Goal: Task Accomplishment & Management: Complete application form

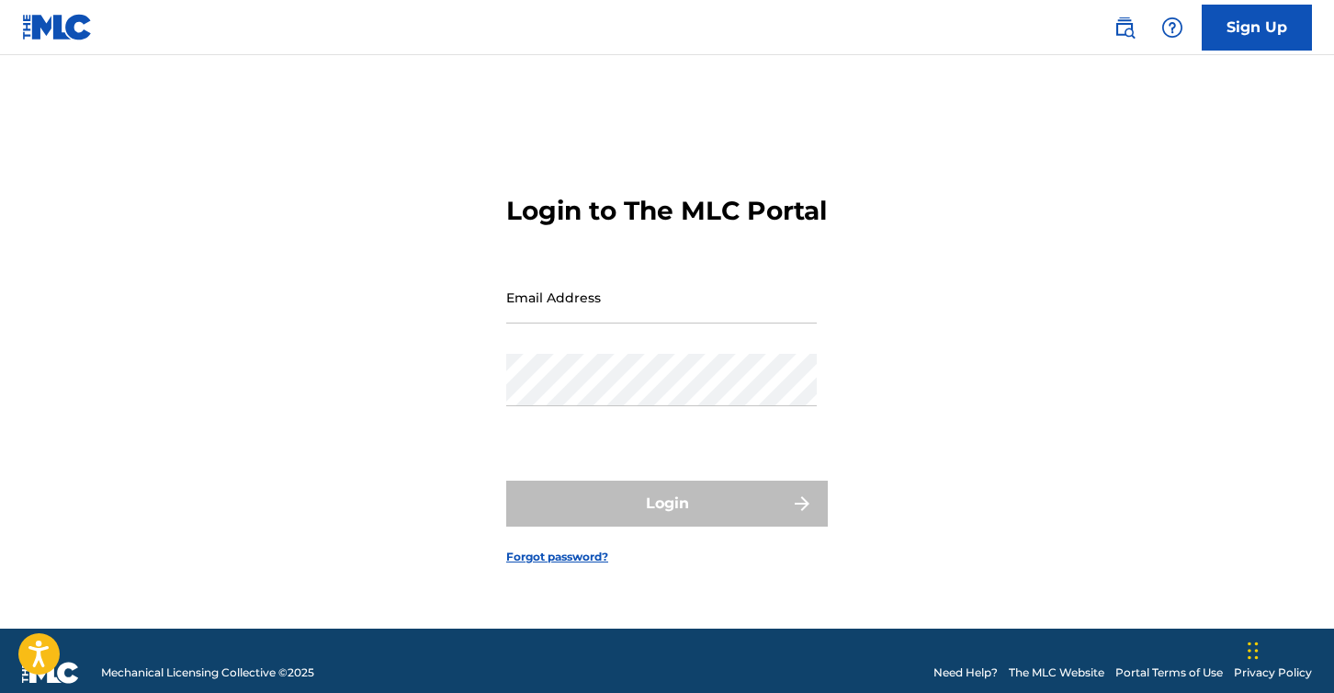
click at [594, 322] on input "Email Address" at bounding box center [661, 297] width 310 height 52
type input "[EMAIL_ADDRESS][DOMAIN_NAME]"
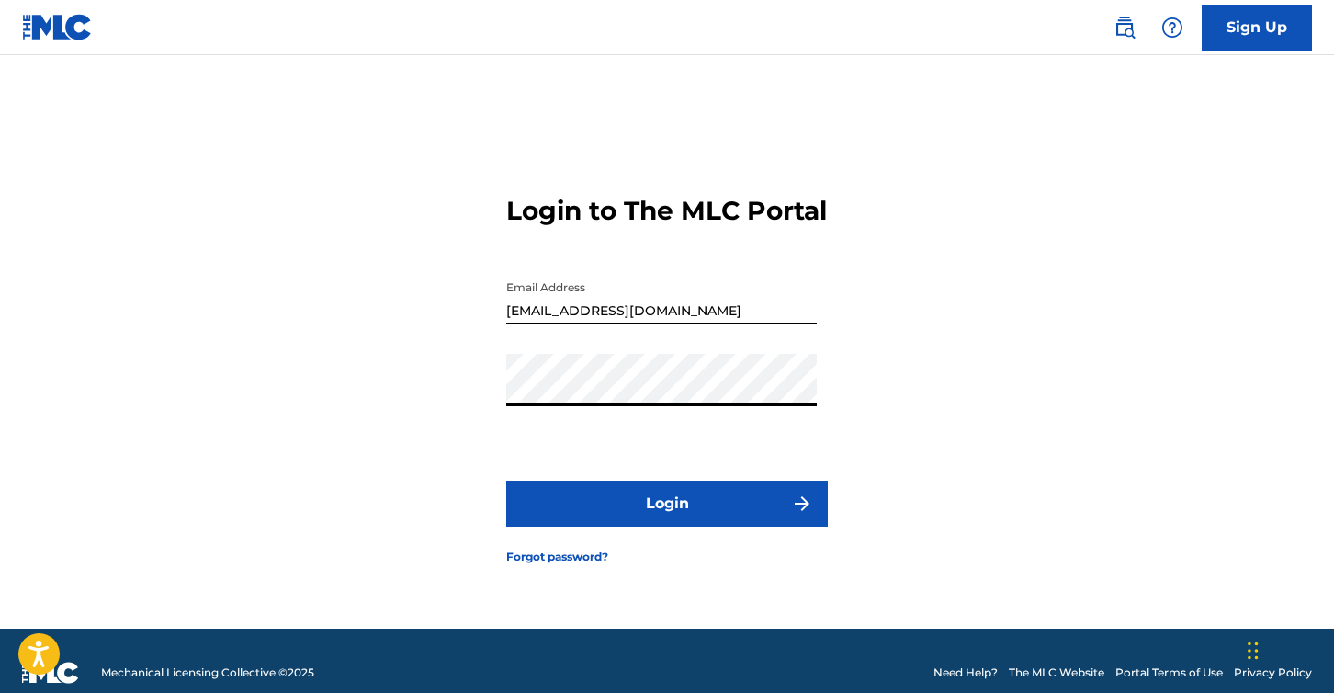
click at [669, 511] on button "Login" at bounding box center [667, 503] width 322 height 46
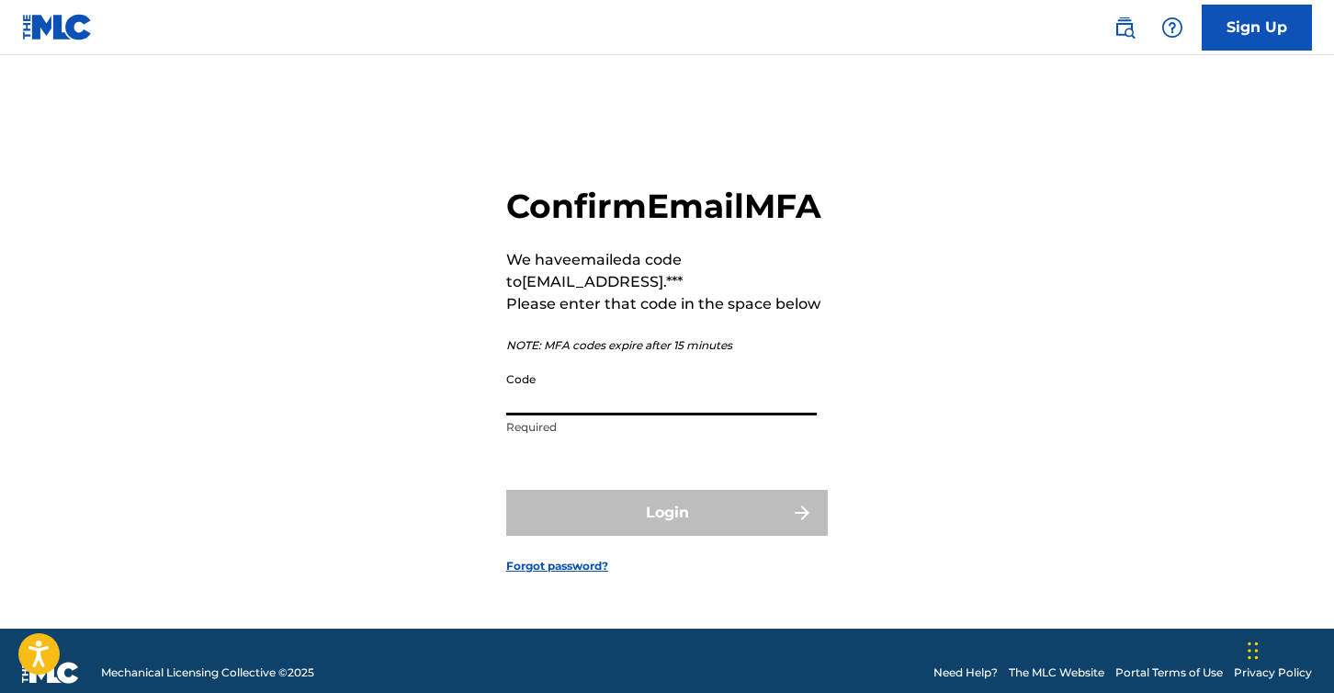
click at [625, 415] on input "Code" at bounding box center [661, 389] width 310 height 52
paste input "163360"
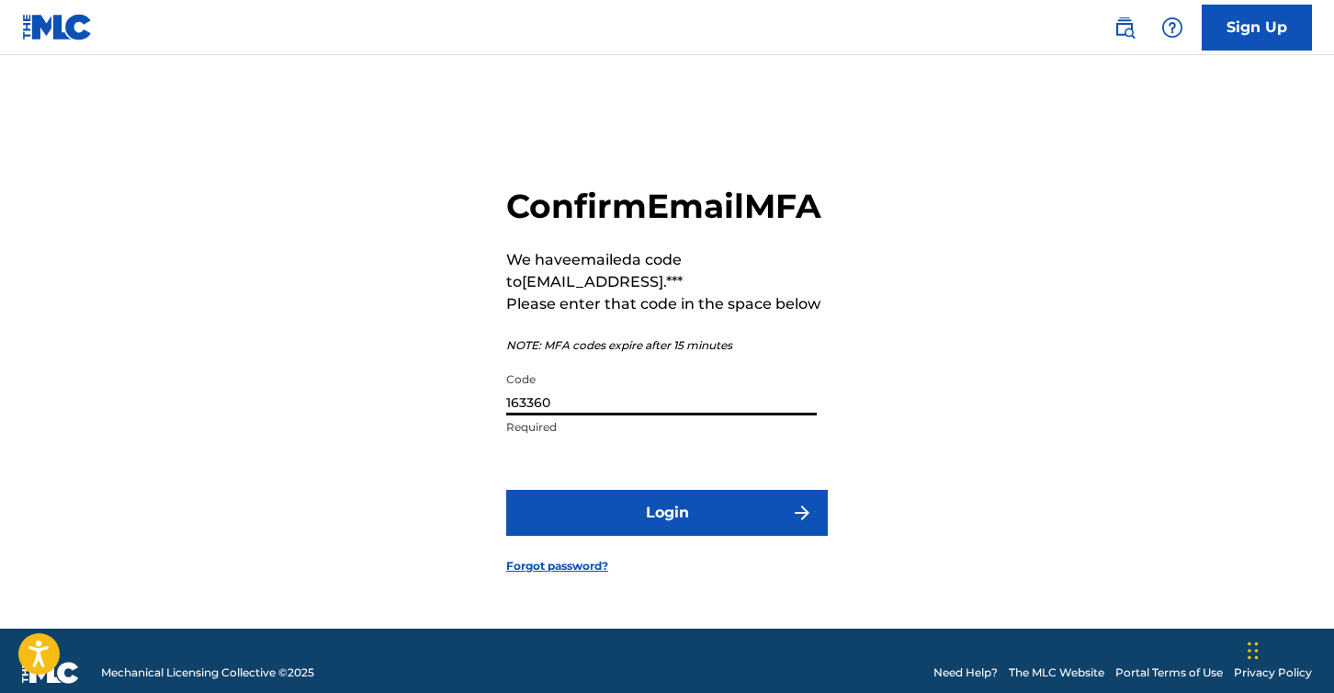
type input "163360"
click at [672, 536] on button "Login" at bounding box center [667, 513] width 322 height 46
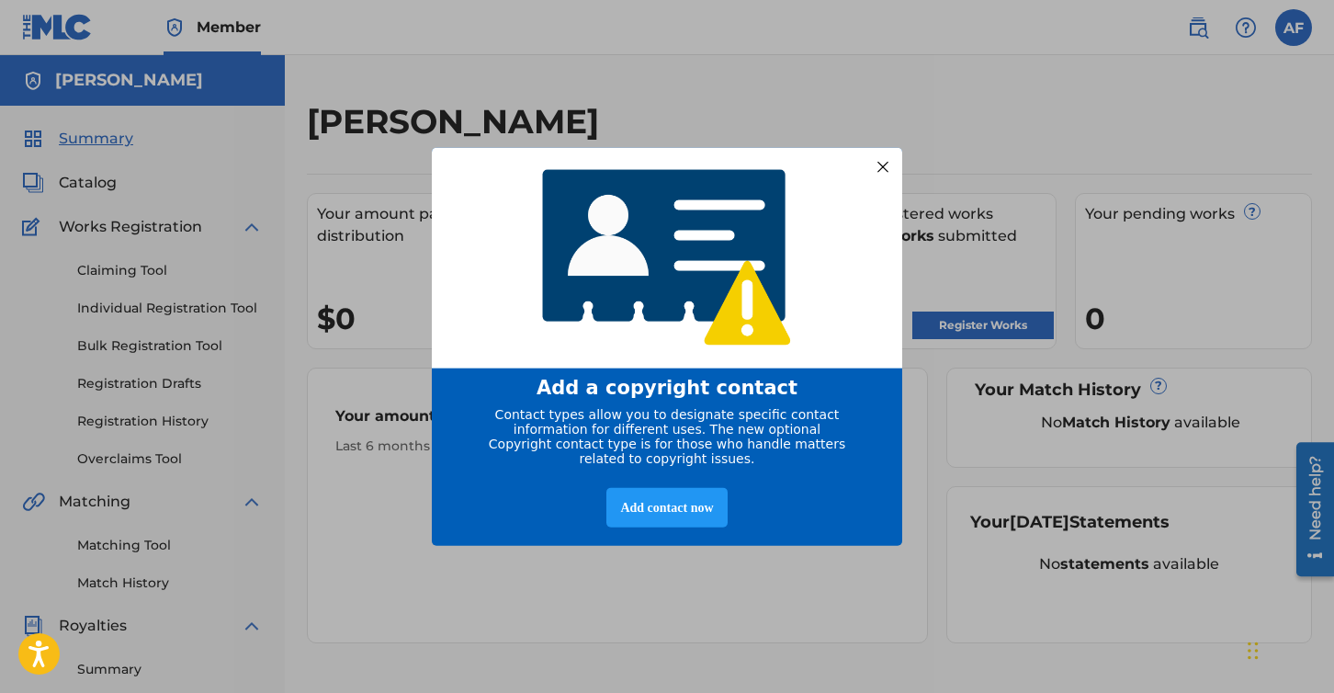
click at [884, 158] on div at bounding box center [883, 166] width 24 height 24
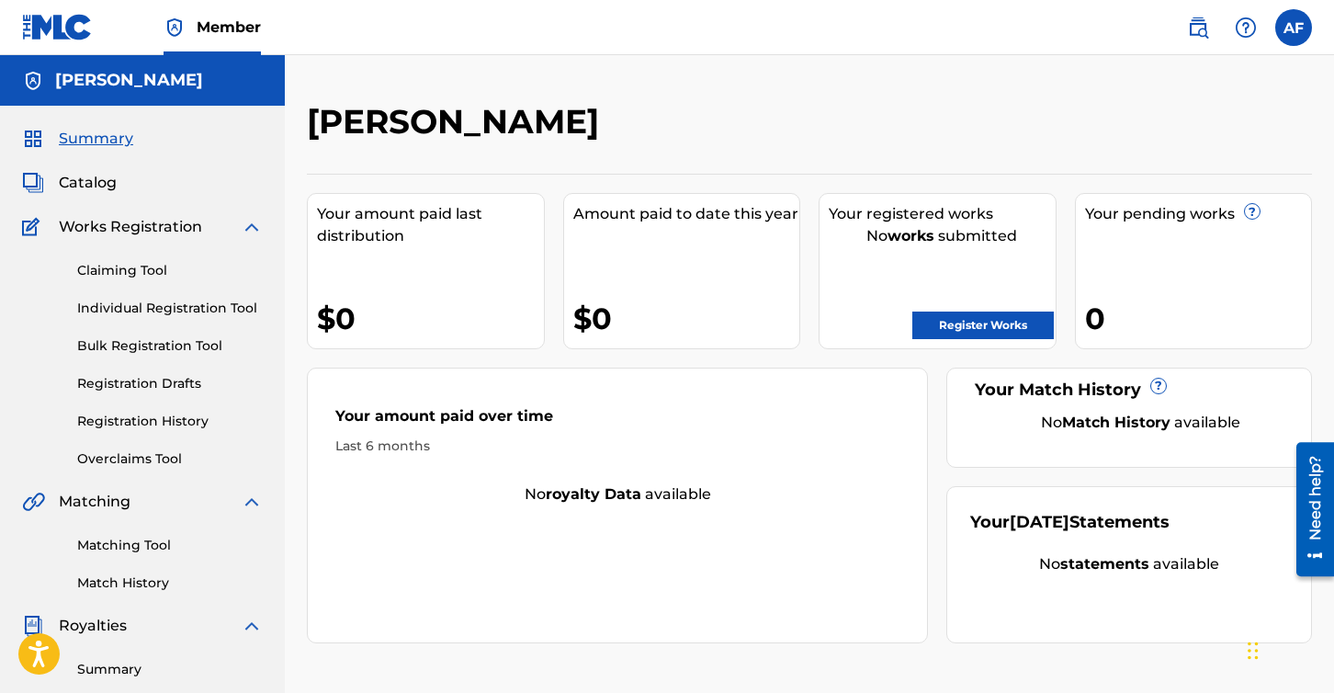
click at [966, 319] on link "Register Works" at bounding box center [982, 325] width 141 height 28
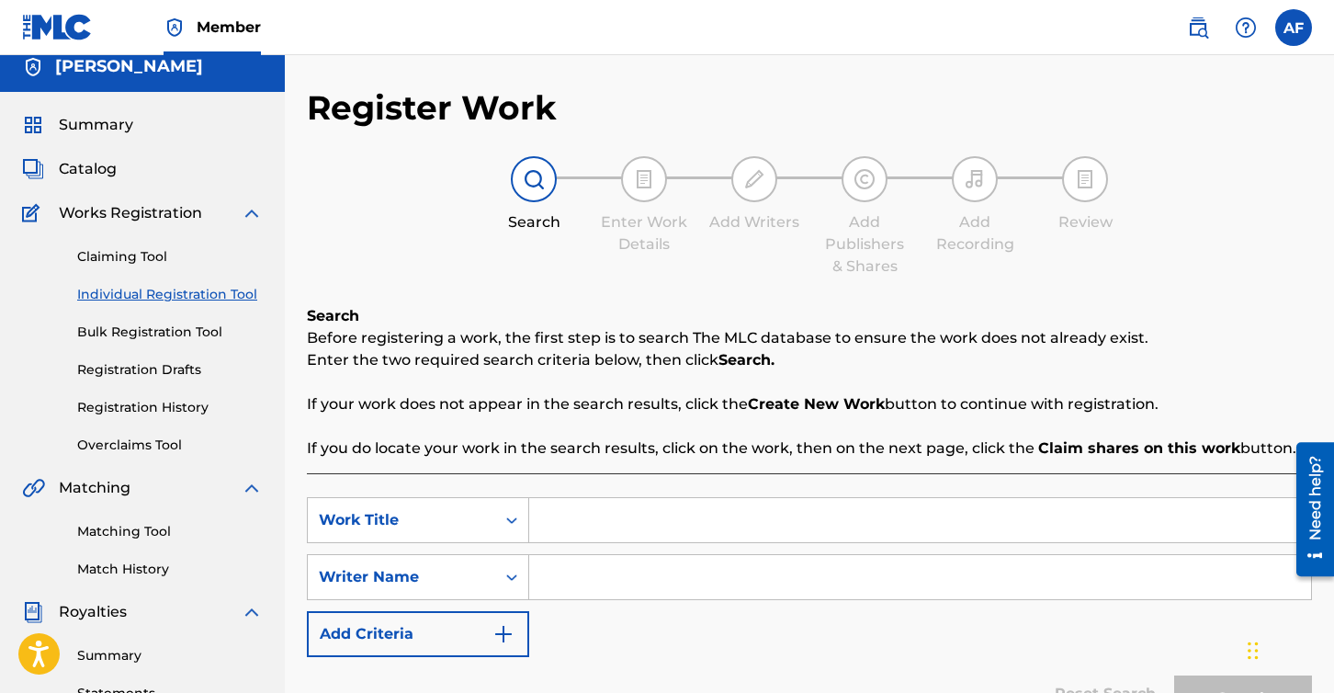
scroll to position [28, 0]
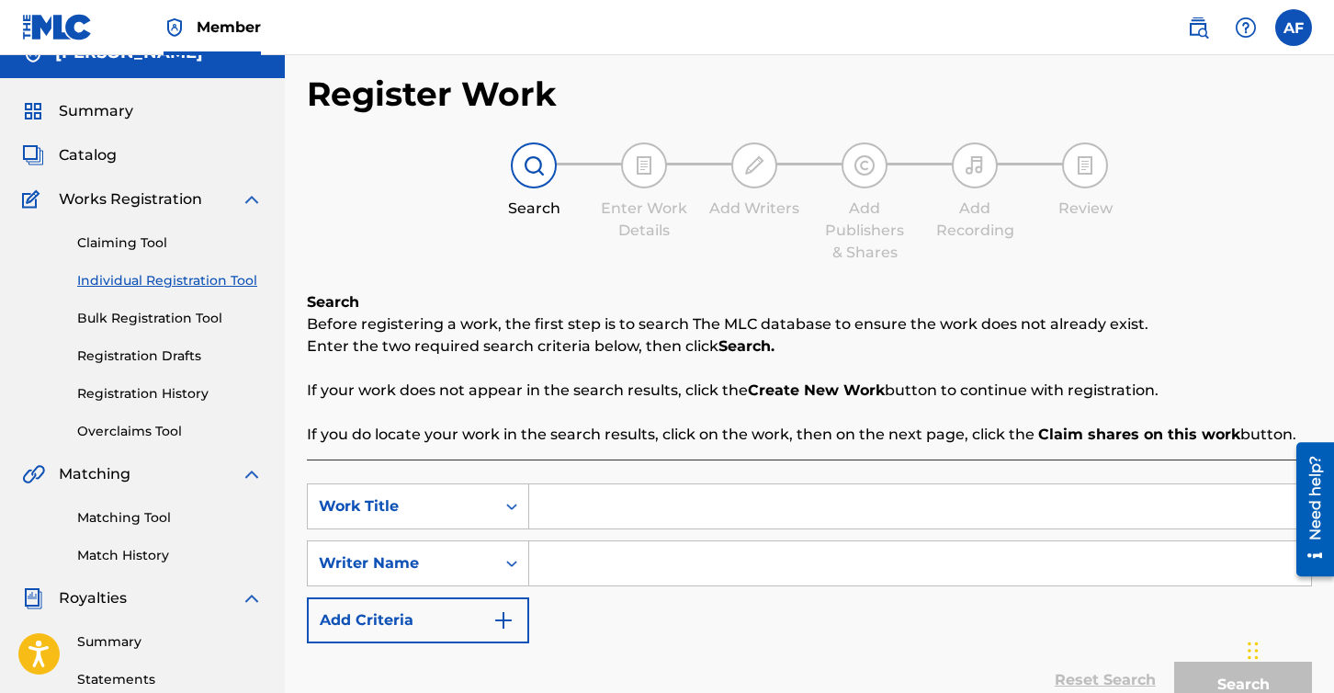
click at [649, 514] on input "Search Form" at bounding box center [920, 506] width 782 height 44
type input "Haven Theme"
click at [613, 570] on input "Search Form" at bounding box center [920, 563] width 782 height 44
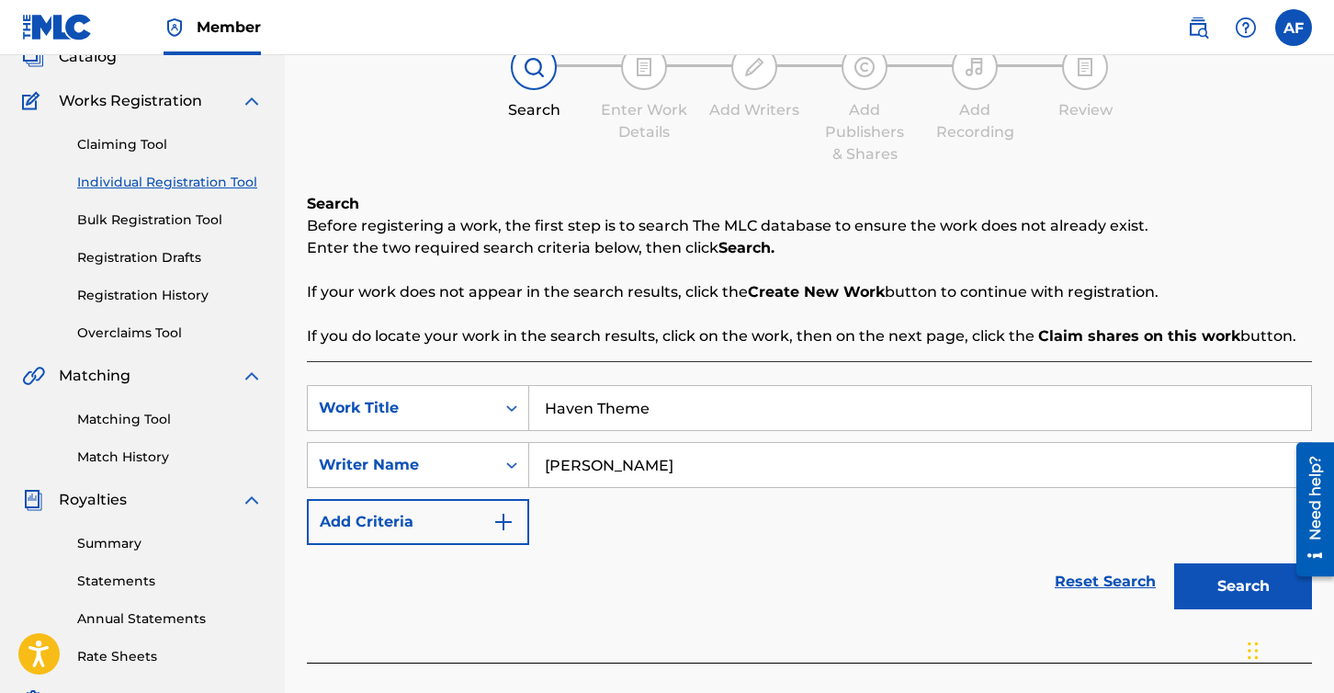
scroll to position [165, 0]
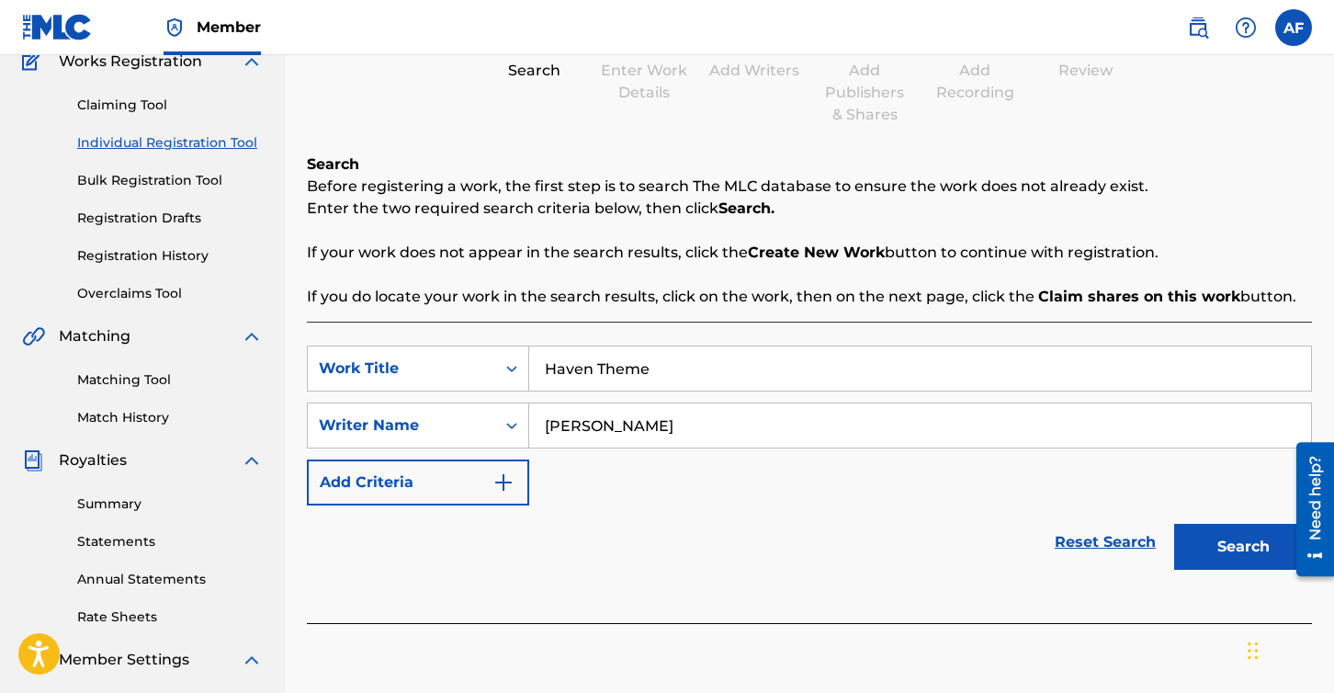
type input "[PERSON_NAME]"
click at [1239, 544] on button "Search" at bounding box center [1243, 547] width 138 height 46
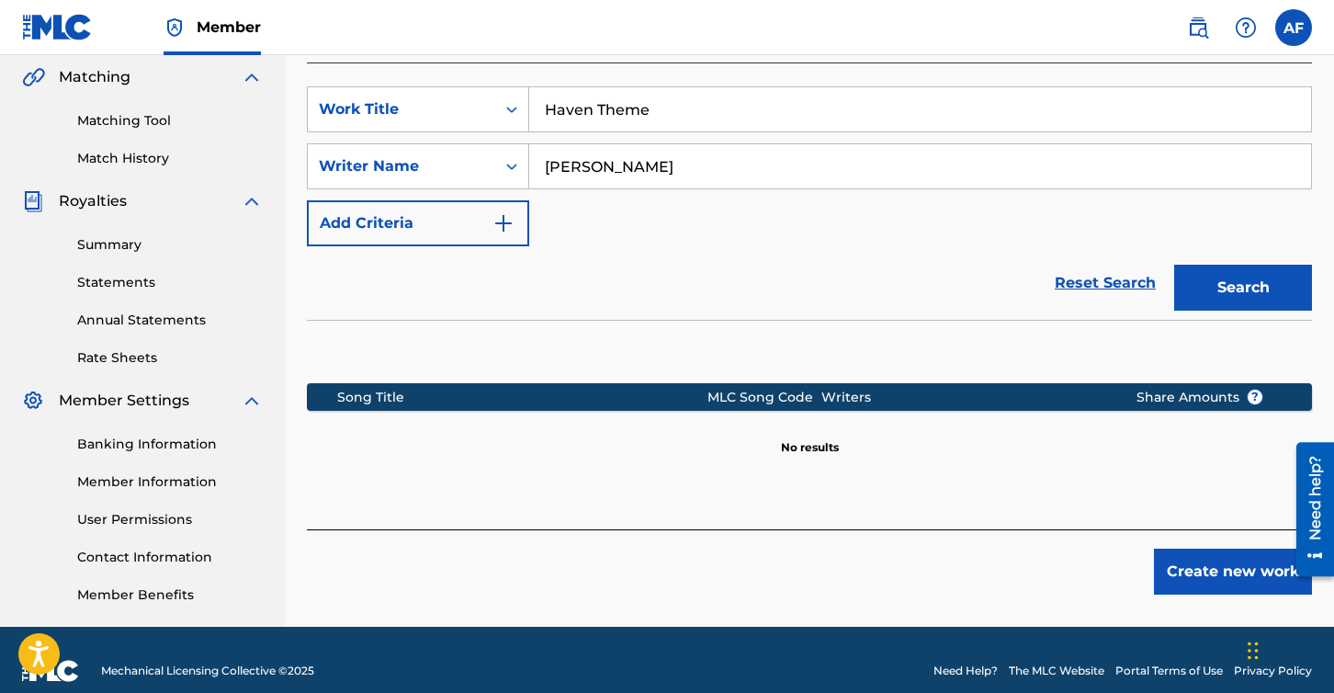
scroll to position [287, 0]
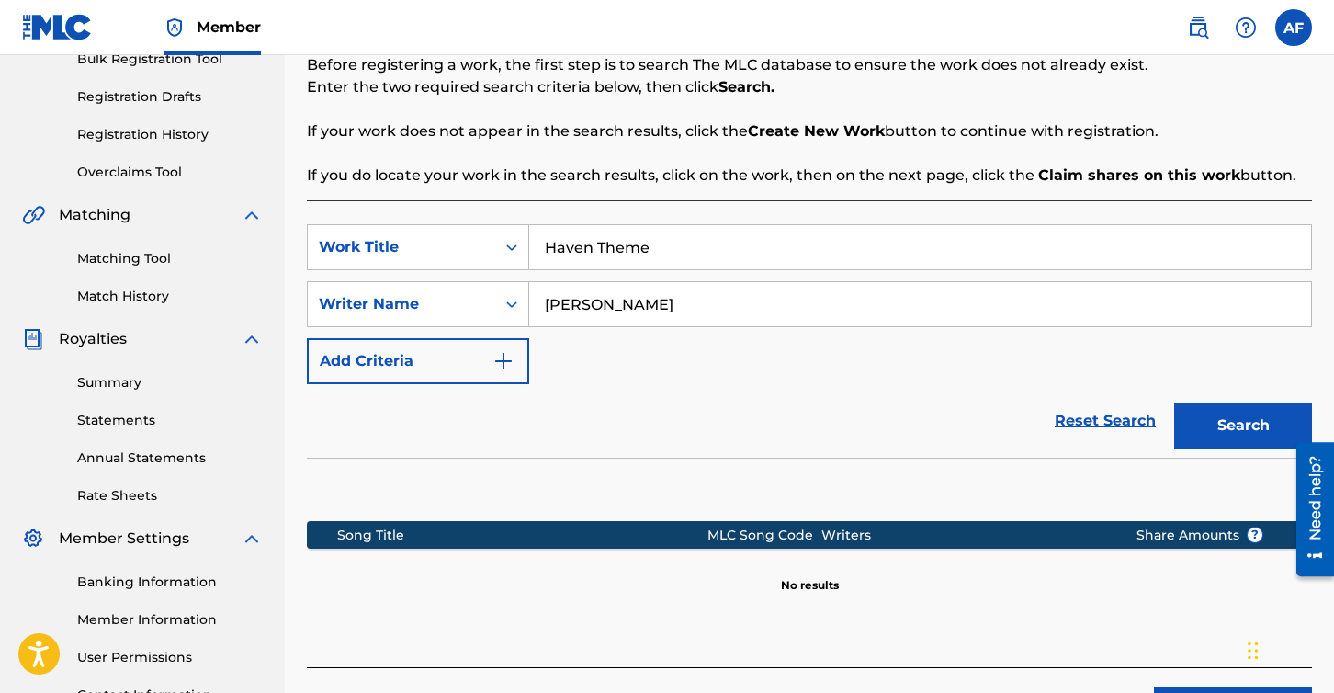
drag, startPoint x: 664, startPoint y: 247, endPoint x: 540, endPoint y: 236, distance: 124.5
click at [540, 236] on input "Haven Theme" at bounding box center [920, 247] width 782 height 44
click at [1174, 402] on button "Search" at bounding box center [1243, 425] width 138 height 46
drag, startPoint x: 695, startPoint y: 249, endPoint x: 517, endPoint y: 233, distance: 178.9
click at [517, 233] on div "SearchWithCriteria541efa41-011c-4070-9436-83f97662a110 Work Title Theme from Ha…" at bounding box center [809, 247] width 1005 height 46
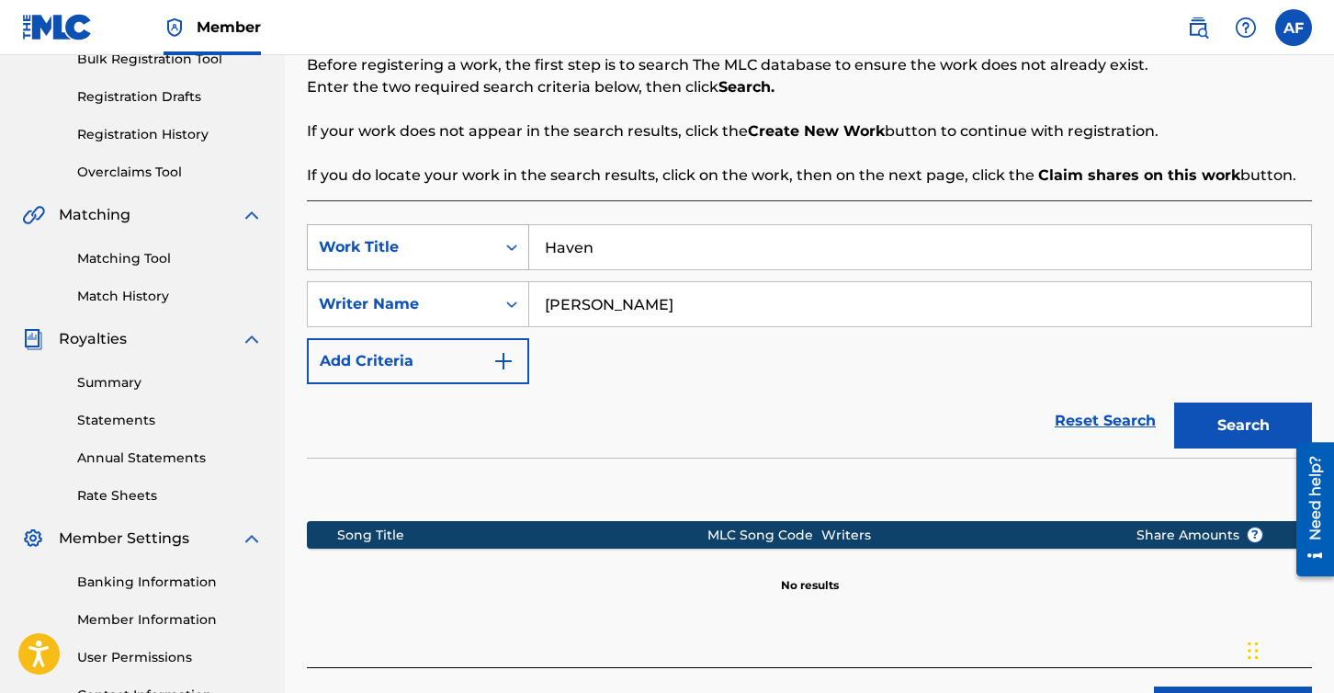
type input "Haven"
click at [1174, 402] on button "Search" at bounding box center [1243, 425] width 138 height 46
drag, startPoint x: 650, startPoint y: 309, endPoint x: 529, endPoint y: 297, distance: 121.8
click at [529, 297] on input "[PERSON_NAME]" at bounding box center [920, 304] width 782 height 44
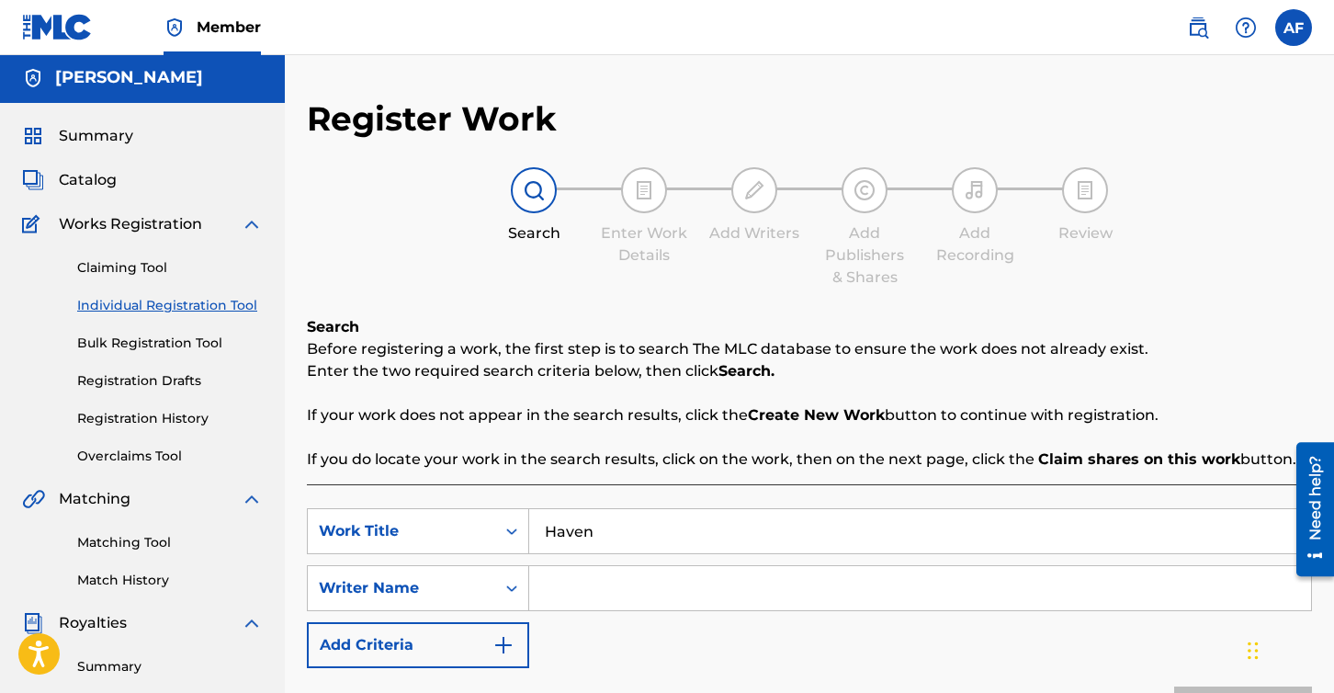
scroll to position [4, 0]
drag, startPoint x: 644, startPoint y: 533, endPoint x: 541, endPoint y: 520, distance: 103.7
click at [541, 520] on input "Haven" at bounding box center [920, 530] width 782 height 44
click at [572, 590] on input "Search Form" at bounding box center [920, 587] width 782 height 44
type input "[PERSON_NAME]"
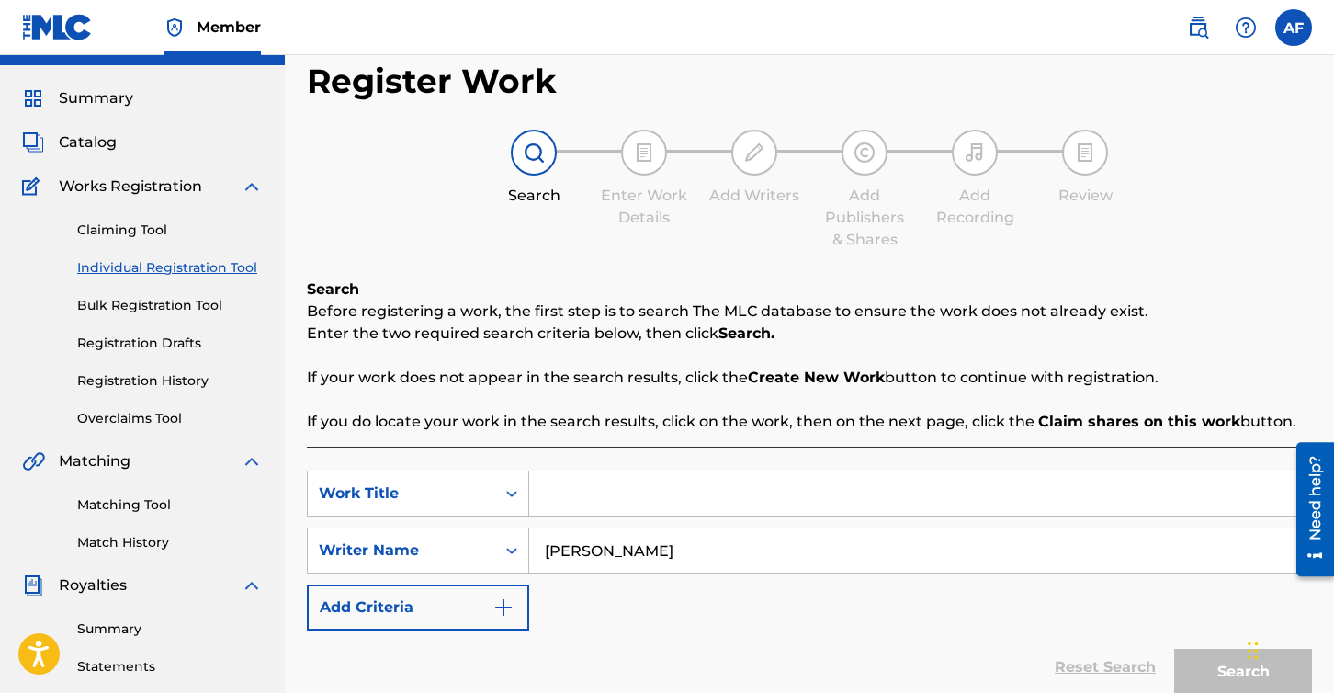
scroll to position [110, 0]
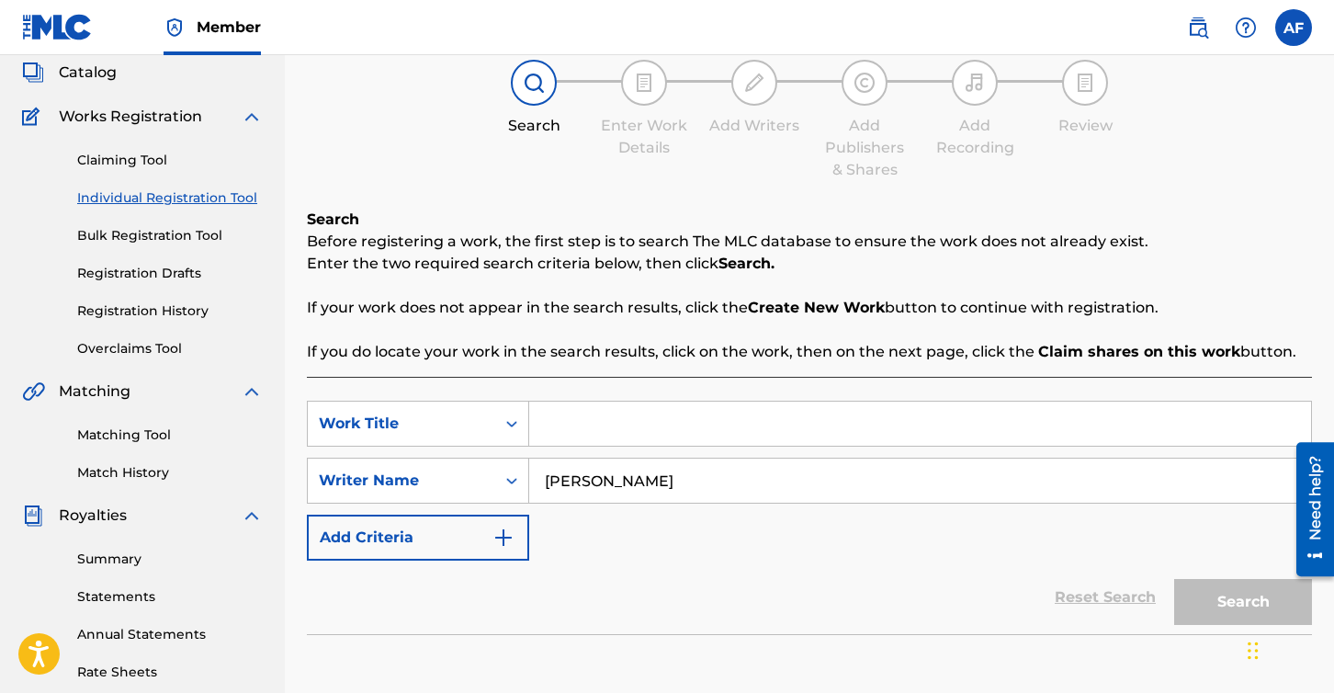
drag, startPoint x: 657, startPoint y: 473, endPoint x: 561, endPoint y: 466, distance: 95.8
click at [561, 466] on input "[PERSON_NAME]" at bounding box center [920, 480] width 782 height 44
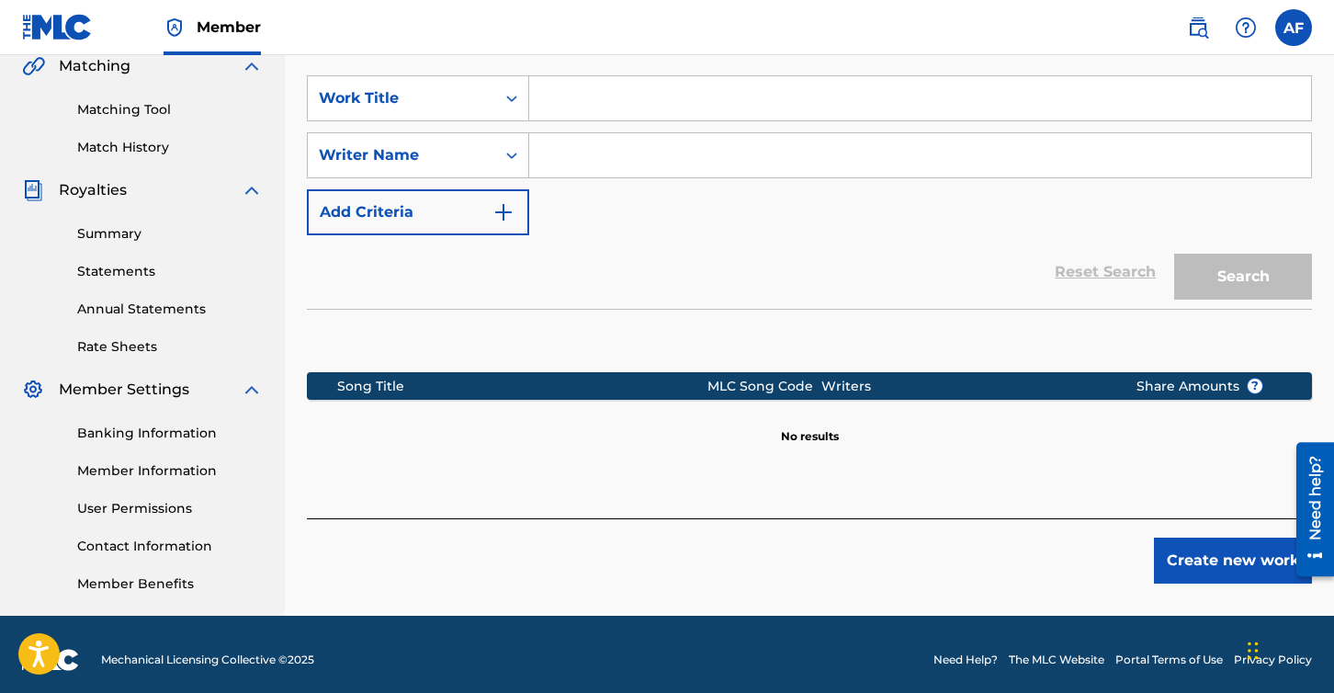
scroll to position [421, 0]
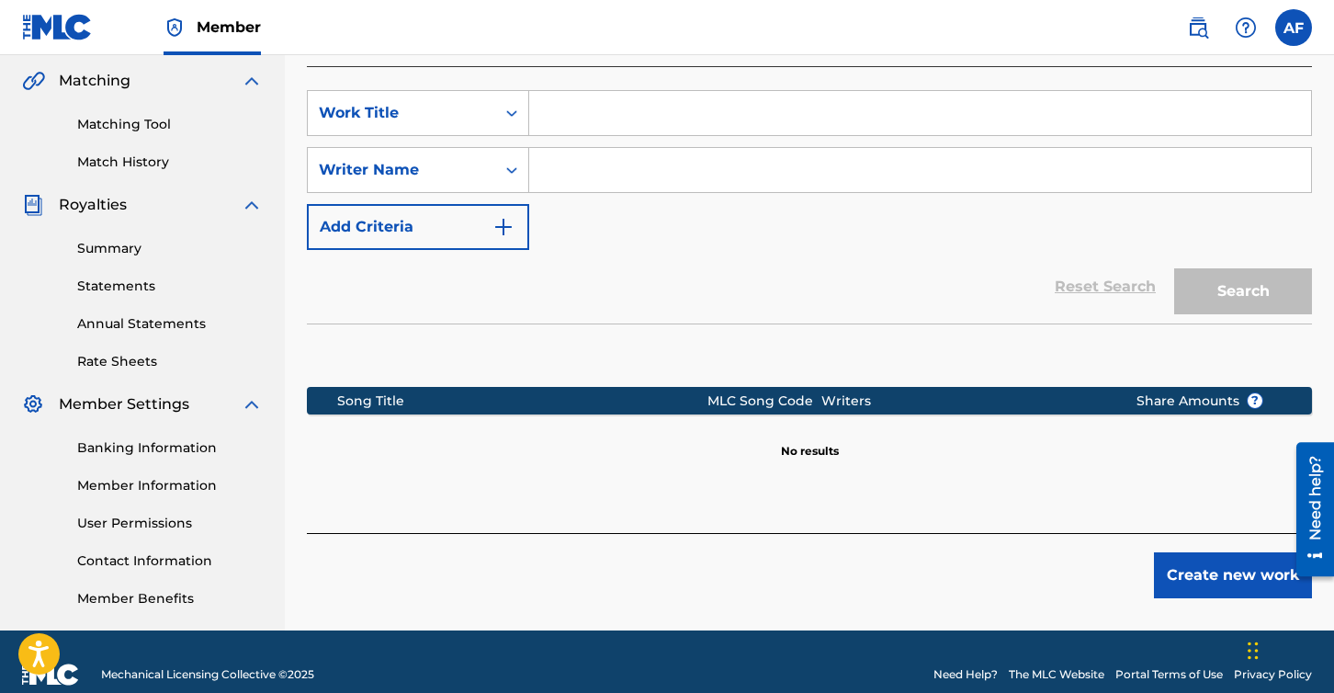
click at [1202, 569] on button "Create new work" at bounding box center [1233, 575] width 158 height 46
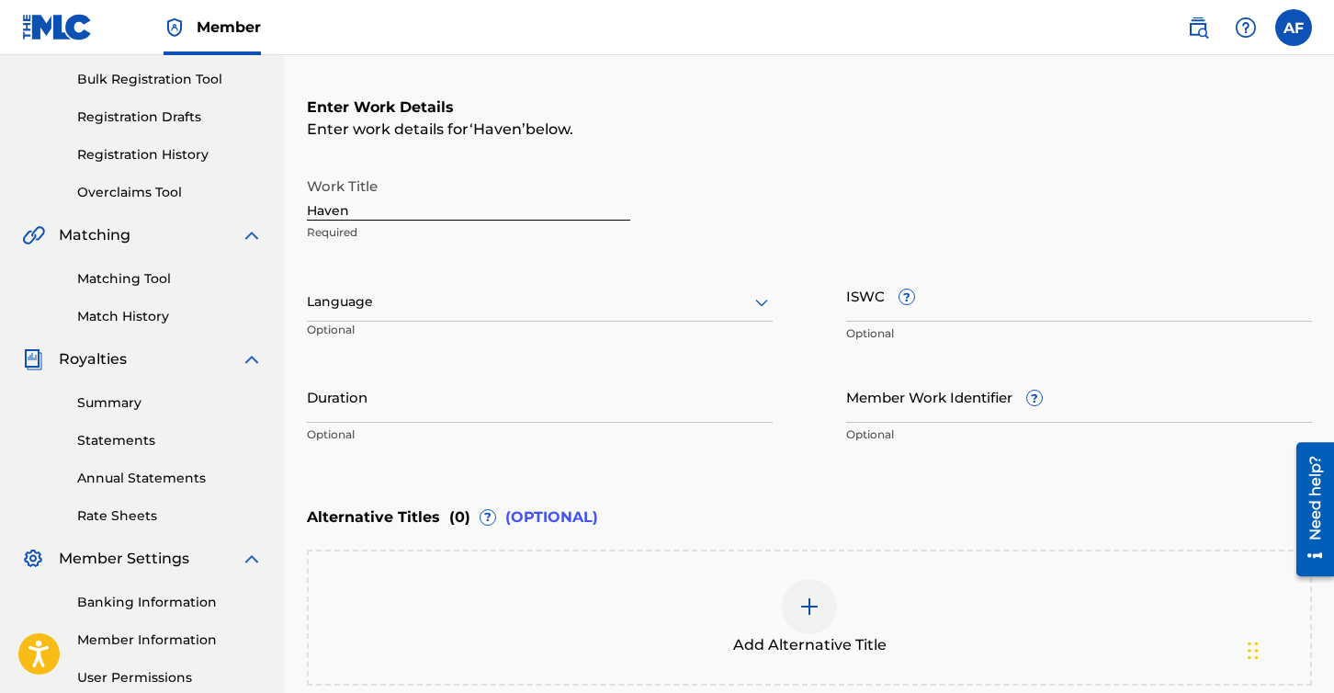
scroll to position [265, 0]
click at [389, 217] on input "Haven" at bounding box center [468, 196] width 323 height 52
drag, startPoint x: 383, startPoint y: 214, endPoint x: 281, endPoint y: 212, distance: 102.0
click at [281, 212] on main "[PERSON_NAME] Summary Catalog Works Registration Claiming Tool Individual Regis…" at bounding box center [667, 295] width 1334 height 1008
paste input "Theme from "Haven""
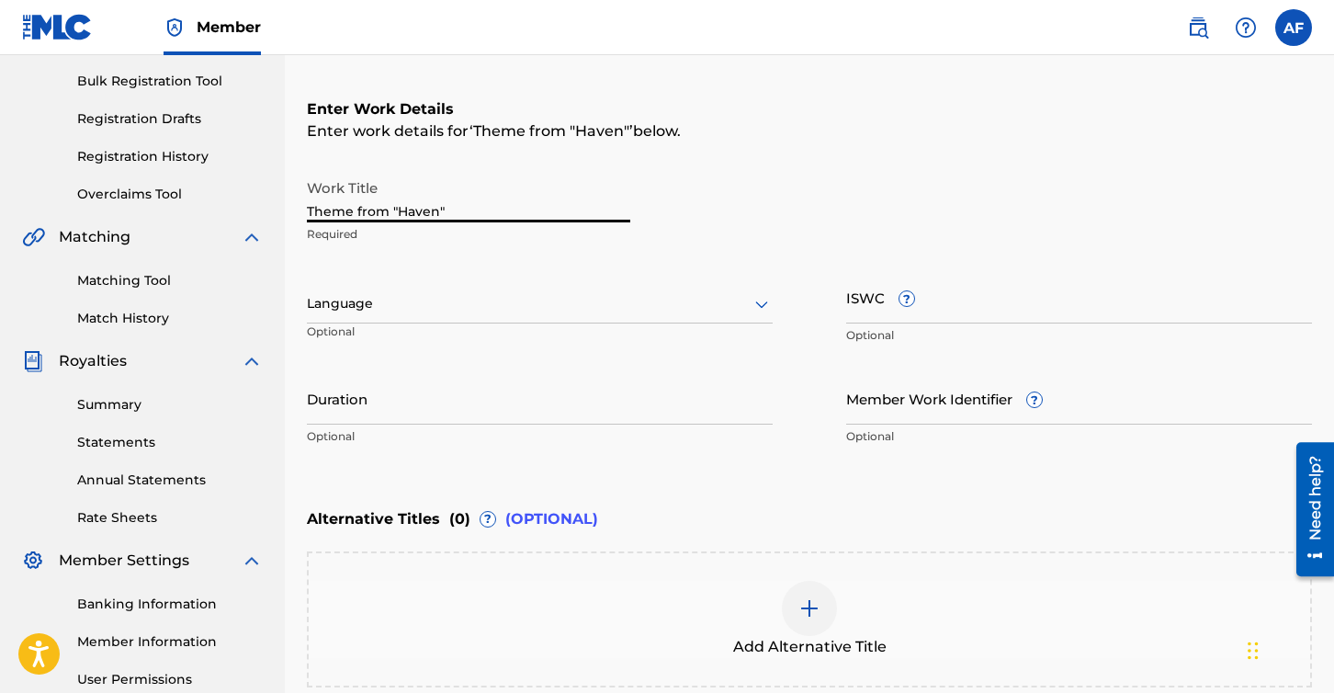
type input "Theme from "Haven""
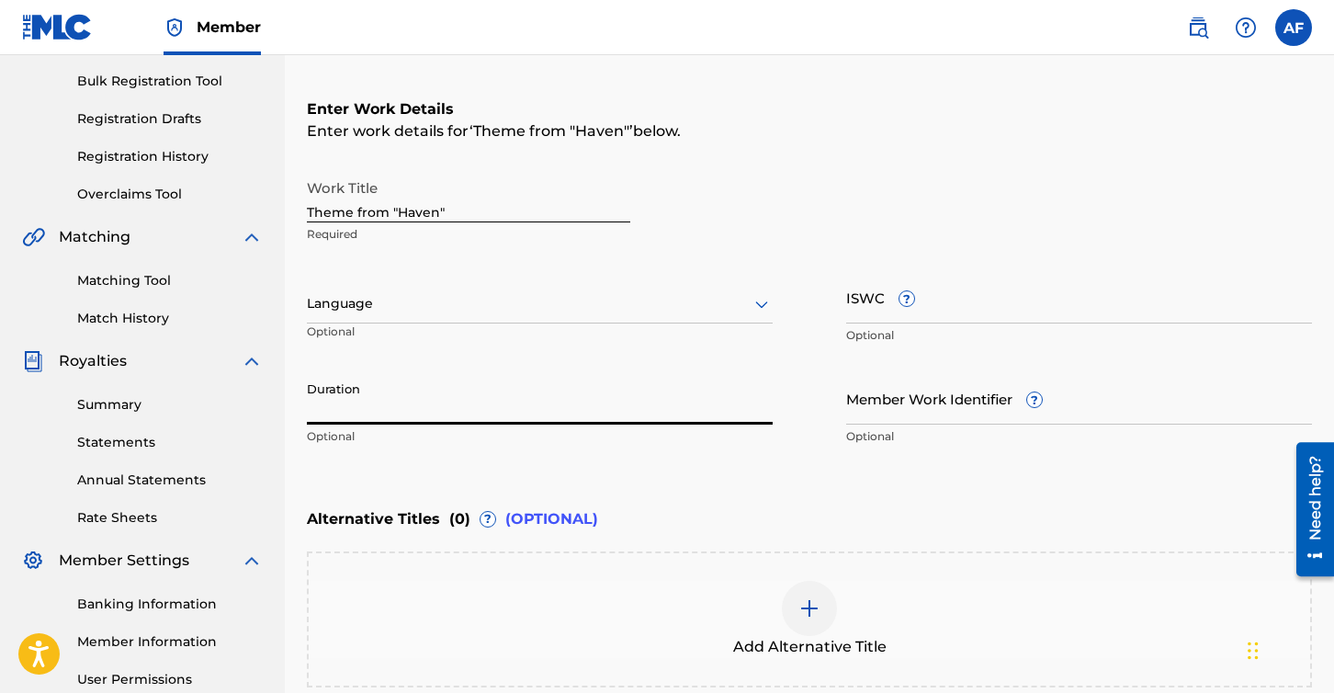
click at [401, 405] on input "Duration" at bounding box center [540, 398] width 466 height 52
type input "5"
type input "00:54"
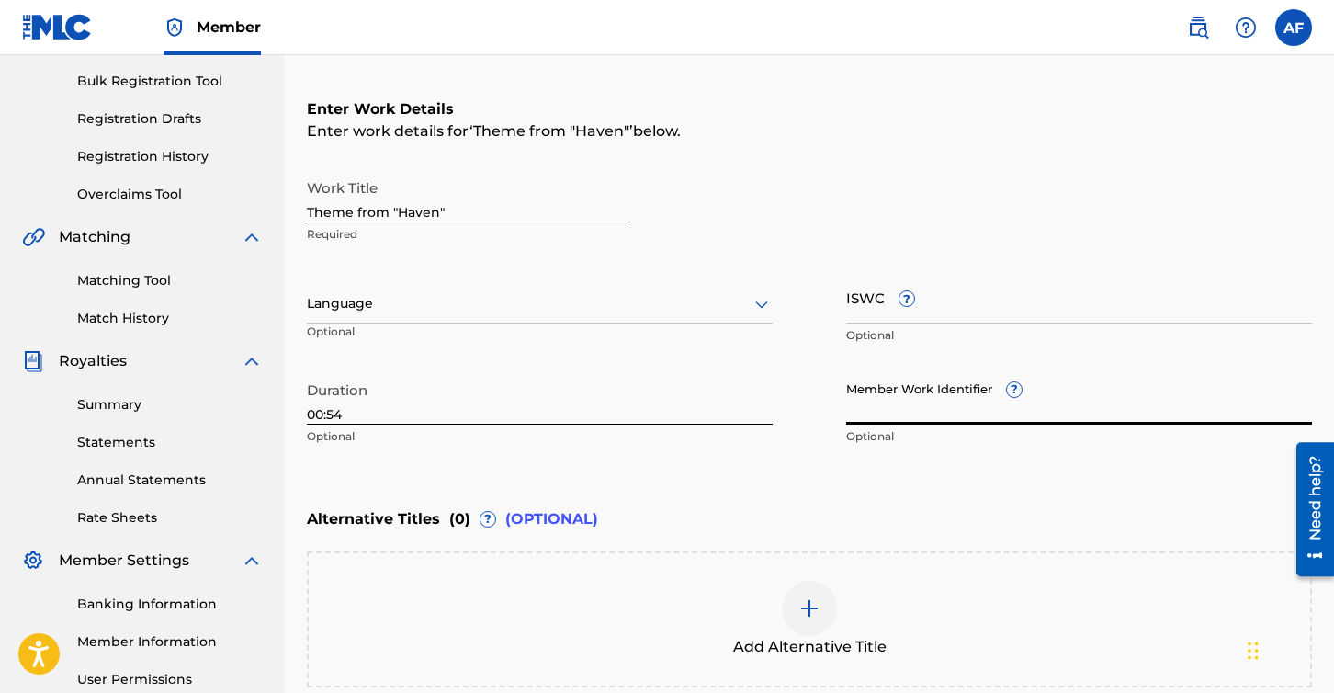
click at [891, 401] on input "Member Work Identifier ?" at bounding box center [1079, 398] width 466 height 52
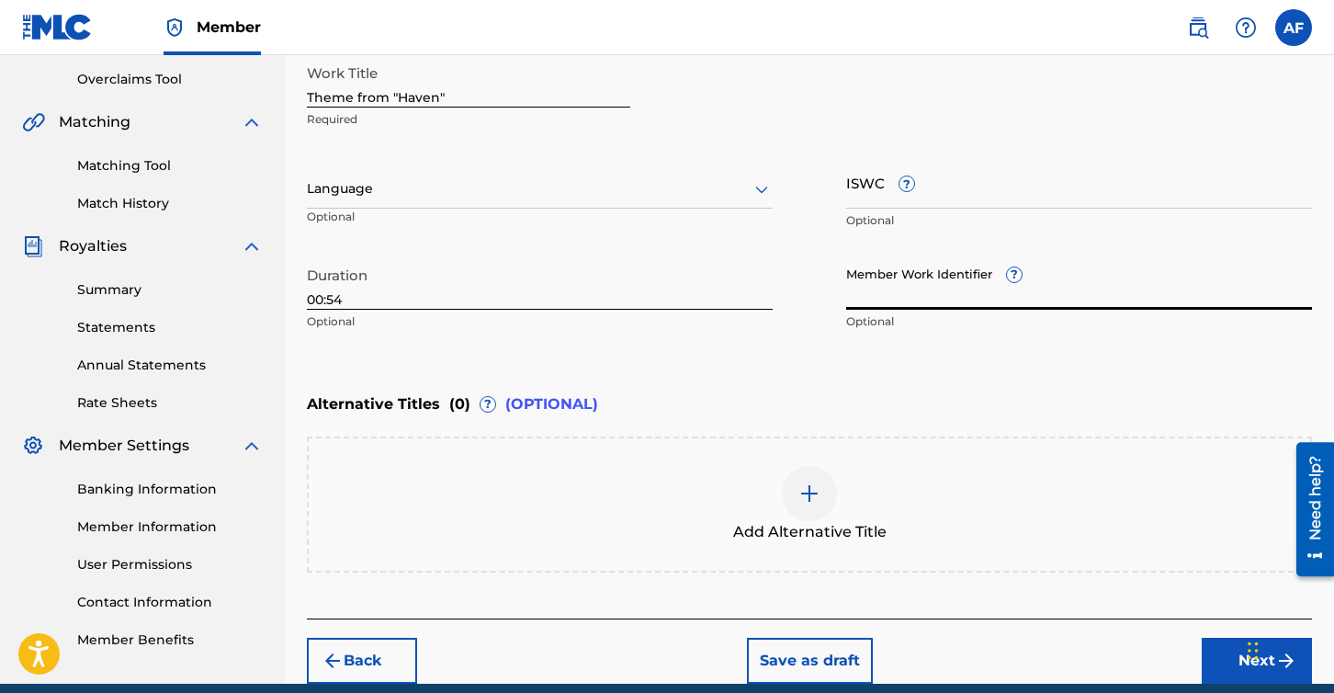
scroll to position [380, 0]
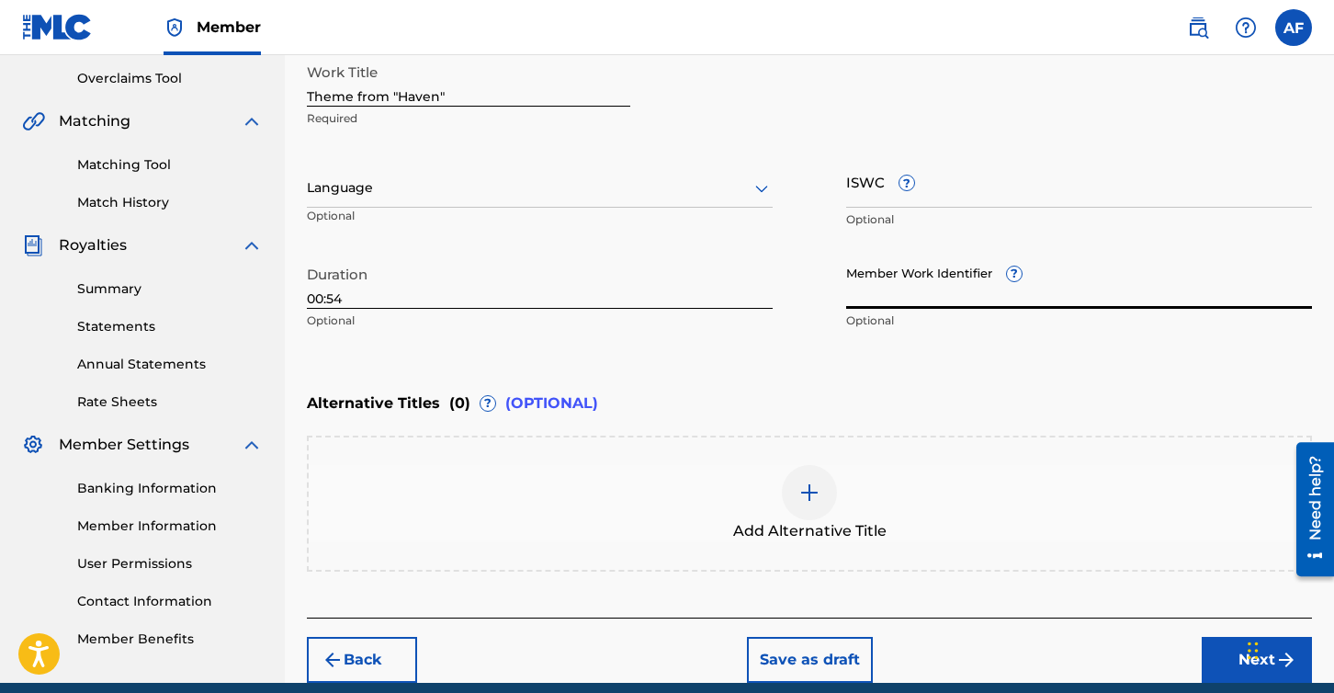
click at [809, 488] on img at bounding box center [809, 492] width 22 height 22
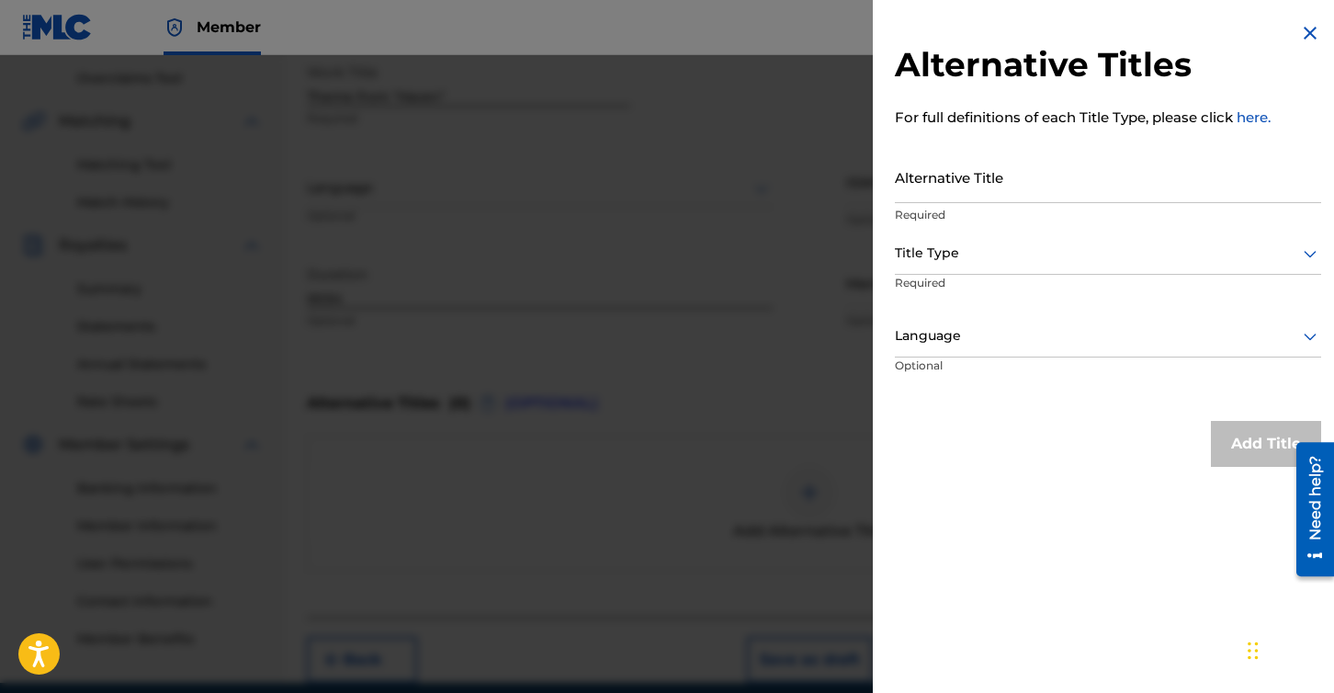
click at [1059, 175] on input "Alternative Title" at bounding box center [1108, 177] width 426 height 52
type input "Haven Theme"
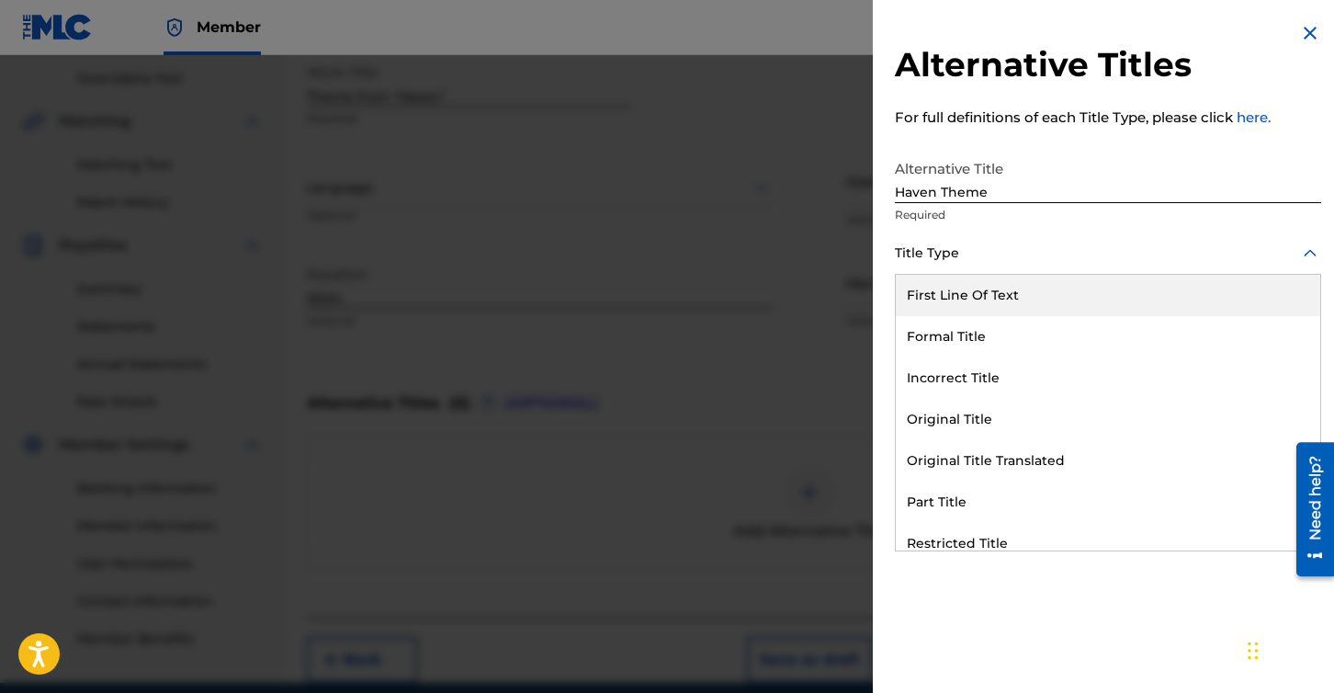
click at [1044, 258] on div at bounding box center [1108, 253] width 426 height 23
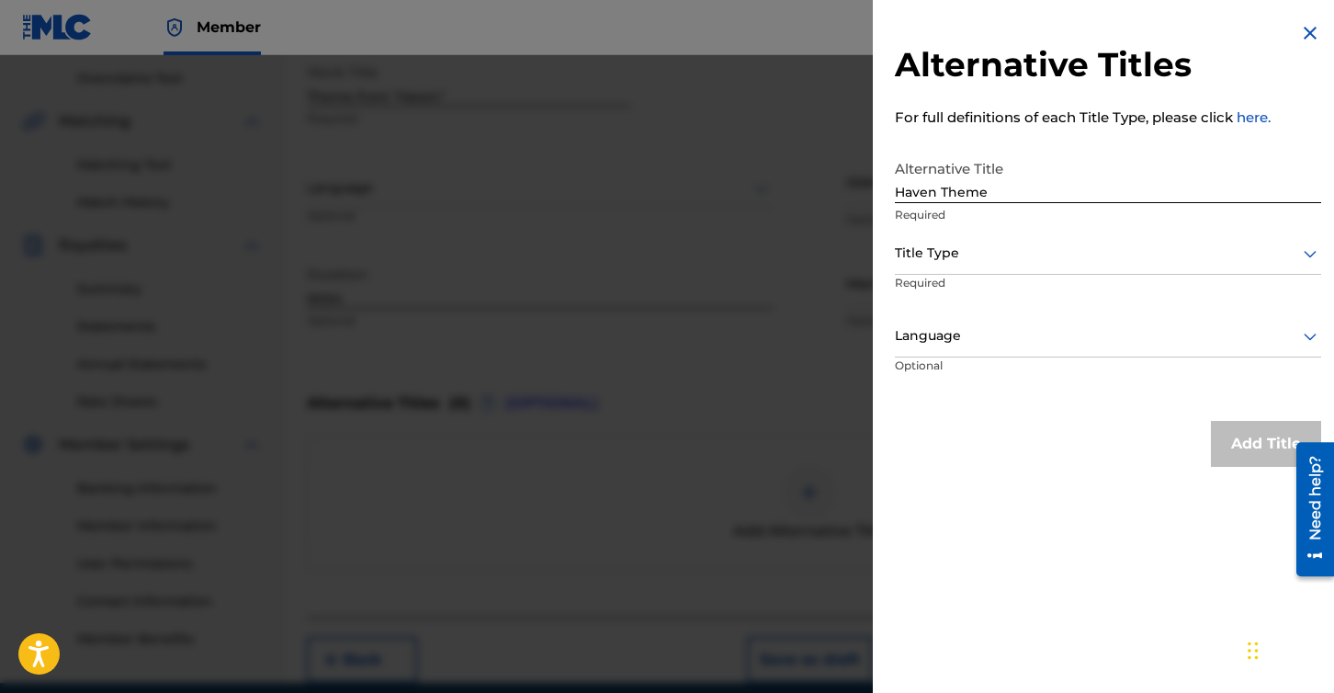
click at [1033, 237] on div "Title Type" at bounding box center [1108, 253] width 426 height 41
click at [1025, 257] on div at bounding box center [1108, 253] width 426 height 23
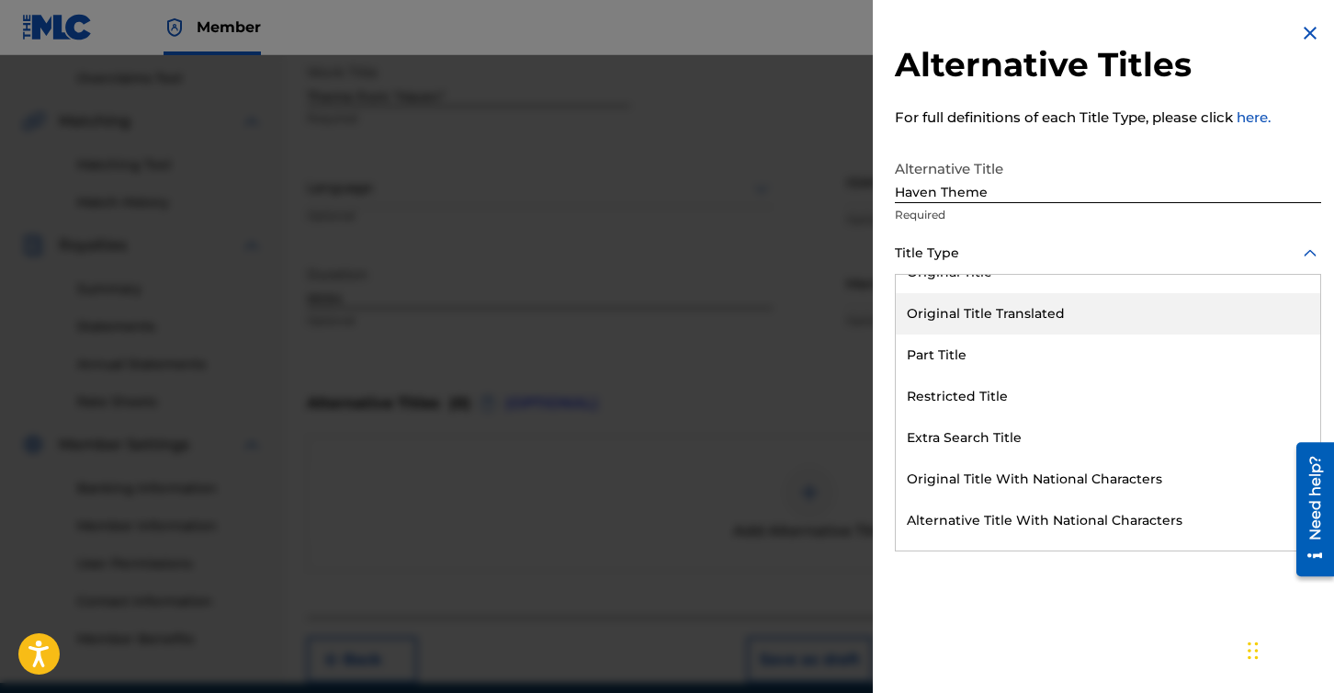
scroll to position [179, 0]
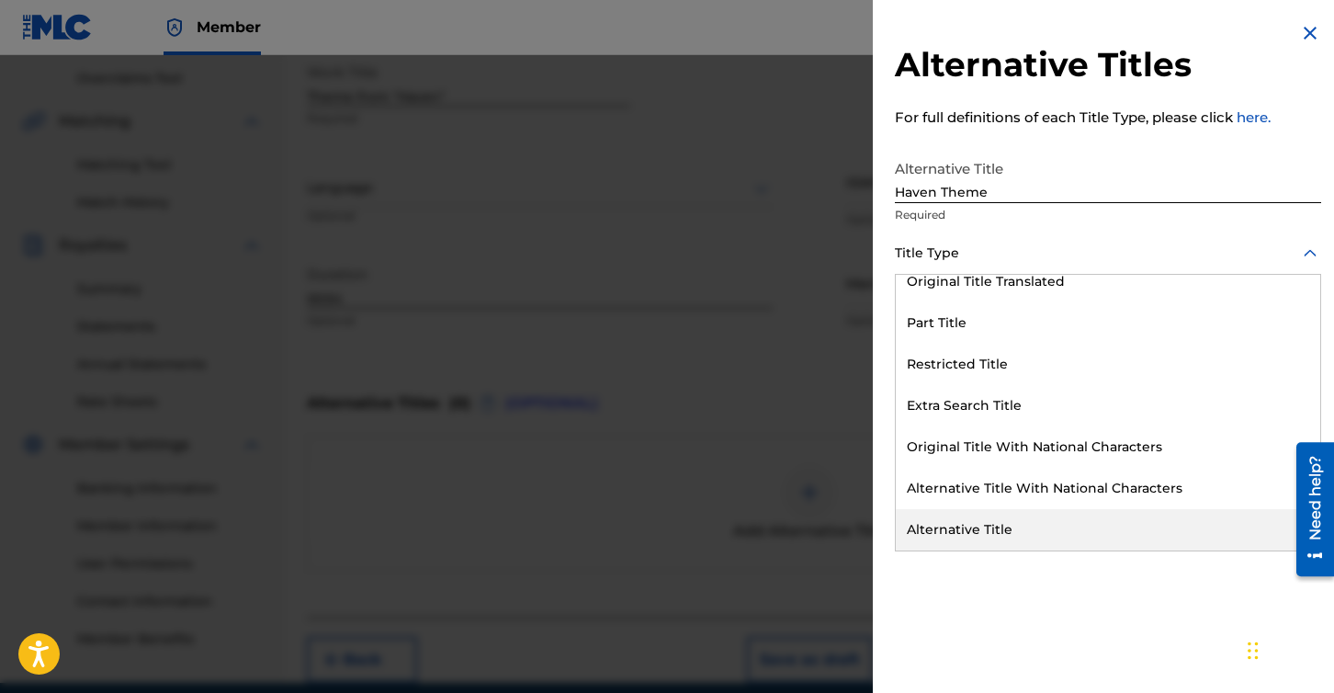
click at [999, 520] on div "Alternative Title" at bounding box center [1108, 529] width 424 height 41
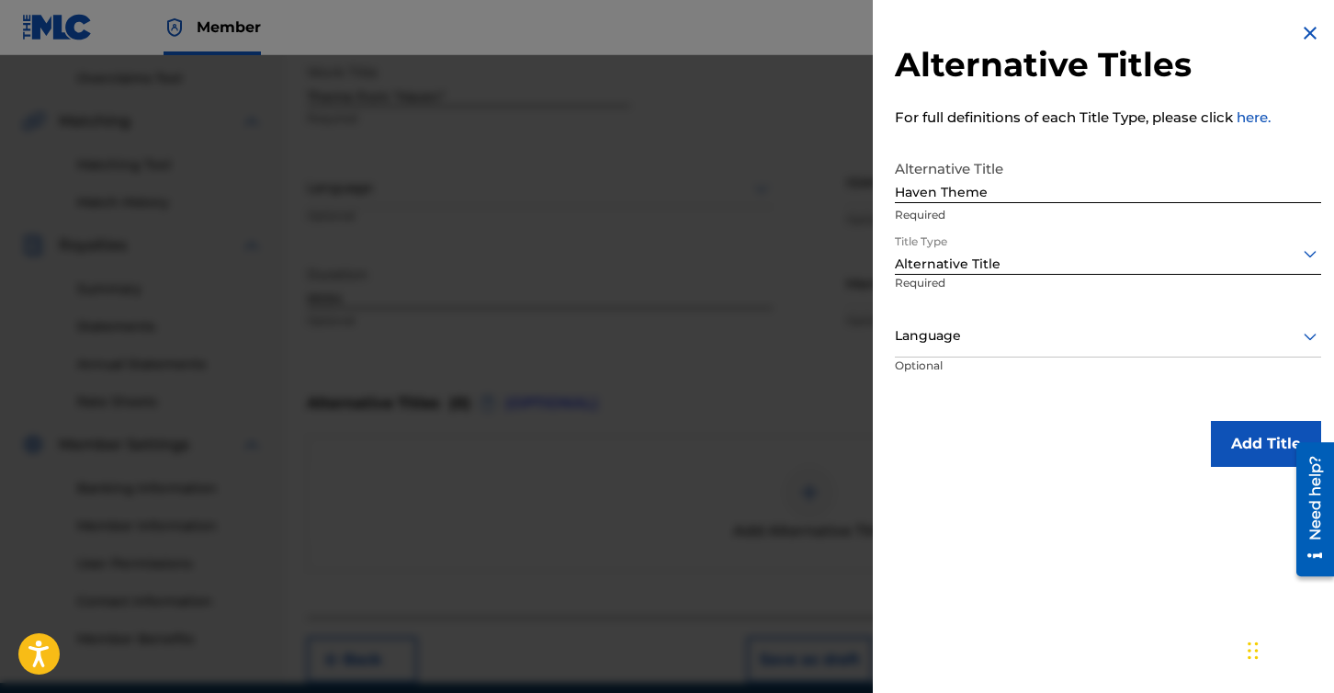
click at [1254, 450] on button "Add Title" at bounding box center [1266, 444] width 110 height 46
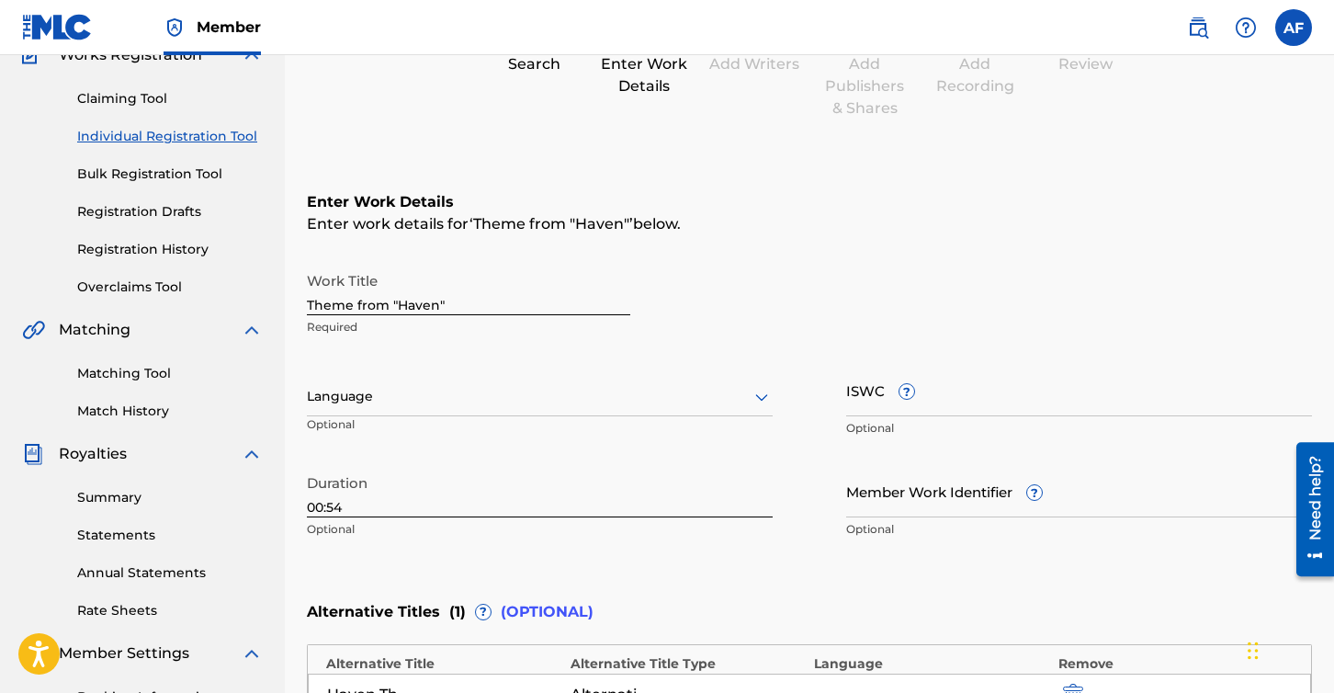
scroll to position [383, 0]
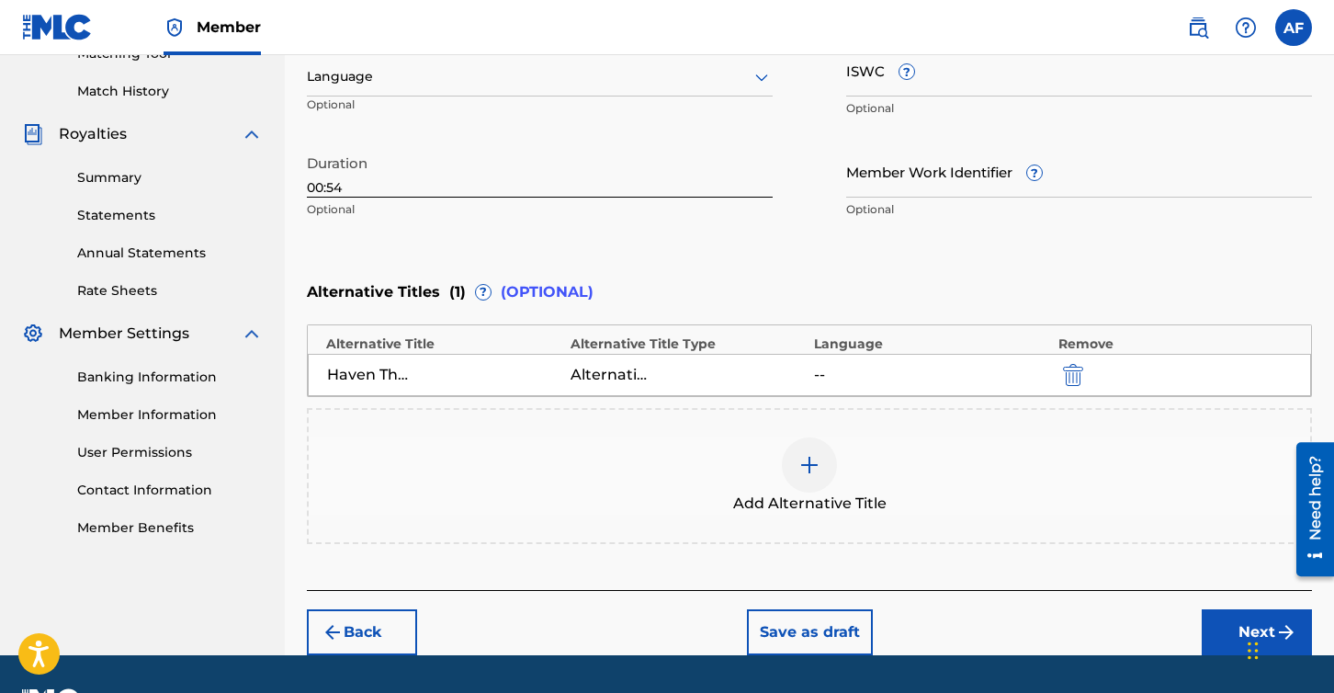
click at [1237, 630] on button "Next" at bounding box center [1257, 632] width 110 height 46
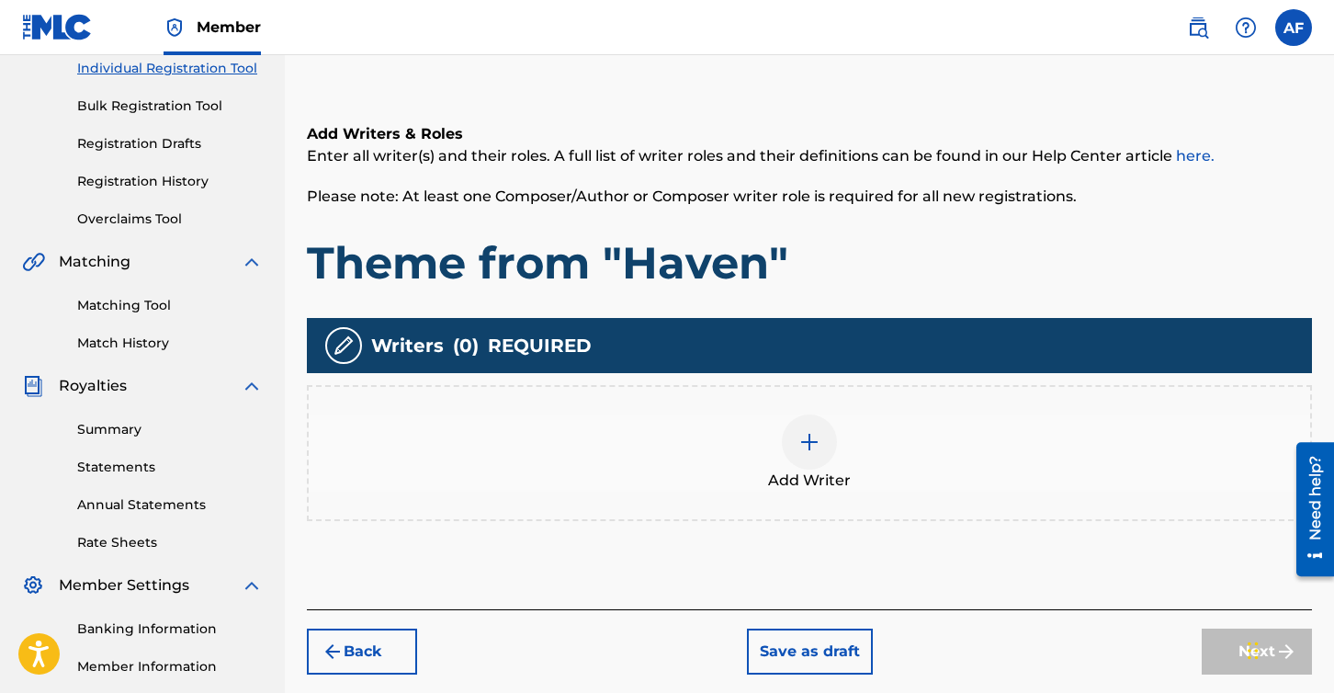
scroll to position [344, 0]
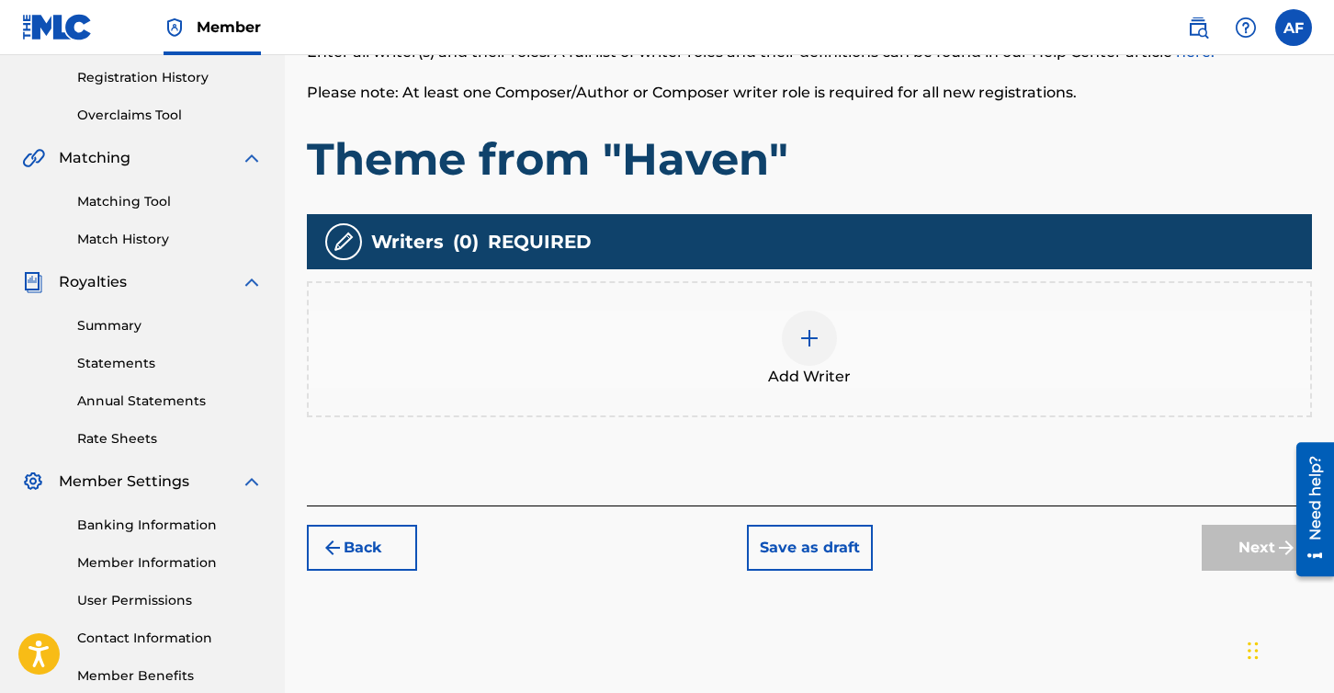
click at [825, 344] on div at bounding box center [809, 337] width 55 height 55
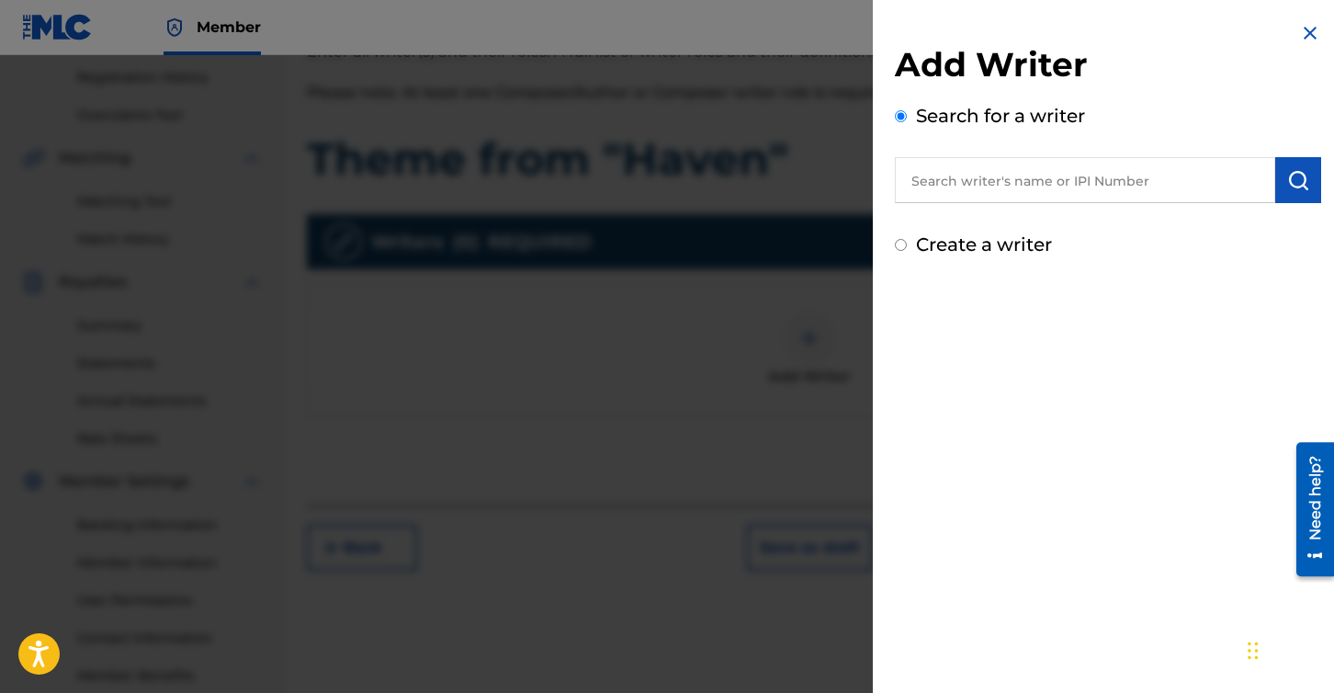
click at [978, 176] on input "text" at bounding box center [1085, 180] width 380 height 46
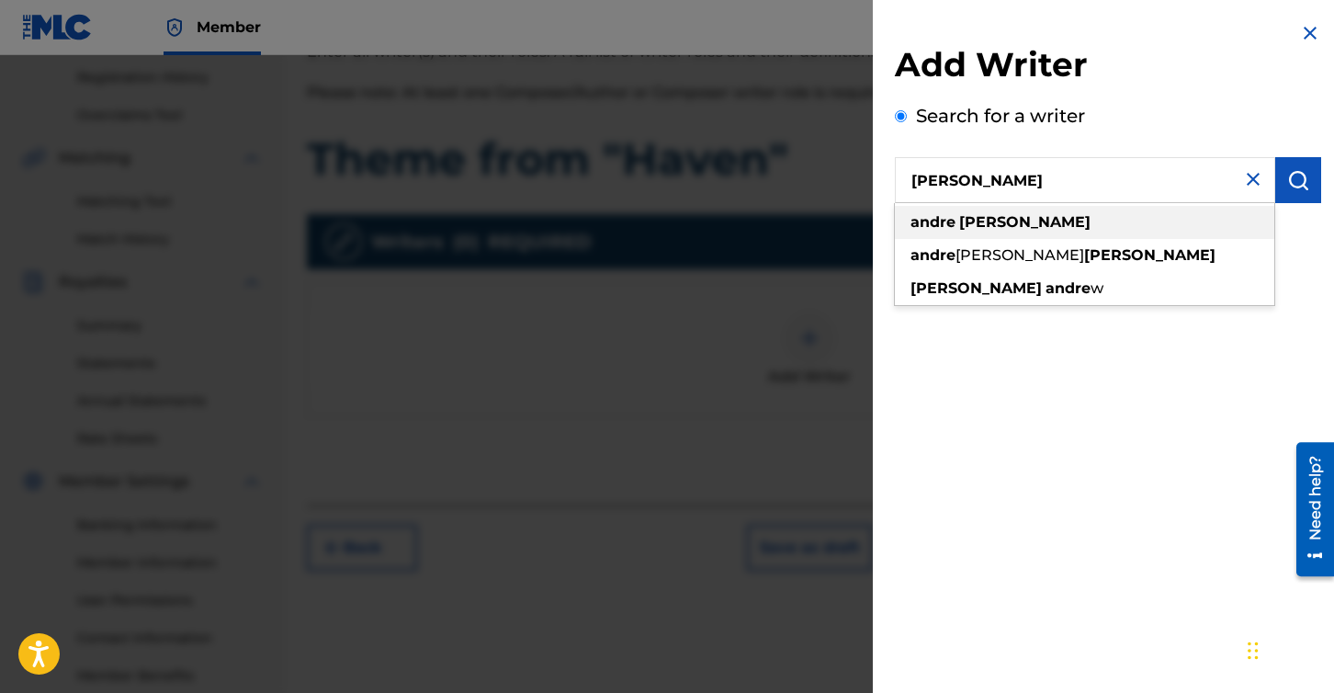
click at [991, 222] on strong "[PERSON_NAME]" at bounding box center [1024, 221] width 131 height 17
type input "[PERSON_NAME]"
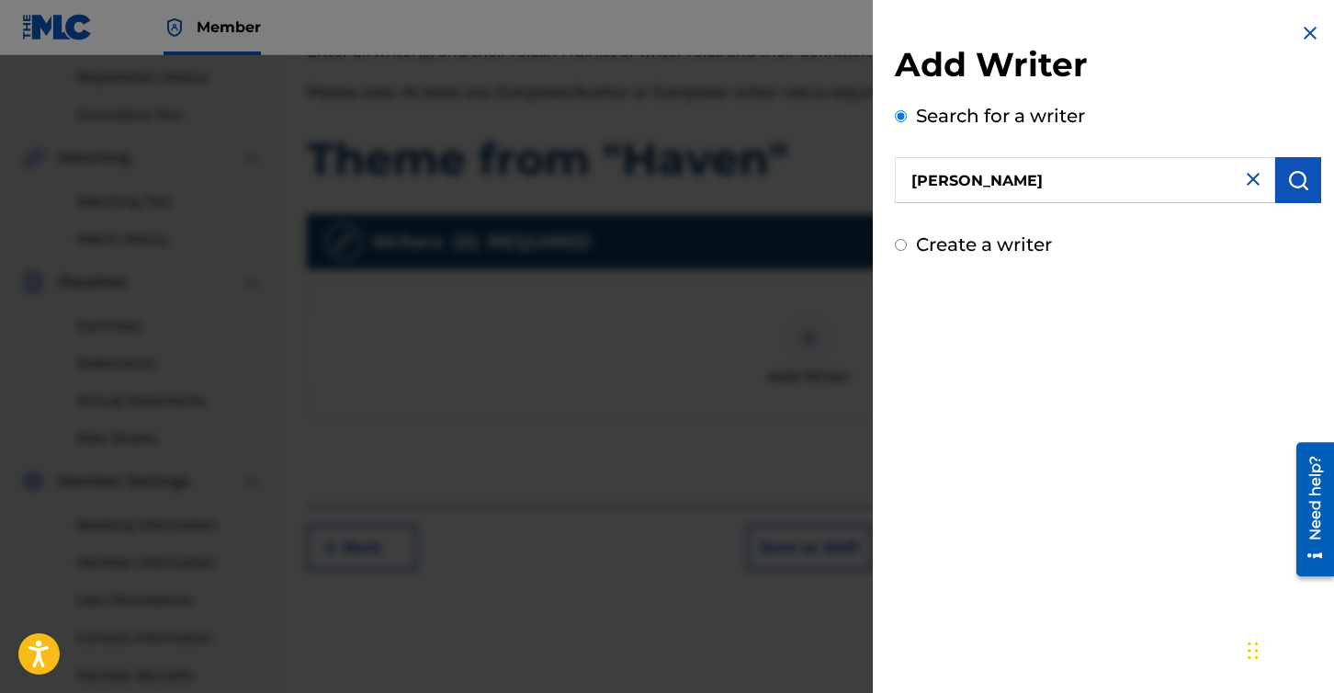
click at [1303, 33] on img at bounding box center [1310, 33] width 22 height 22
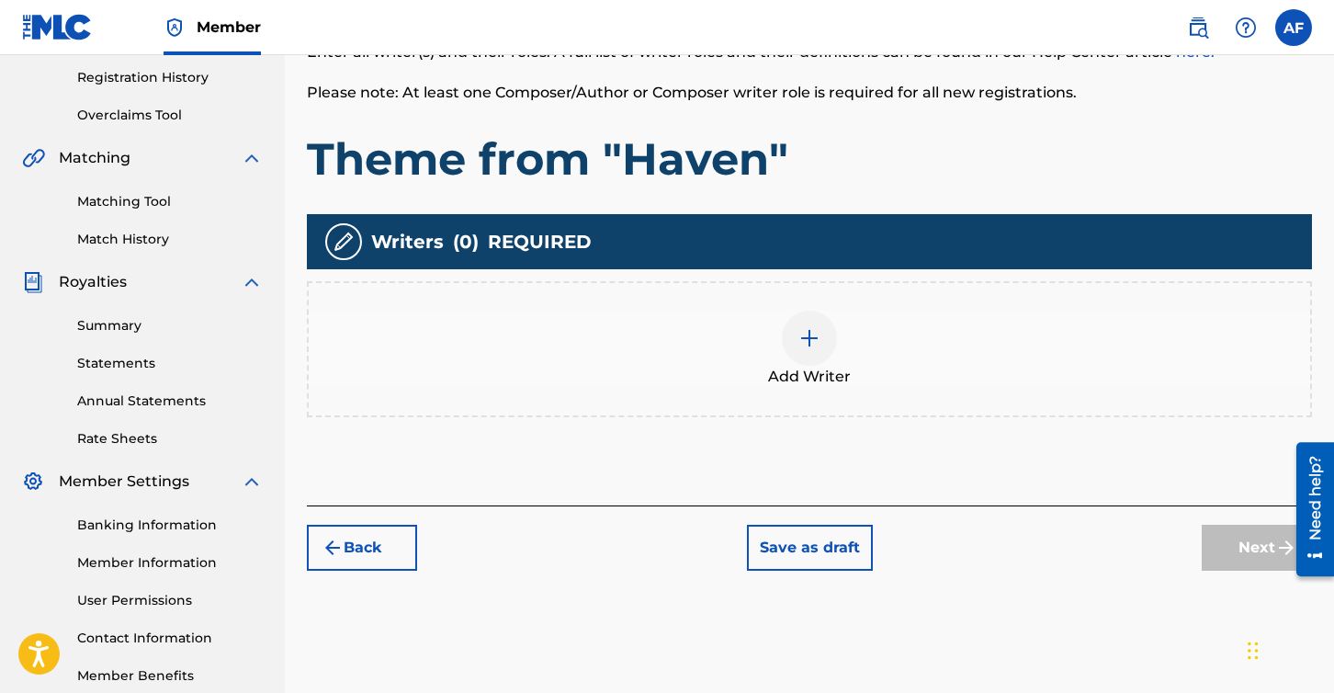
click at [813, 350] on div at bounding box center [809, 337] width 55 height 55
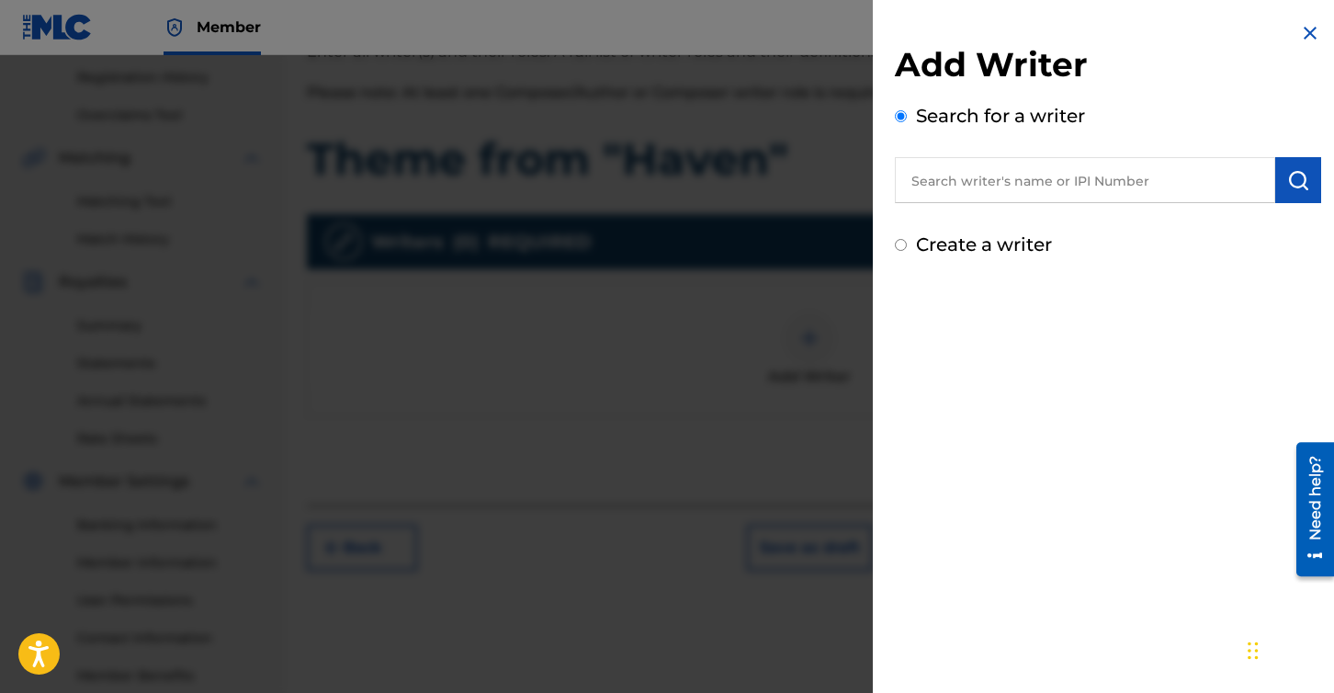
click at [1047, 181] on input "text" at bounding box center [1085, 180] width 380 height 46
paste input "336997313"
click at [1295, 176] on img "submit" at bounding box center [1298, 180] width 22 height 22
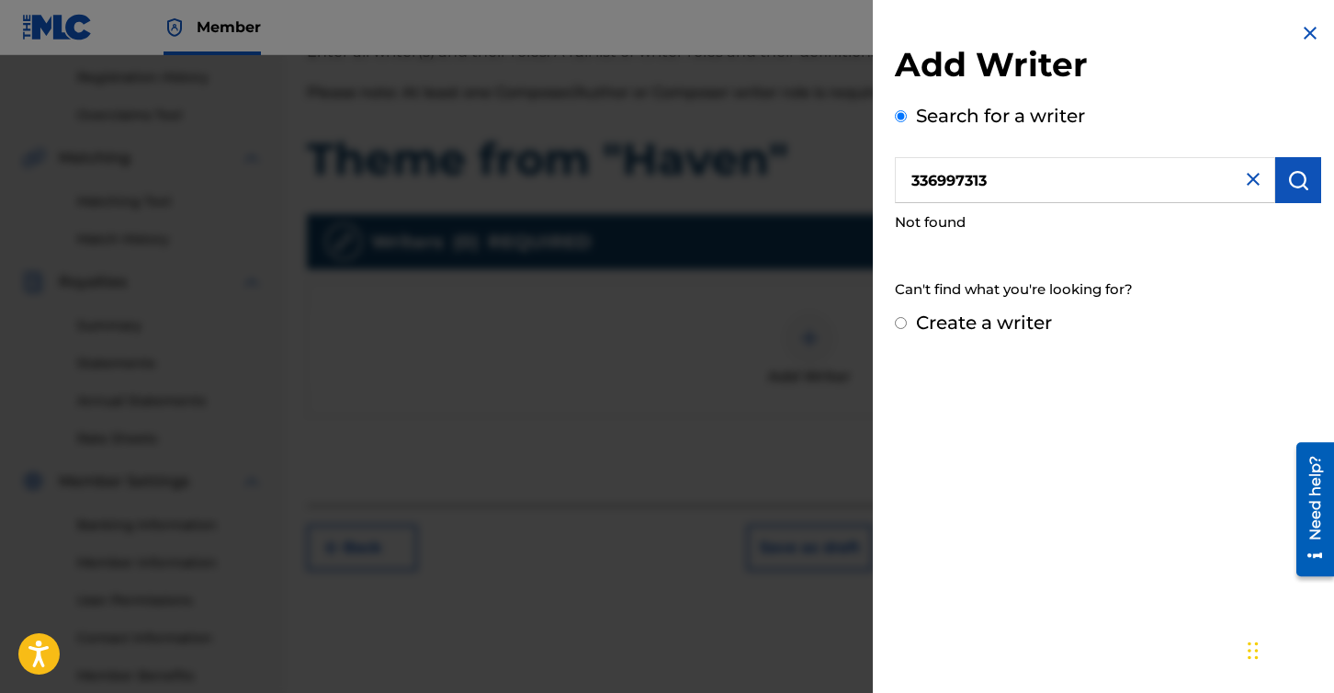
drag, startPoint x: 999, startPoint y: 176, endPoint x: 895, endPoint y: 167, distance: 105.1
click at [895, 167] on input "336997313" at bounding box center [1085, 180] width 380 height 46
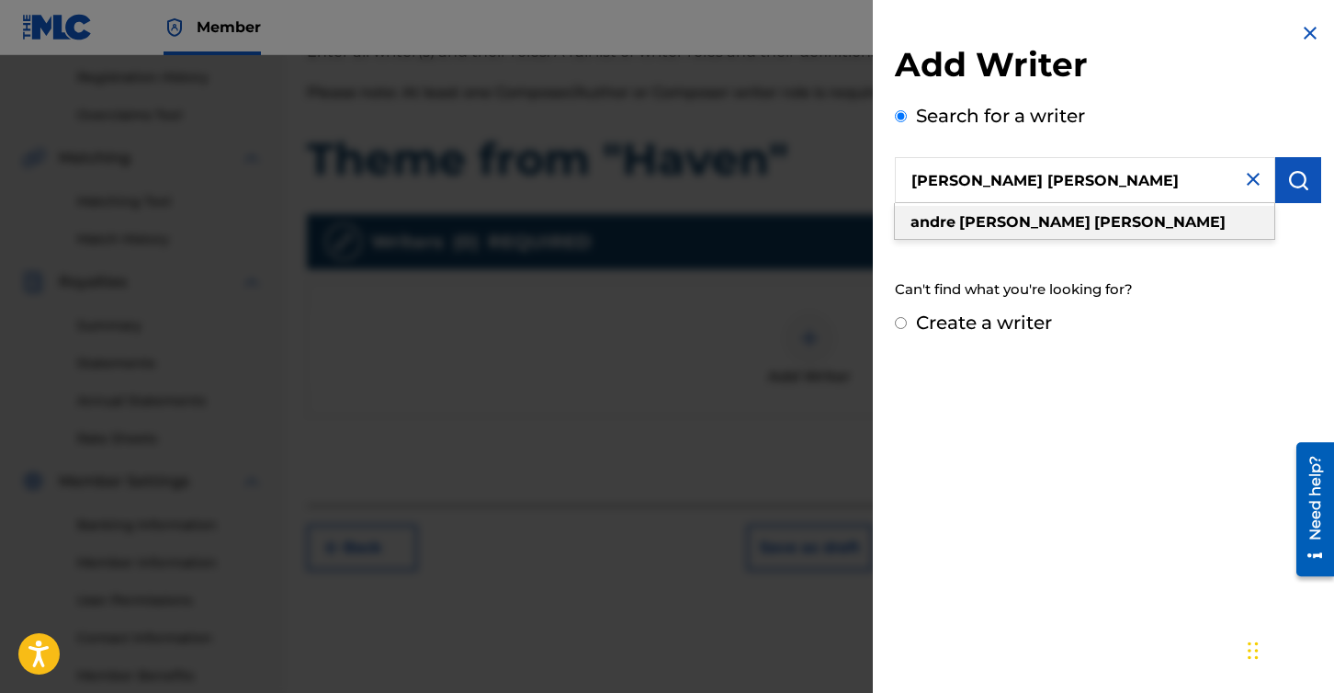
click at [950, 225] on strong "andre" at bounding box center [932, 221] width 45 height 17
type input "[PERSON_NAME] [PERSON_NAME]"
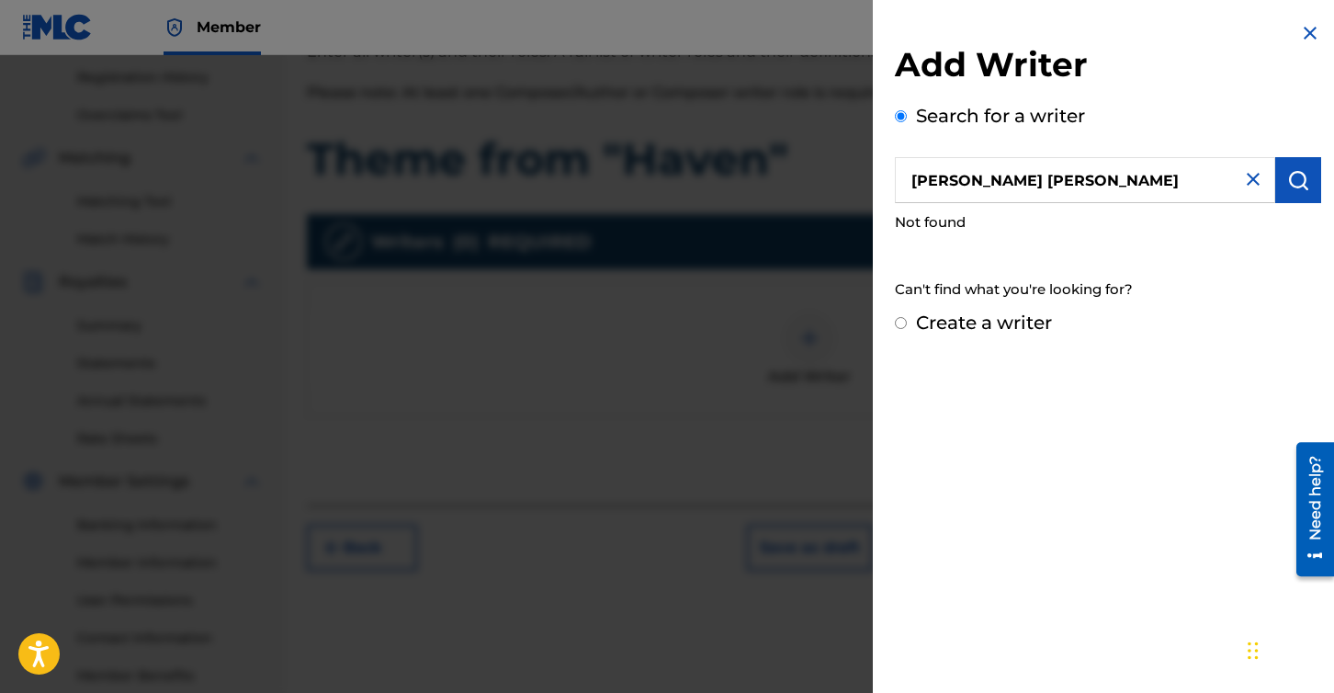
click at [901, 322] on input "Create a writer" at bounding box center [901, 323] width 12 height 12
radio input "false"
radio input "true"
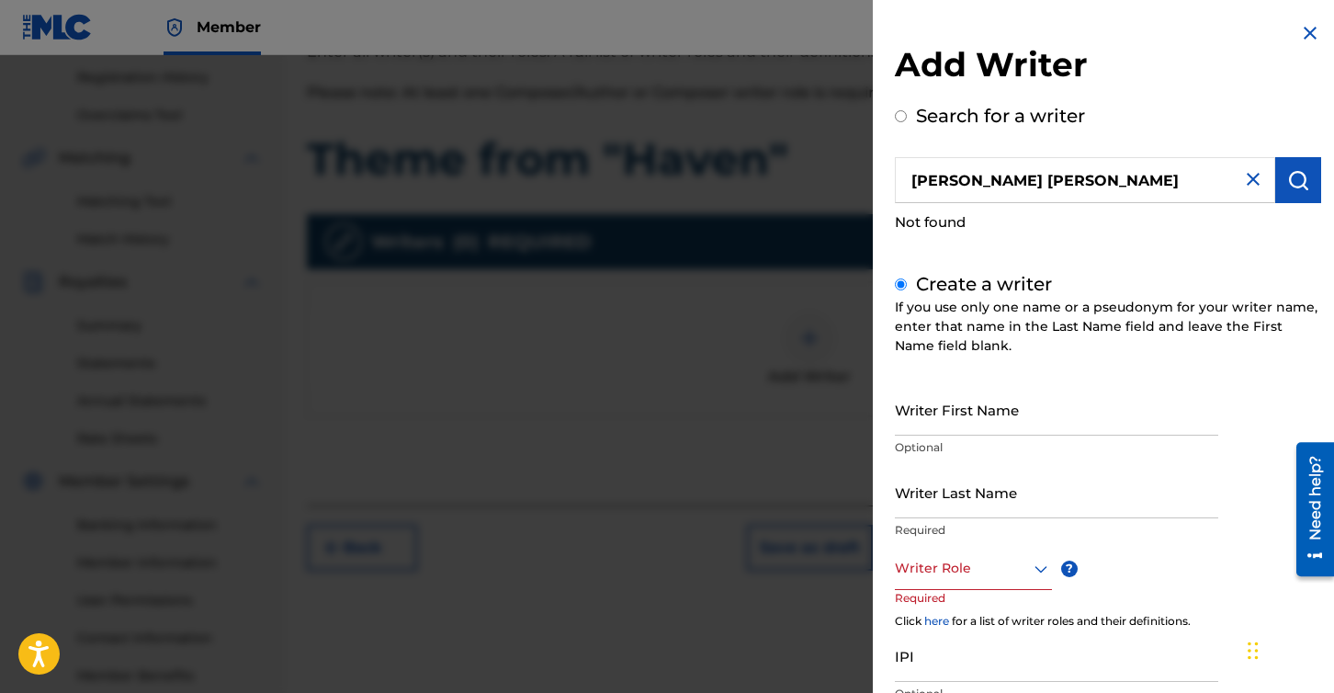
scroll to position [113, 0]
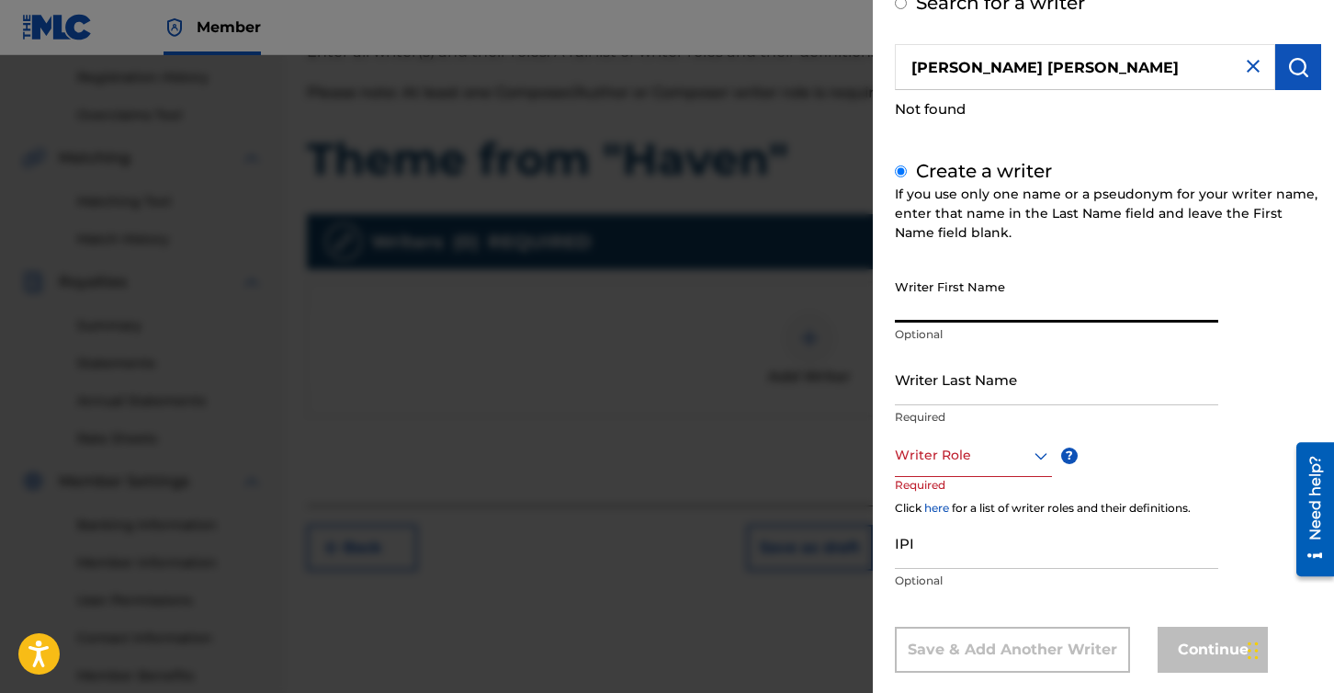
click at [1041, 300] on input "Writer First Name" at bounding box center [1056, 296] width 323 height 52
type input "[PERSON_NAME]"
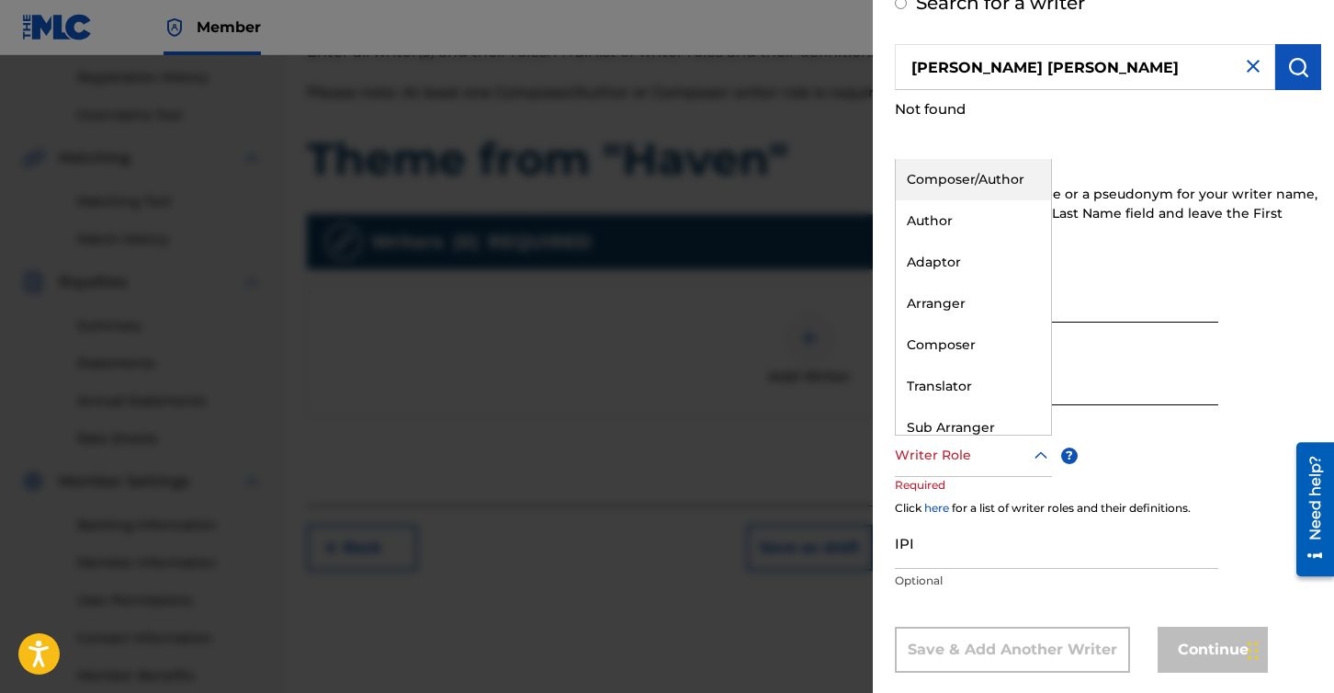
click at [1008, 457] on div at bounding box center [973, 455] width 157 height 23
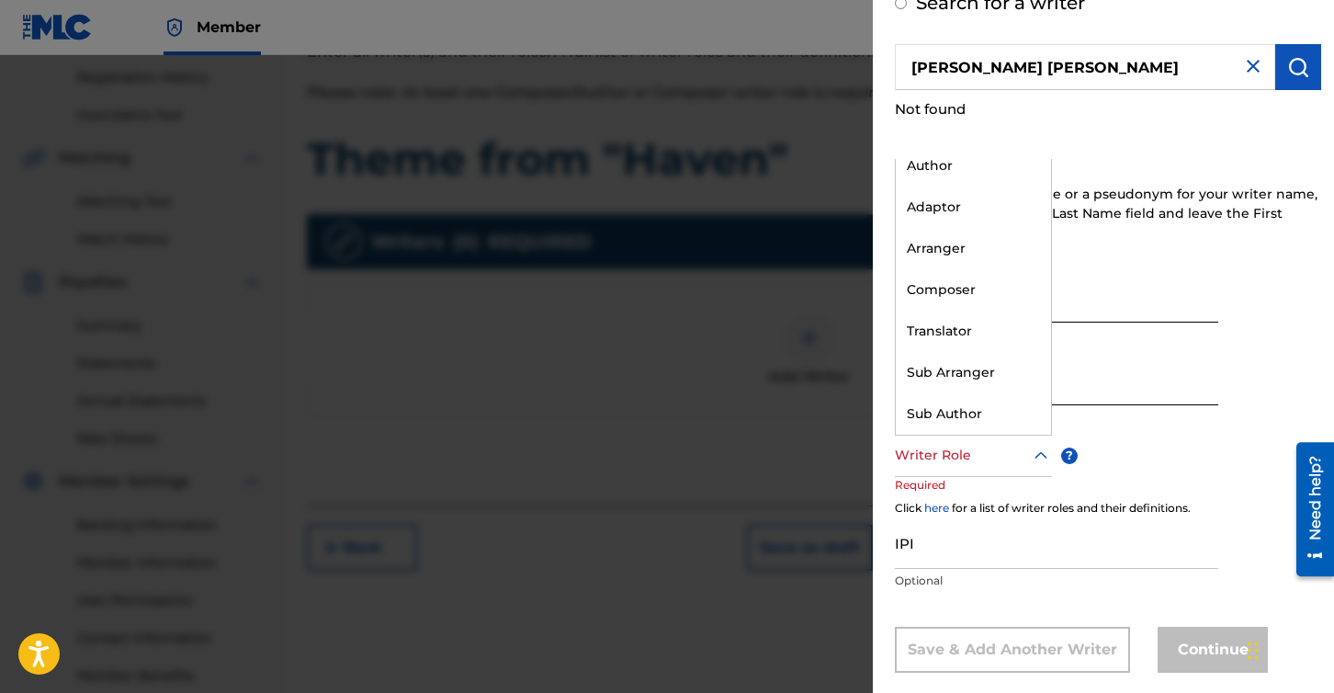
scroll to position [0, 0]
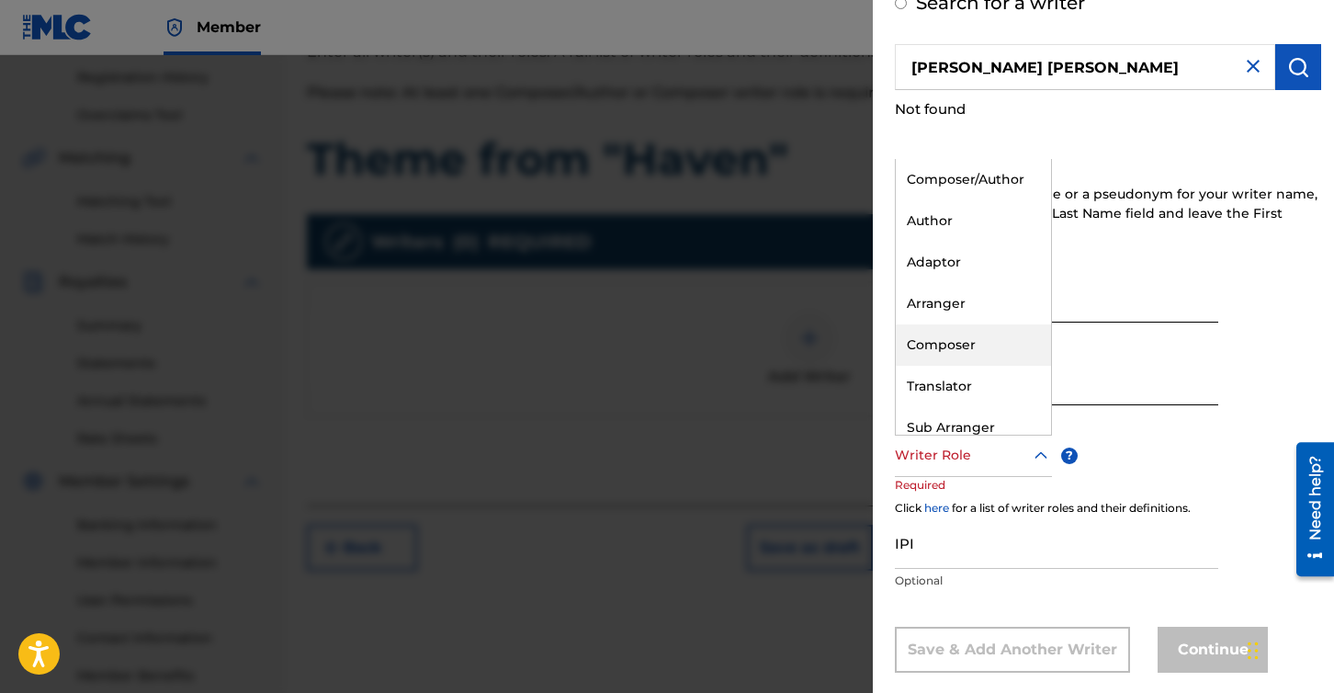
click at [967, 338] on div "Composer" at bounding box center [973, 344] width 155 height 41
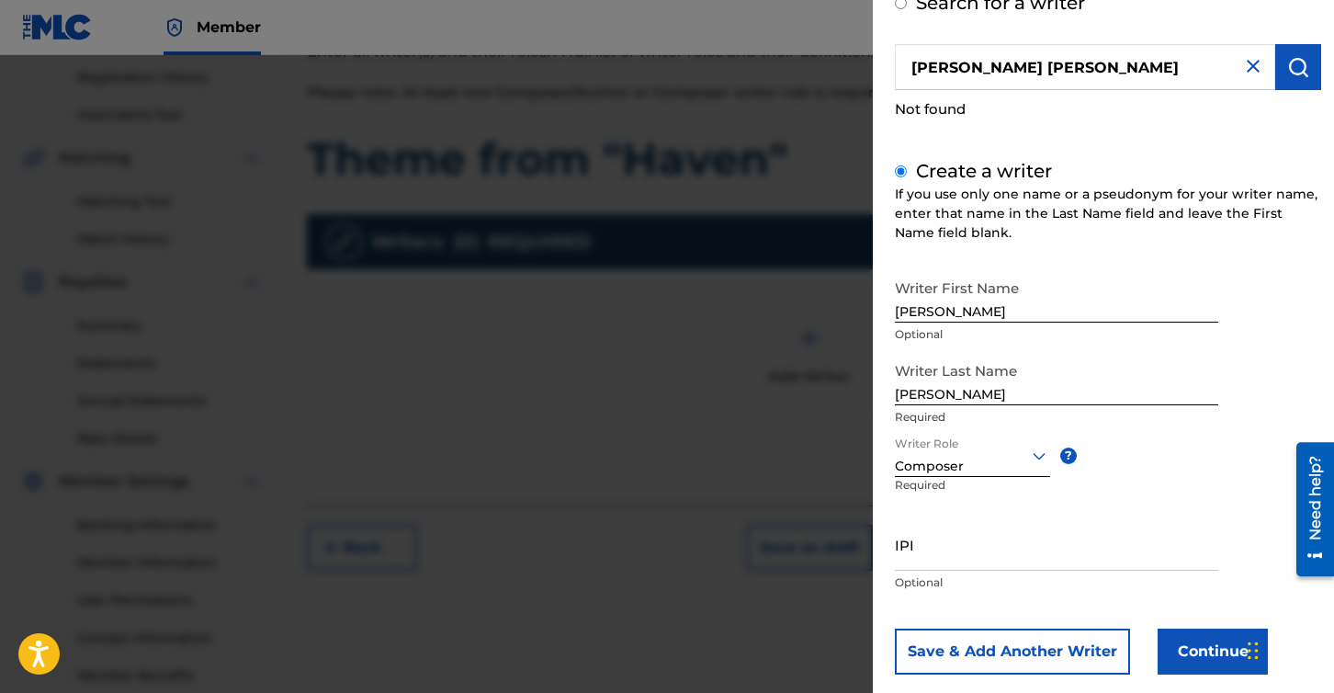
scroll to position [117, 0]
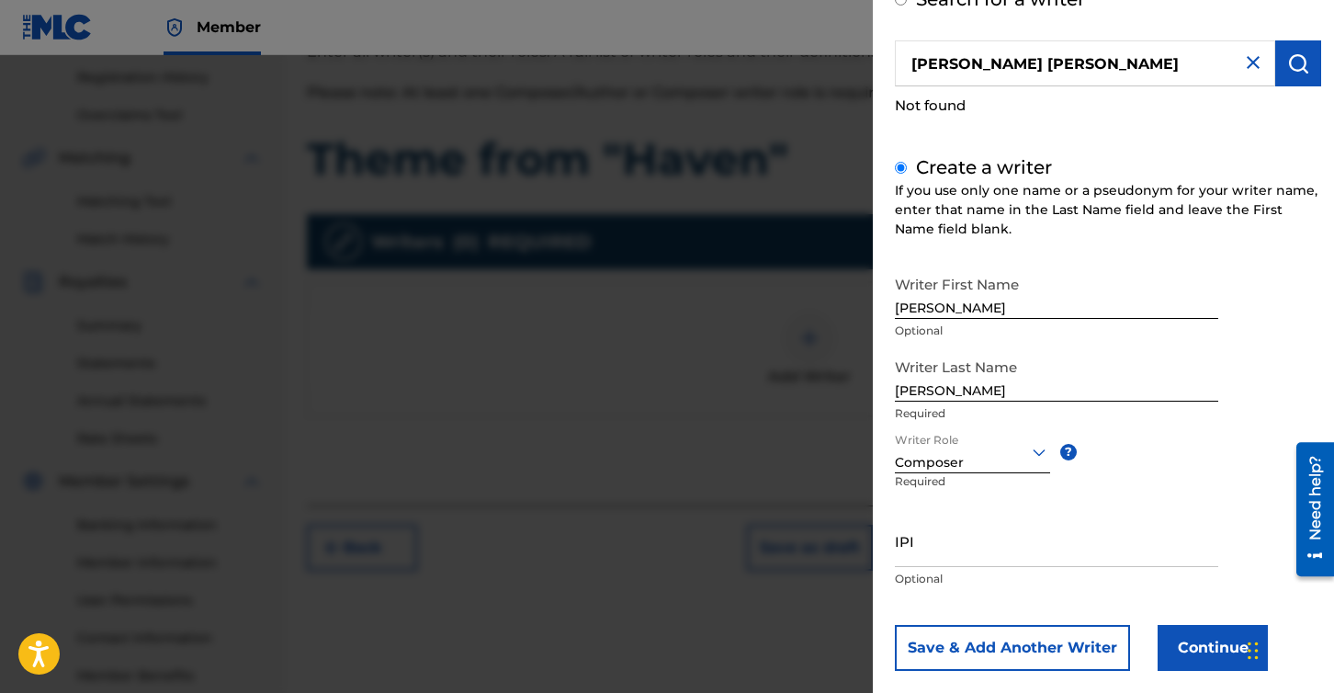
click at [998, 545] on input "IPI" at bounding box center [1056, 540] width 323 height 52
paste input "336997313"
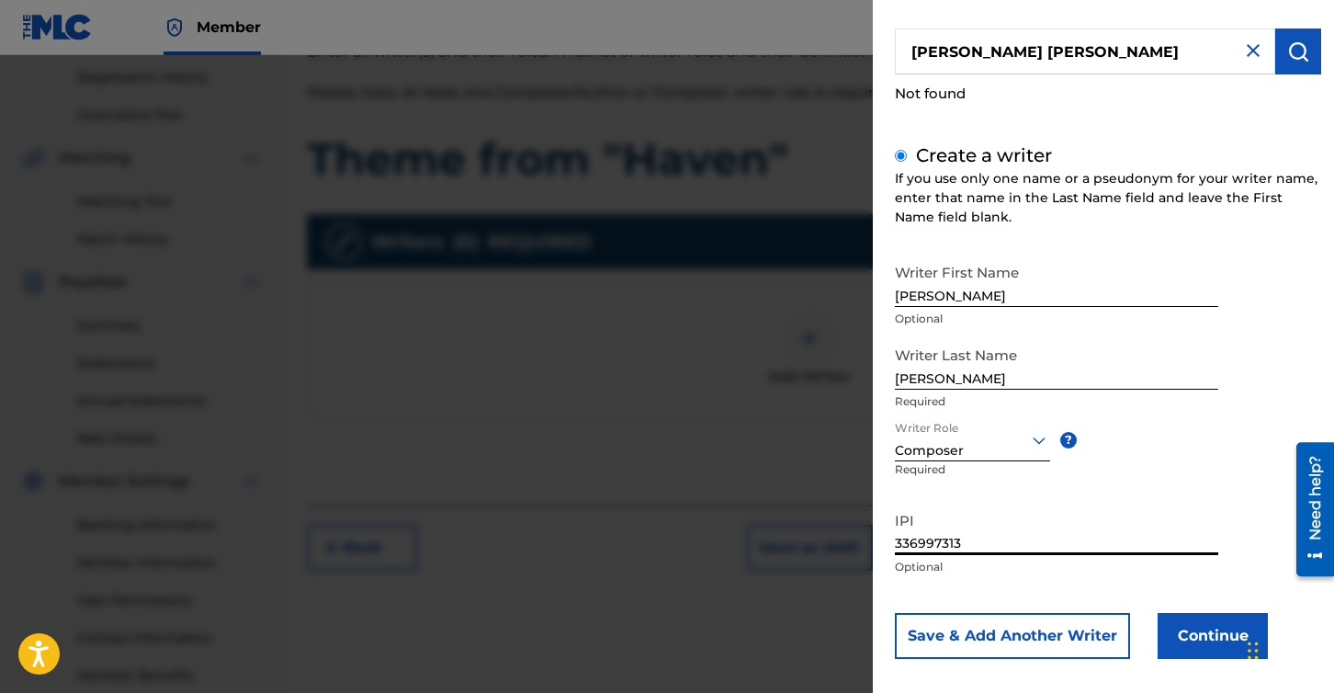
scroll to position [143, 0]
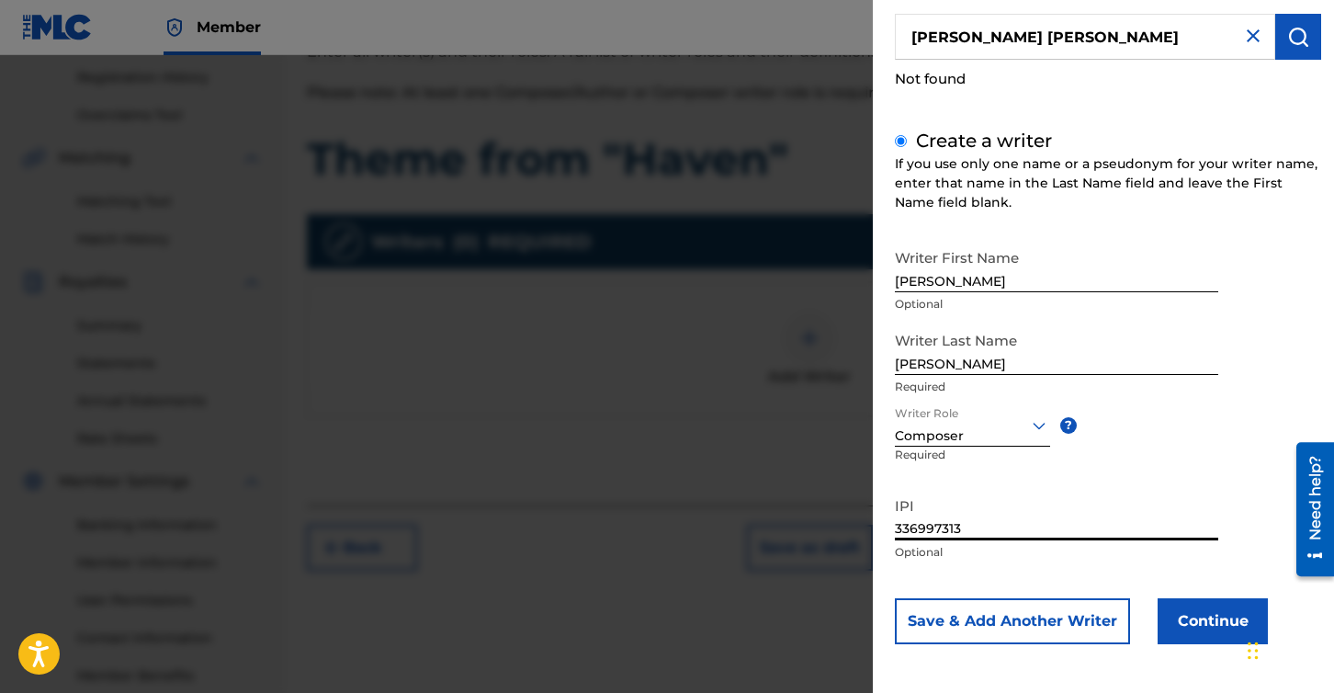
type input "336997313"
click at [1208, 626] on button "Continue" at bounding box center [1212, 621] width 110 height 46
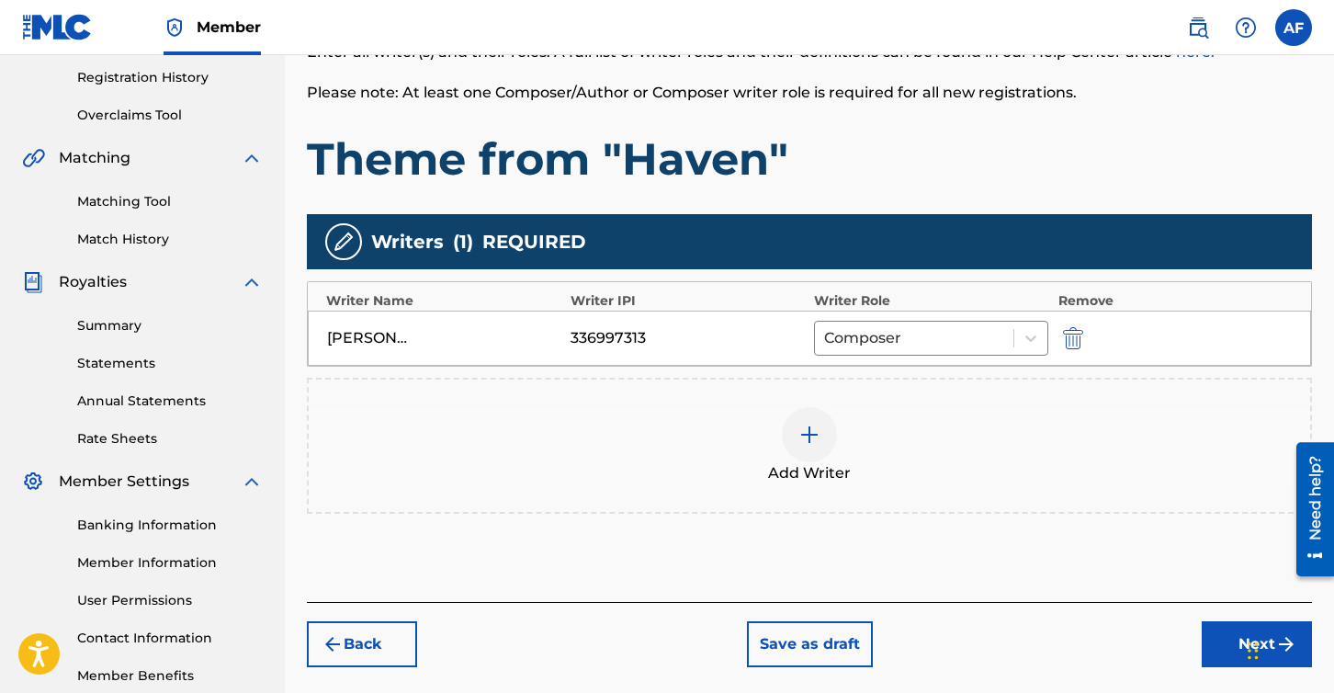
click at [807, 431] on img at bounding box center [809, 434] width 22 height 22
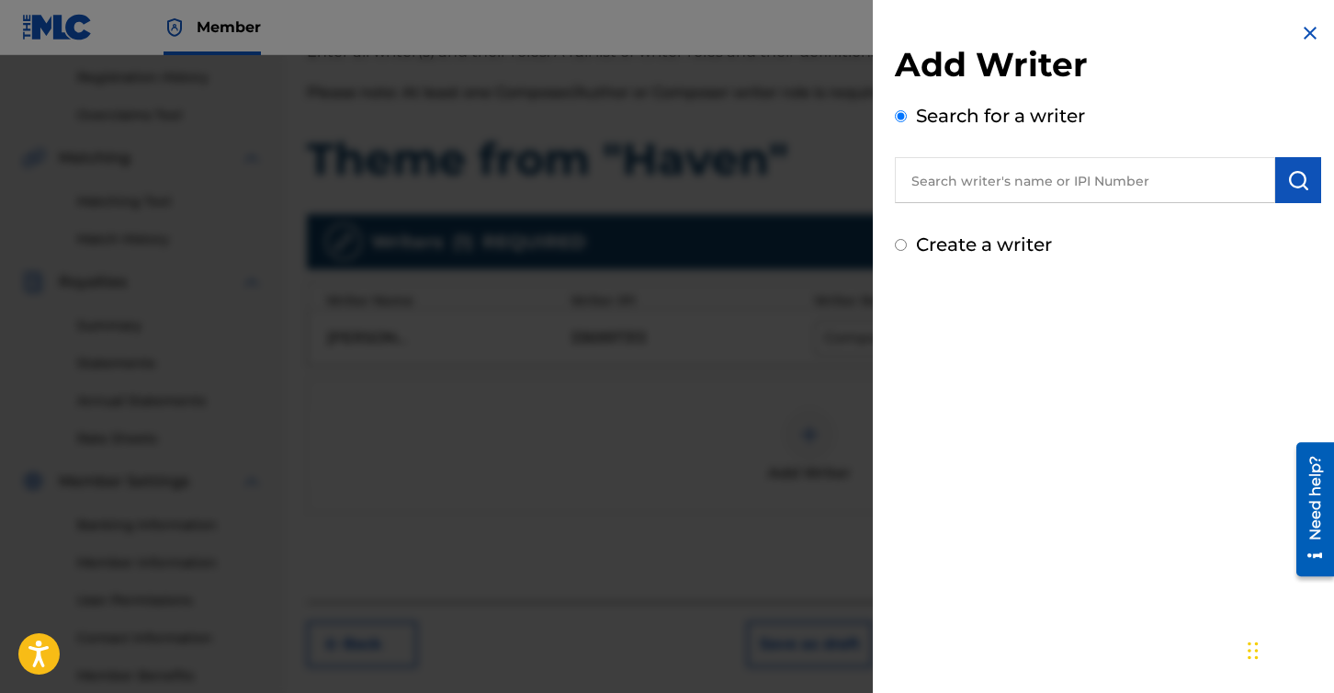
click at [958, 178] on input "text" at bounding box center [1085, 180] width 380 height 46
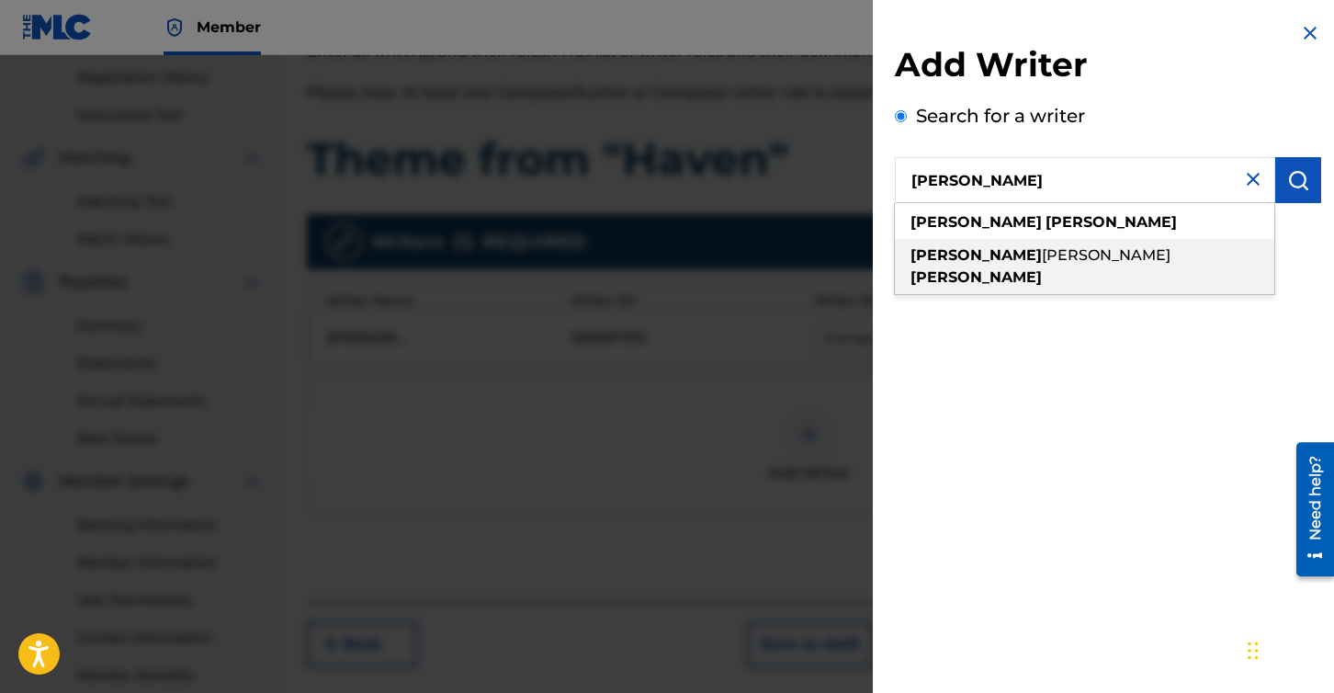
click at [1042, 250] on span "[PERSON_NAME]" at bounding box center [1106, 254] width 129 height 17
type input "[PERSON_NAME]"
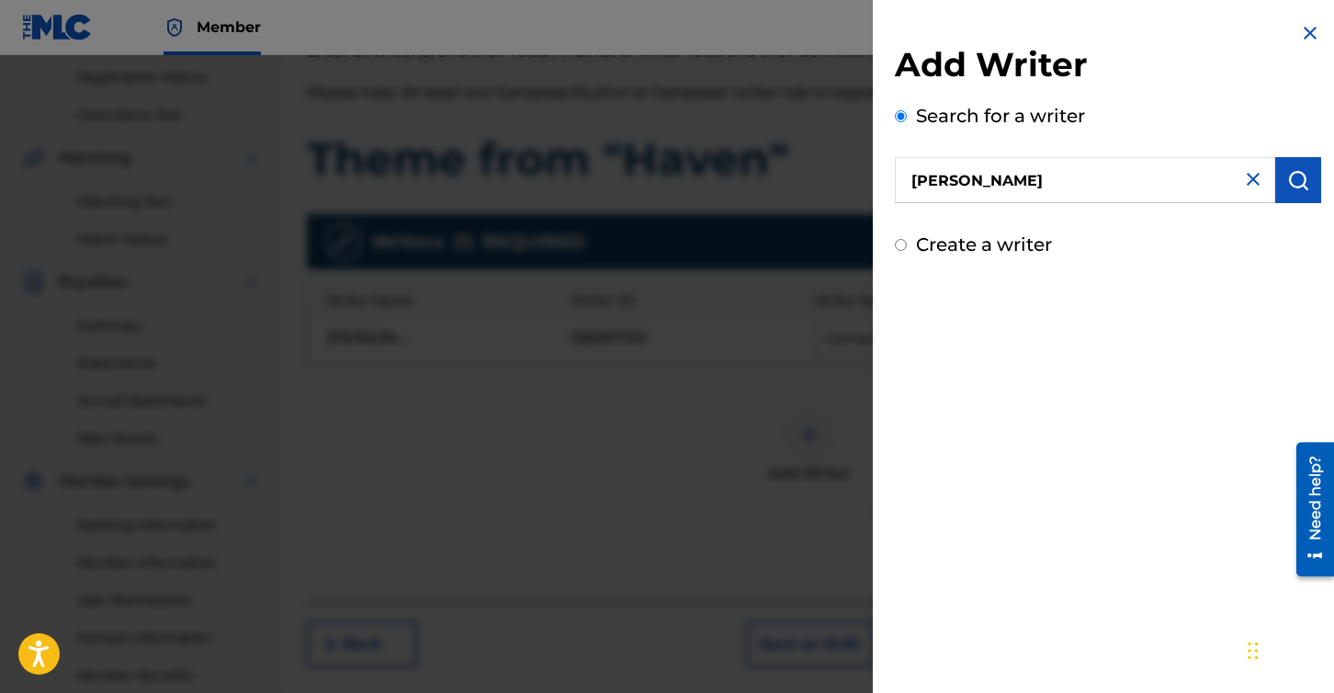
click at [1290, 172] on img "submit" at bounding box center [1298, 180] width 22 height 22
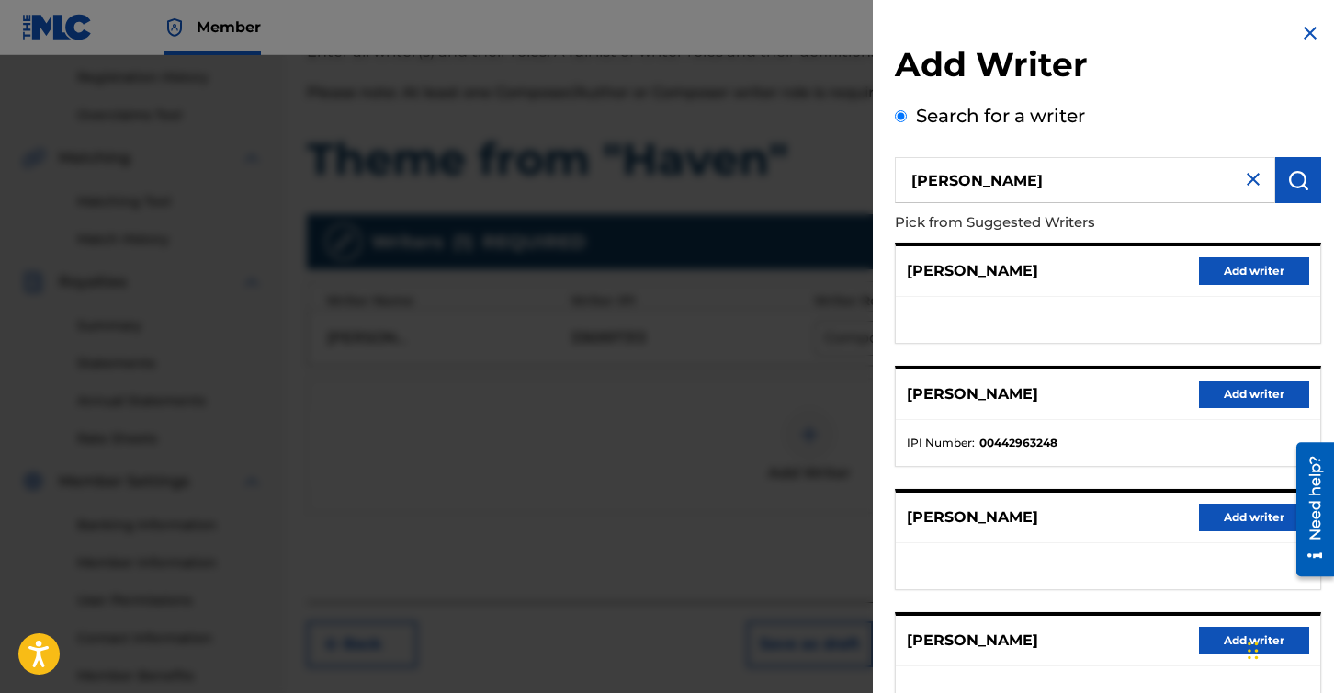
click at [1236, 511] on button "Add writer" at bounding box center [1254, 517] width 110 height 28
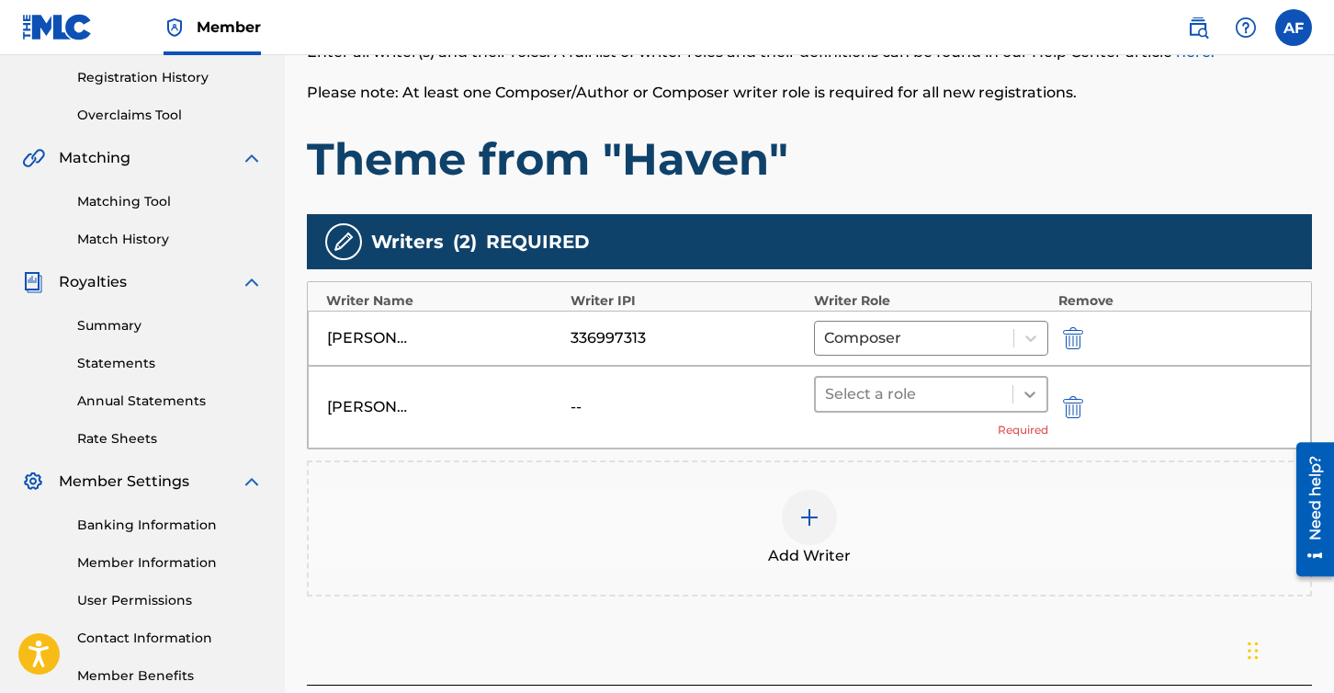
click at [1031, 389] on icon at bounding box center [1030, 394] width 18 height 18
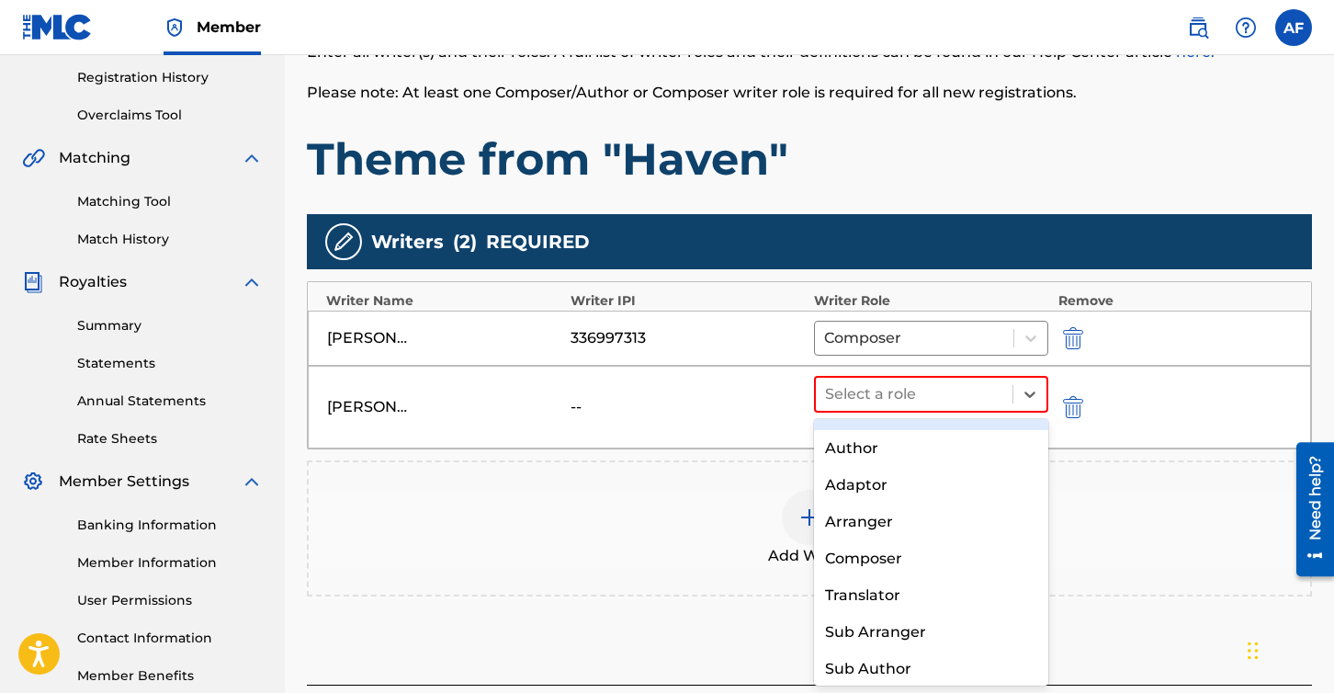
scroll to position [35, 0]
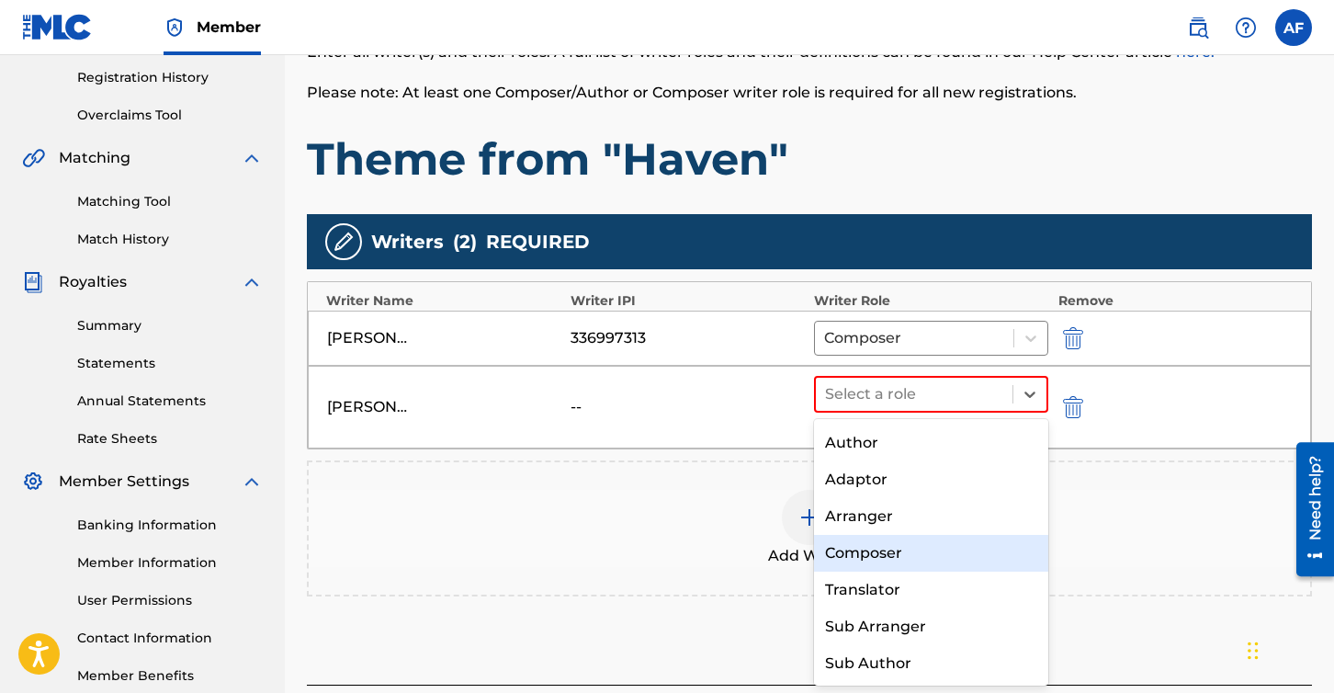
click at [870, 555] on div "Composer" at bounding box center [931, 553] width 234 height 37
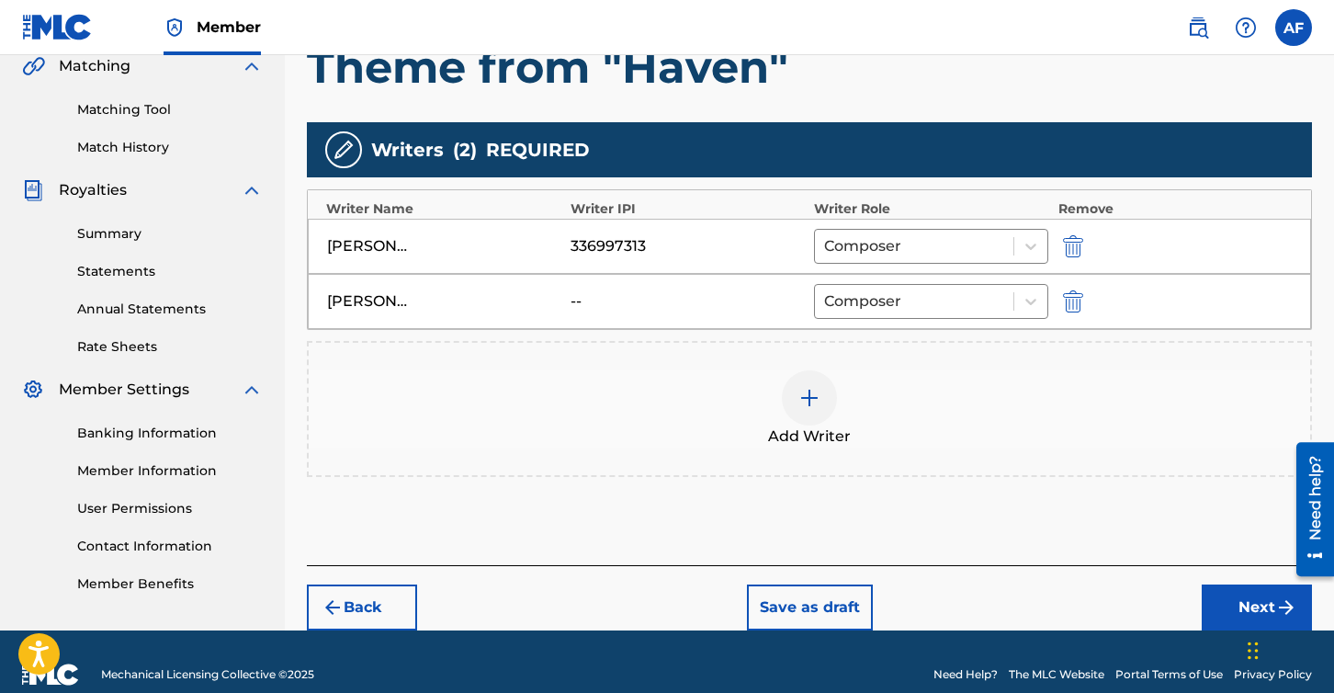
scroll to position [444, 0]
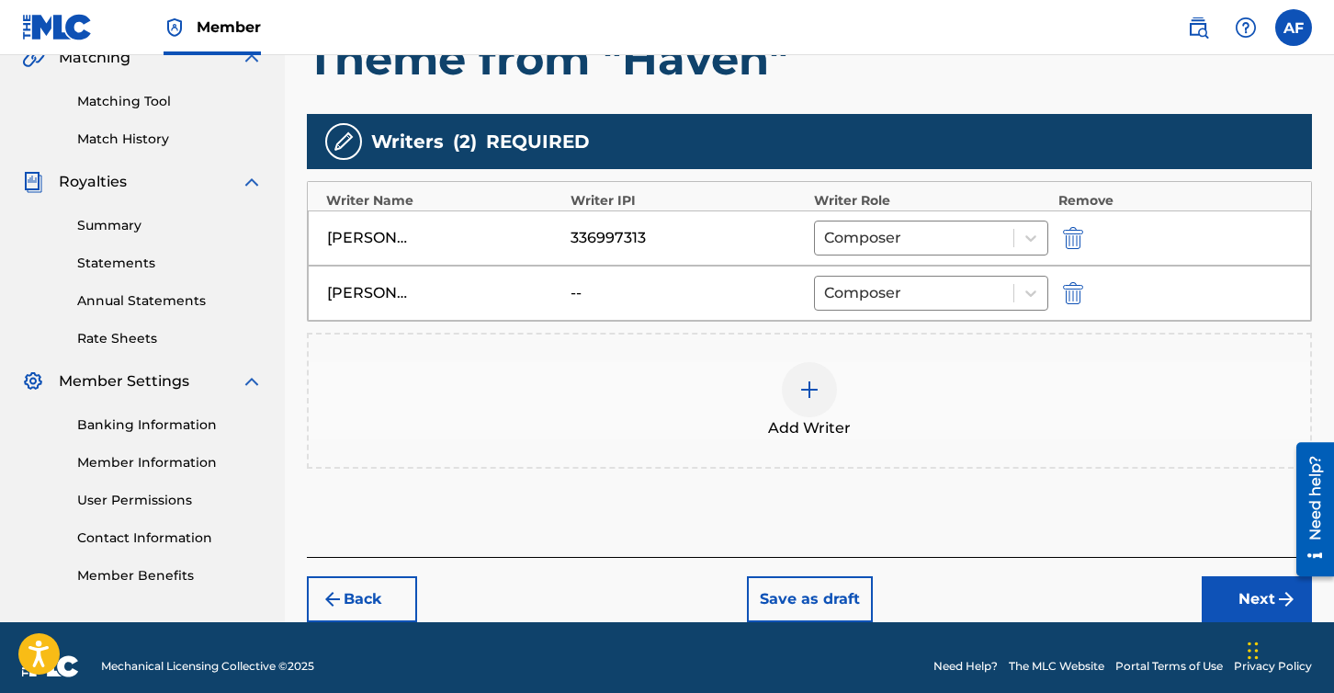
click at [1221, 587] on button "Next" at bounding box center [1257, 599] width 110 height 46
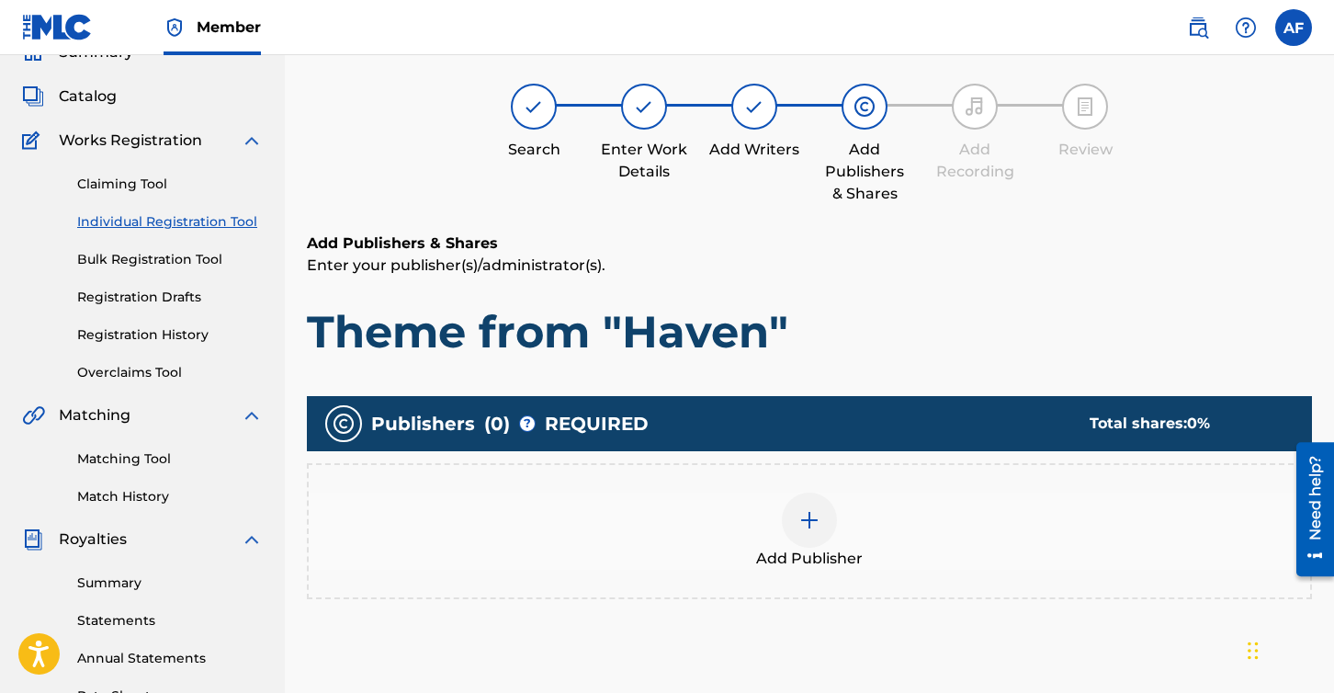
scroll to position [83, 0]
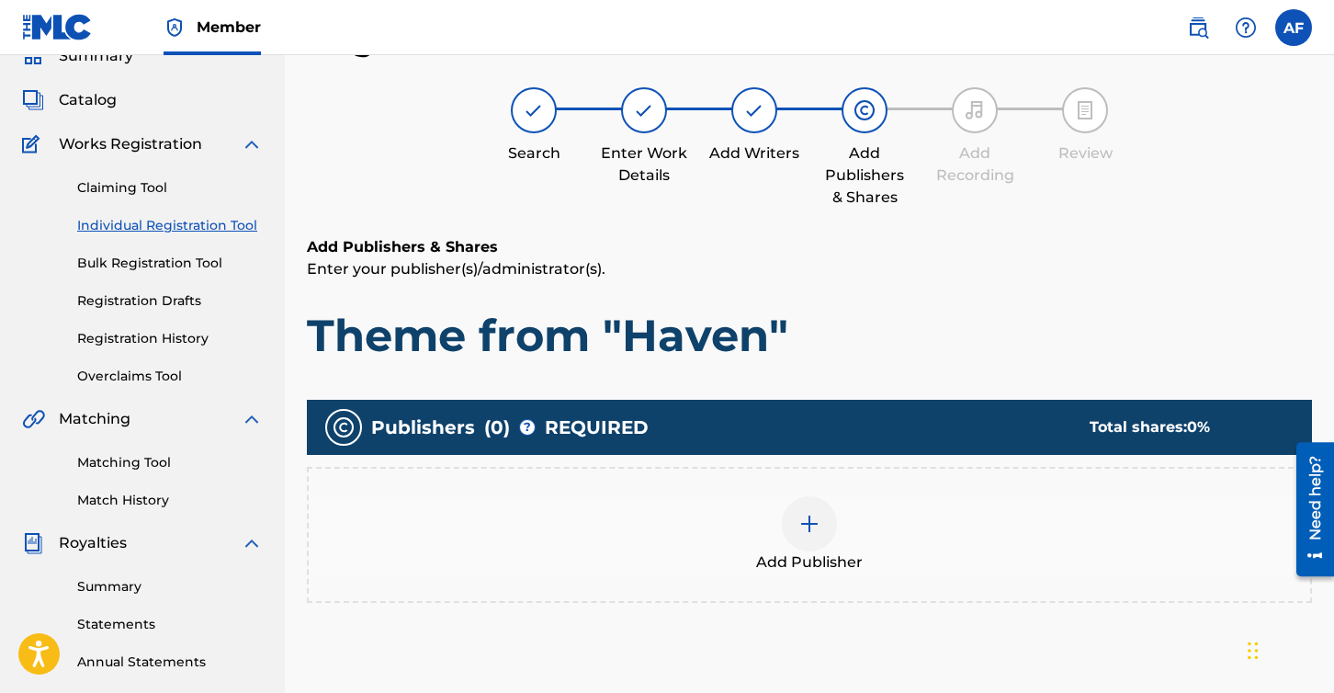
click at [814, 514] on img at bounding box center [809, 524] width 22 height 22
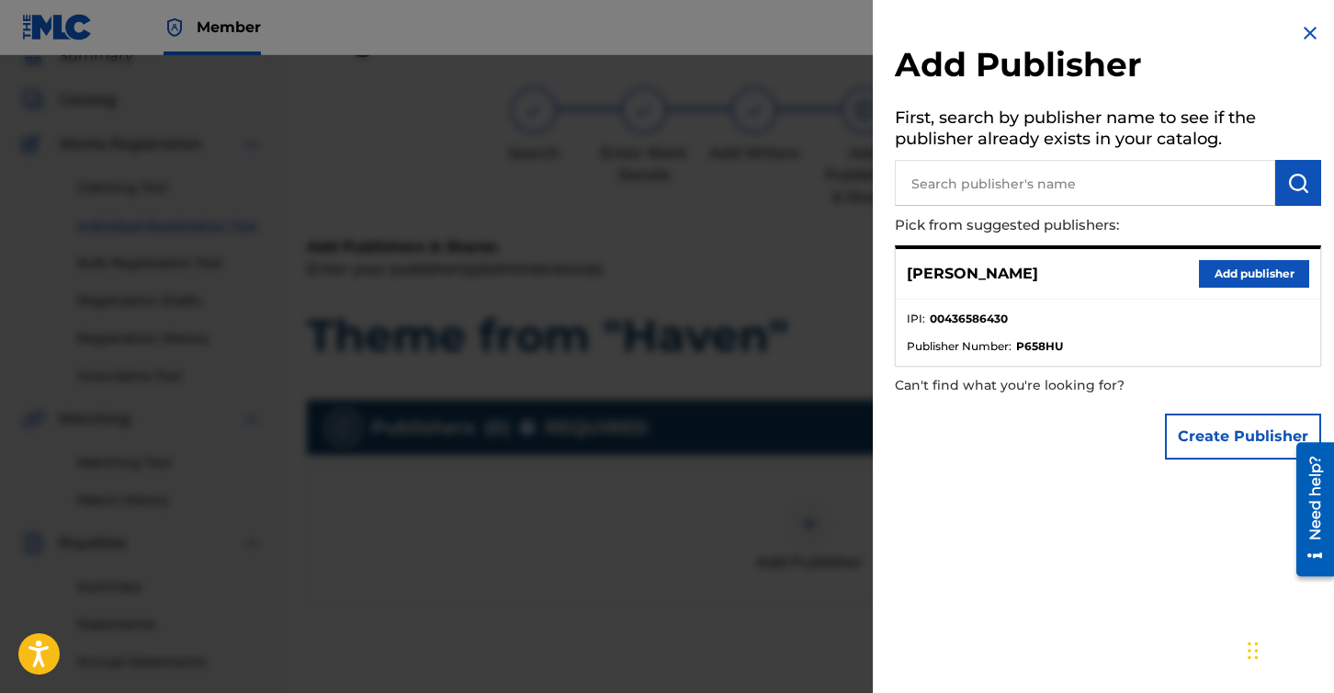
click at [1019, 186] on input "text" at bounding box center [1085, 183] width 380 height 46
paste input "436586430"
type input "436586430"
click at [965, 322] on strong "00436586430" at bounding box center [969, 318] width 78 height 17
click at [1031, 180] on input "436586430" at bounding box center [1085, 183] width 380 height 46
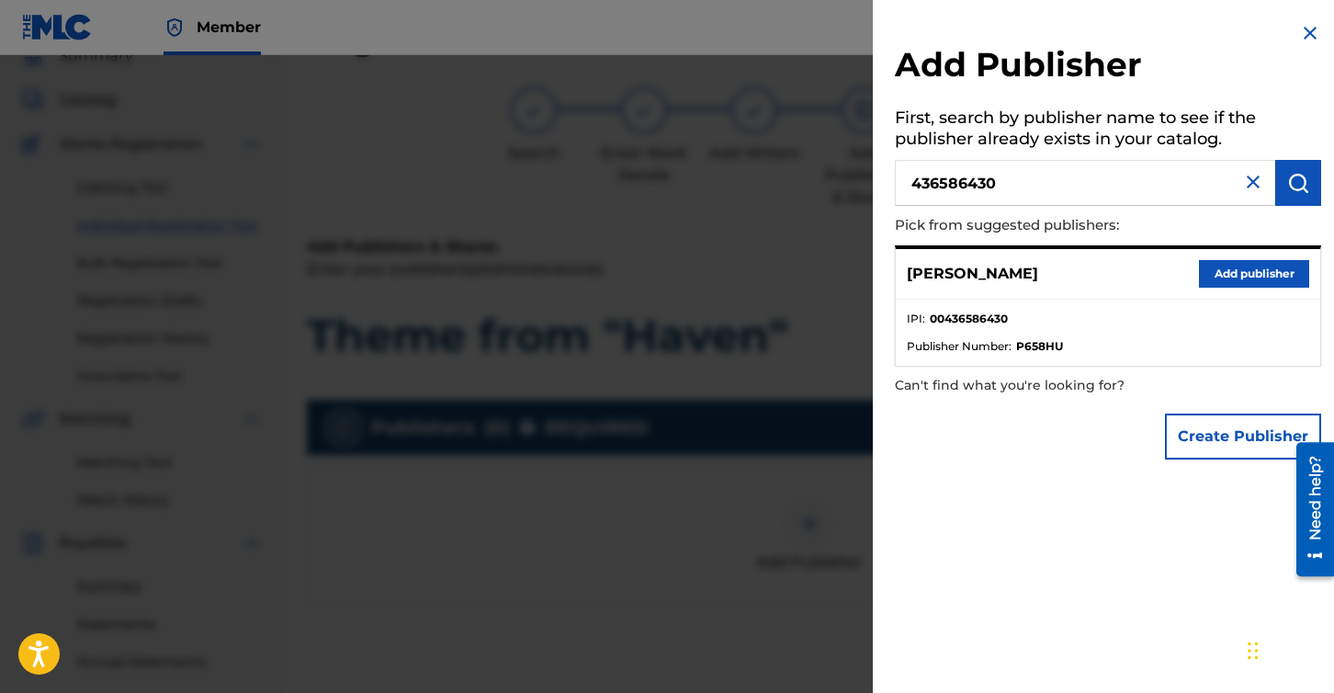
click at [1249, 186] on img at bounding box center [1253, 182] width 22 height 22
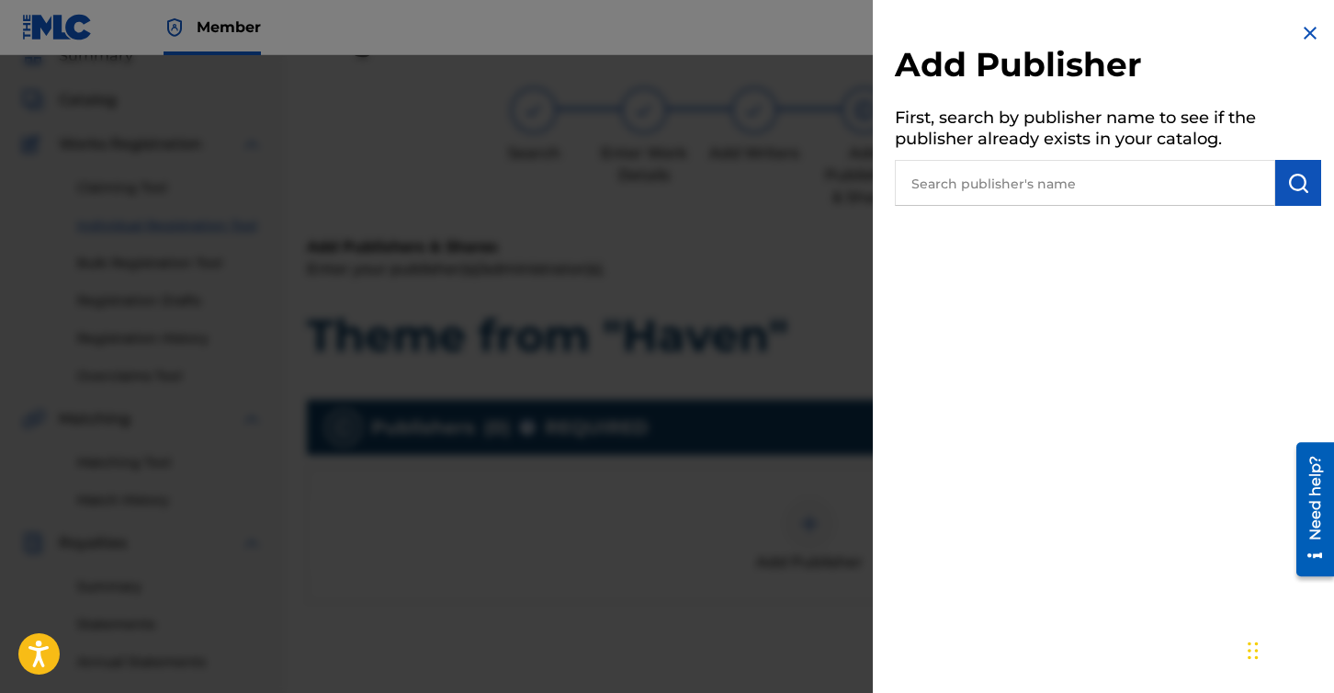
click at [1076, 187] on input "text" at bounding box center [1085, 183] width 380 height 46
paste input "436586430"
click at [1287, 187] on img "submit" at bounding box center [1298, 183] width 22 height 22
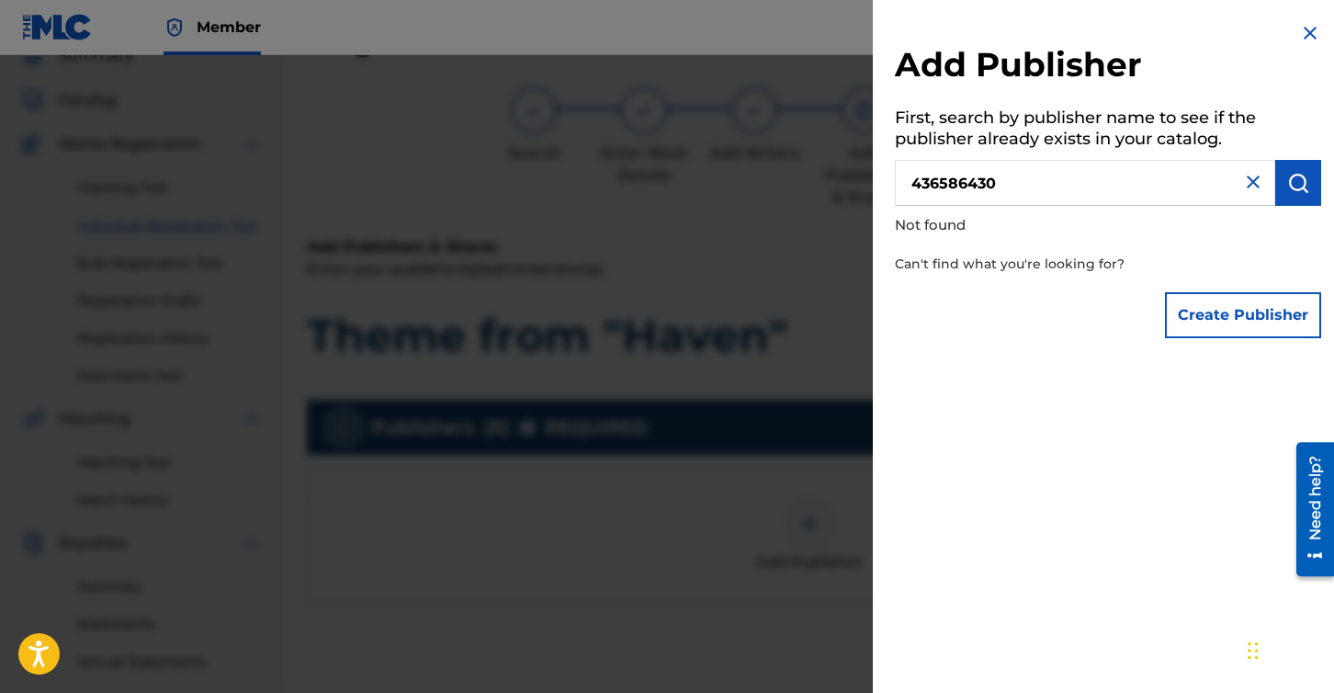
drag, startPoint x: 1006, startPoint y: 184, endPoint x: 886, endPoint y: 174, distance: 119.8
click at [886, 174] on div "Add Publisher First, search by publisher name to see if the publisher already e…" at bounding box center [1108, 184] width 470 height 369
type input "Great Waters"
click at [1289, 183] on img "submit" at bounding box center [1298, 183] width 22 height 22
click at [1242, 182] on img at bounding box center [1253, 182] width 22 height 22
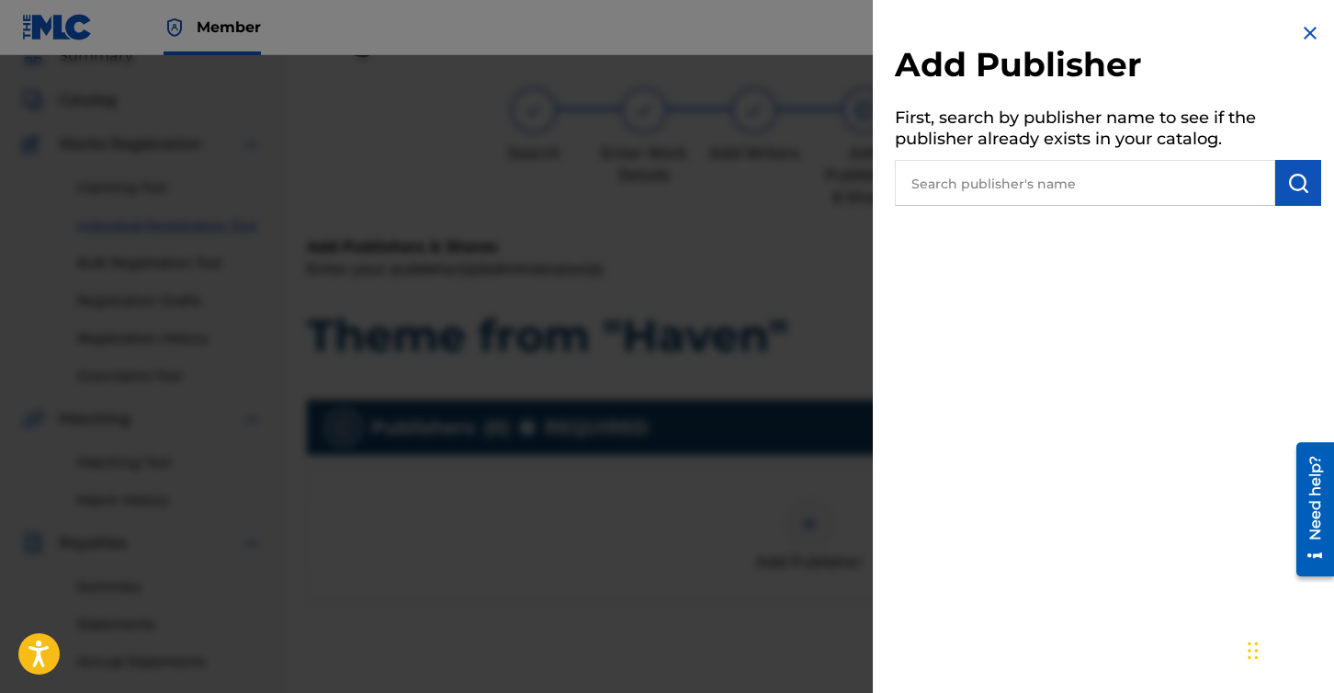
click at [1299, 28] on img at bounding box center [1310, 33] width 22 height 22
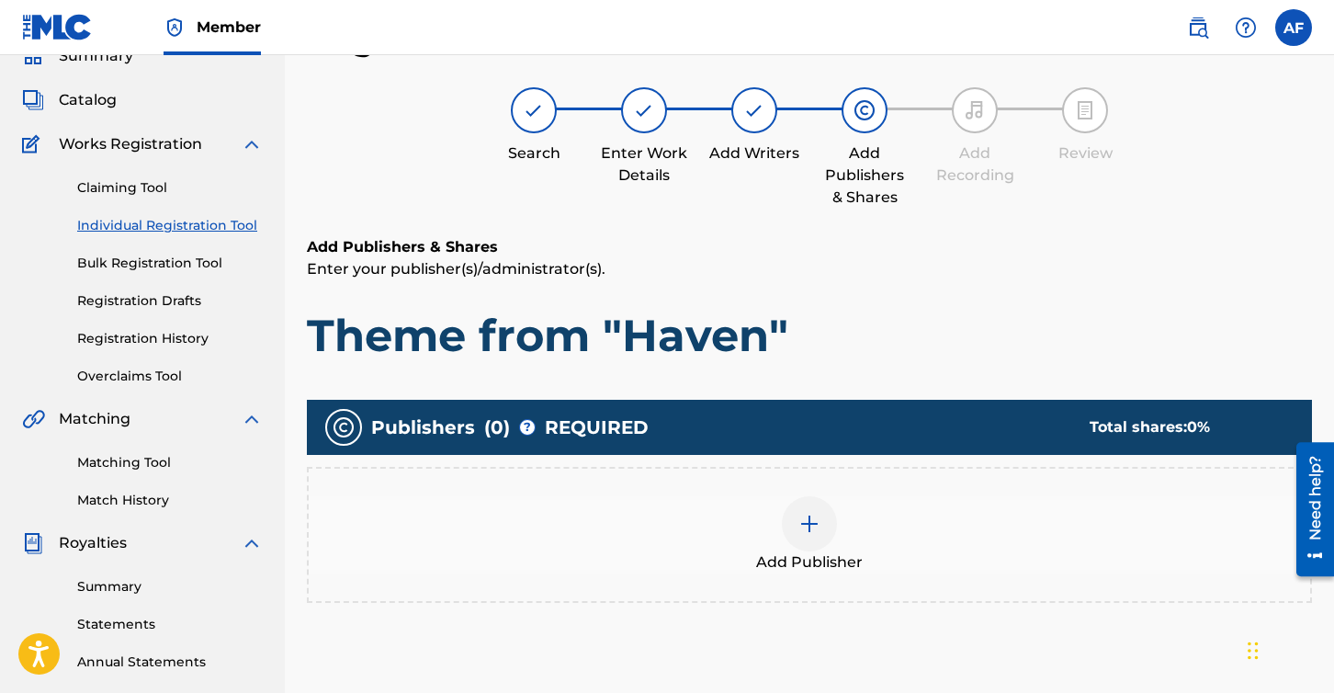
click at [815, 515] on img at bounding box center [809, 524] width 22 height 22
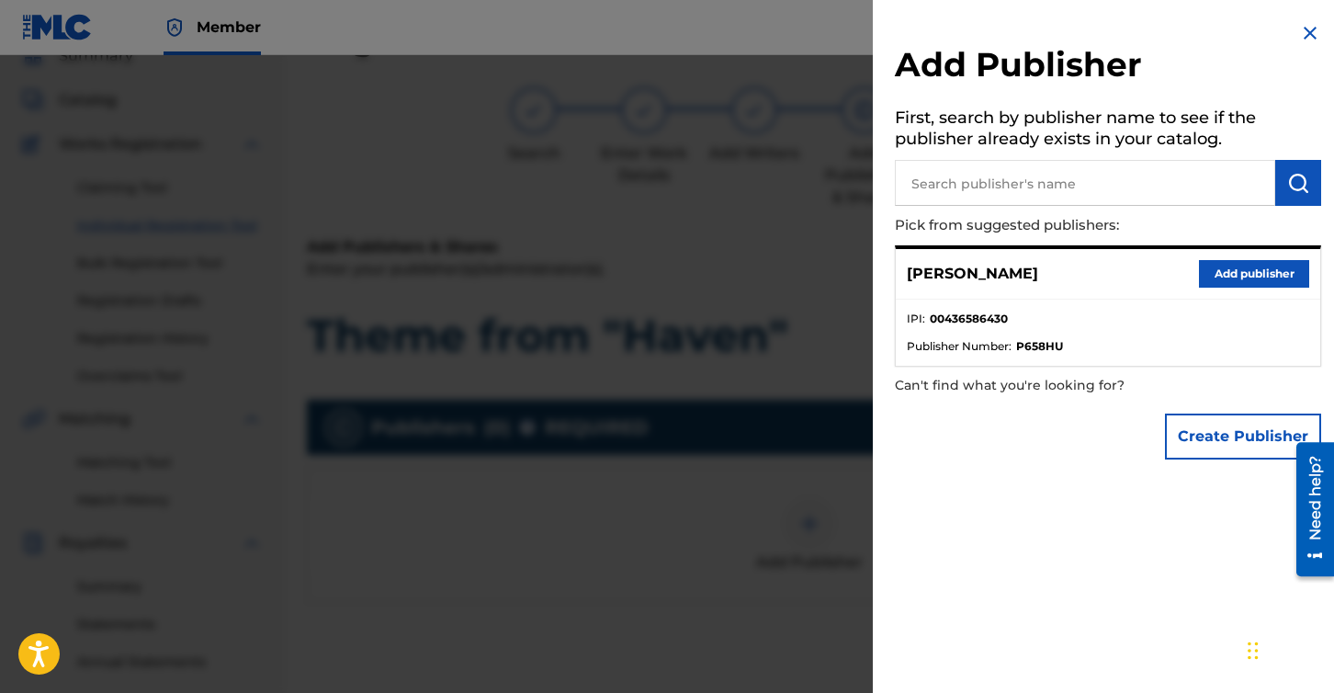
click at [1232, 268] on button "Add publisher" at bounding box center [1254, 274] width 110 height 28
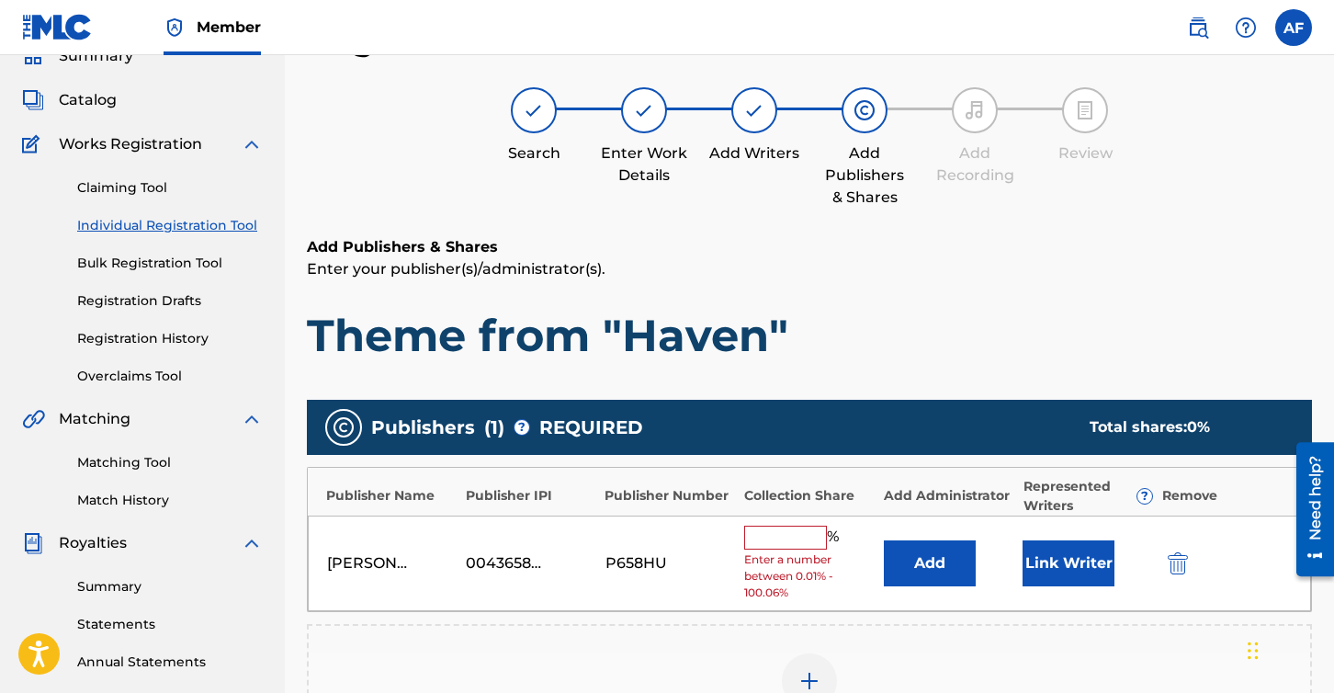
click at [762, 536] on input "text" at bounding box center [785, 537] width 83 height 24
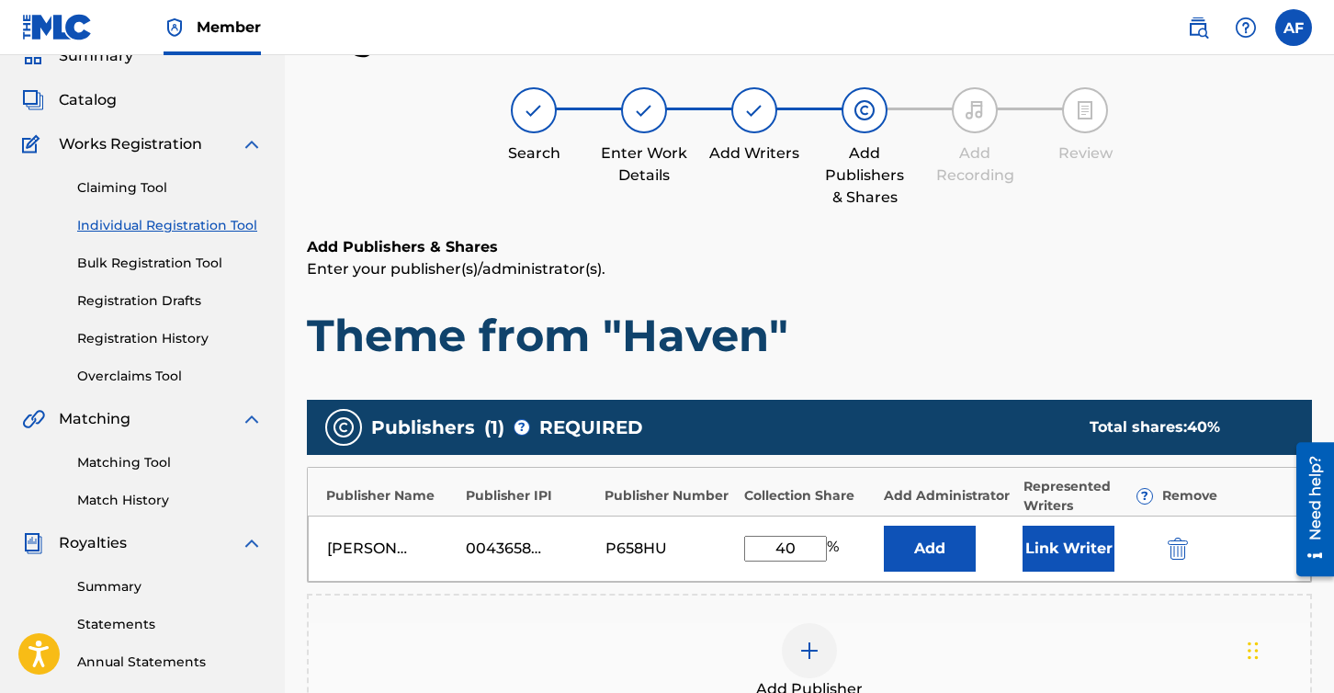
type input "4"
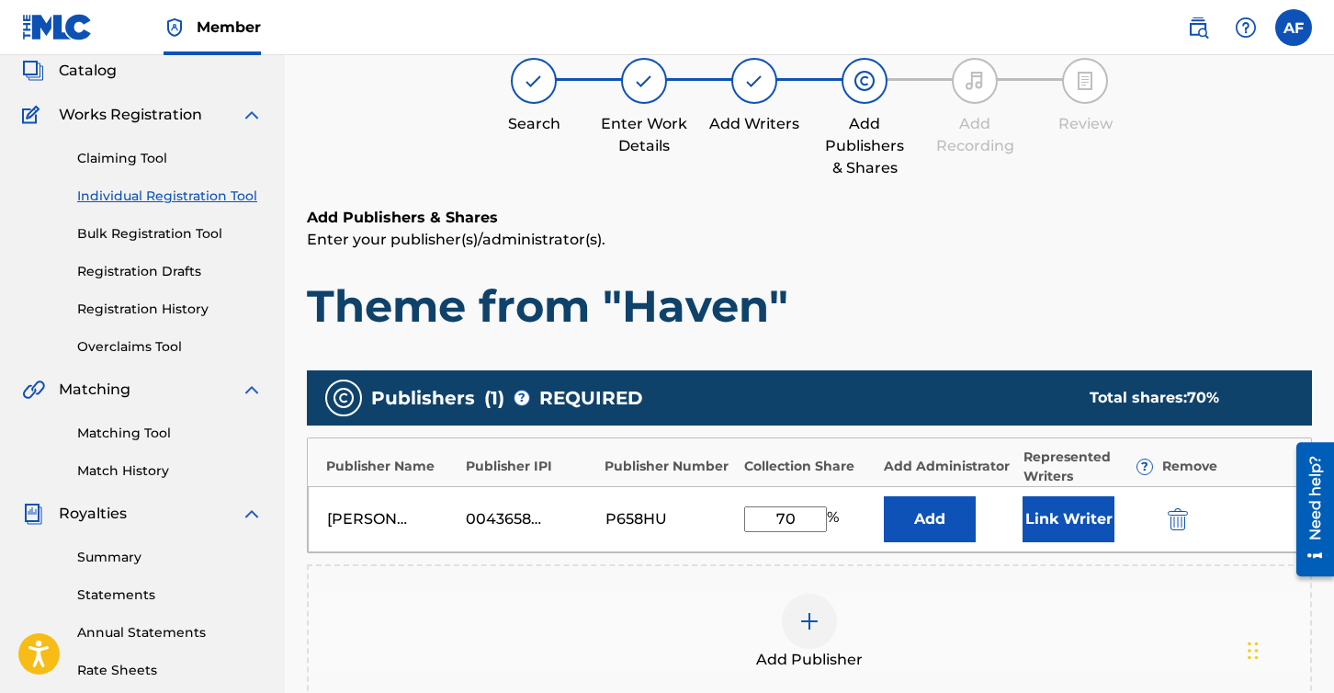
scroll to position [196, 0]
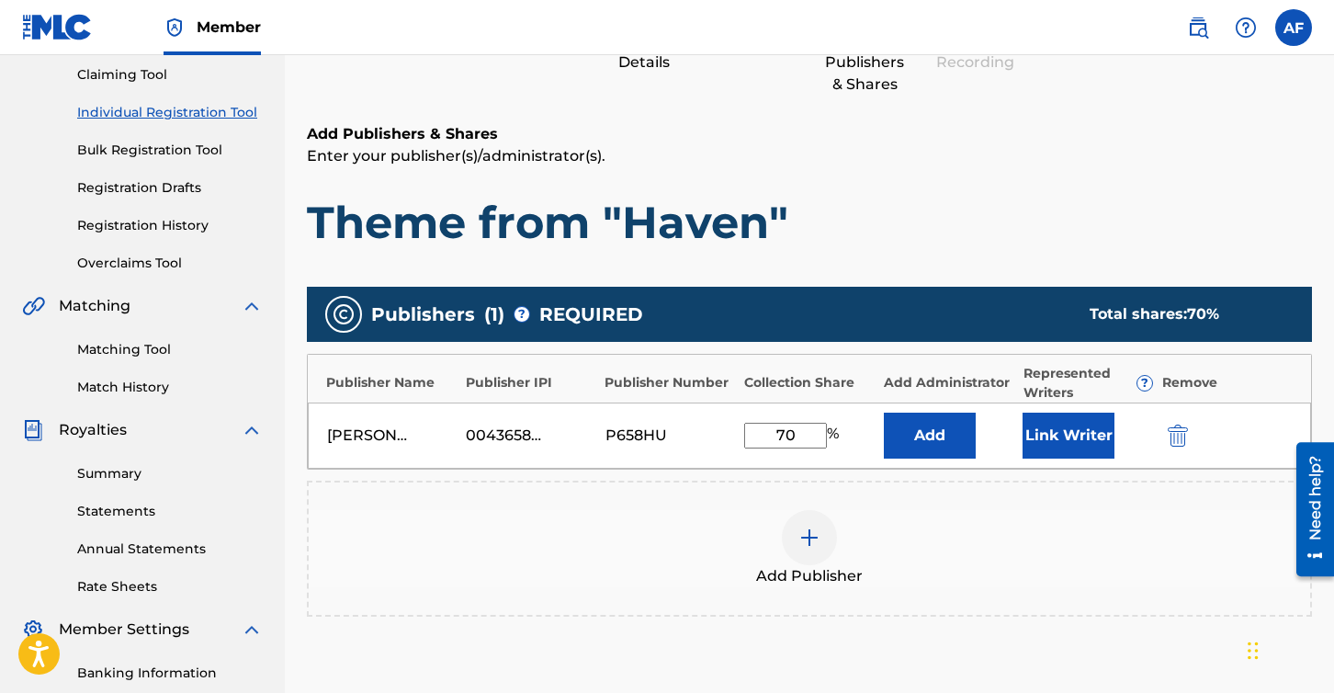
type input "70"
click at [1078, 432] on button "Link Writer" at bounding box center [1068, 435] width 92 height 46
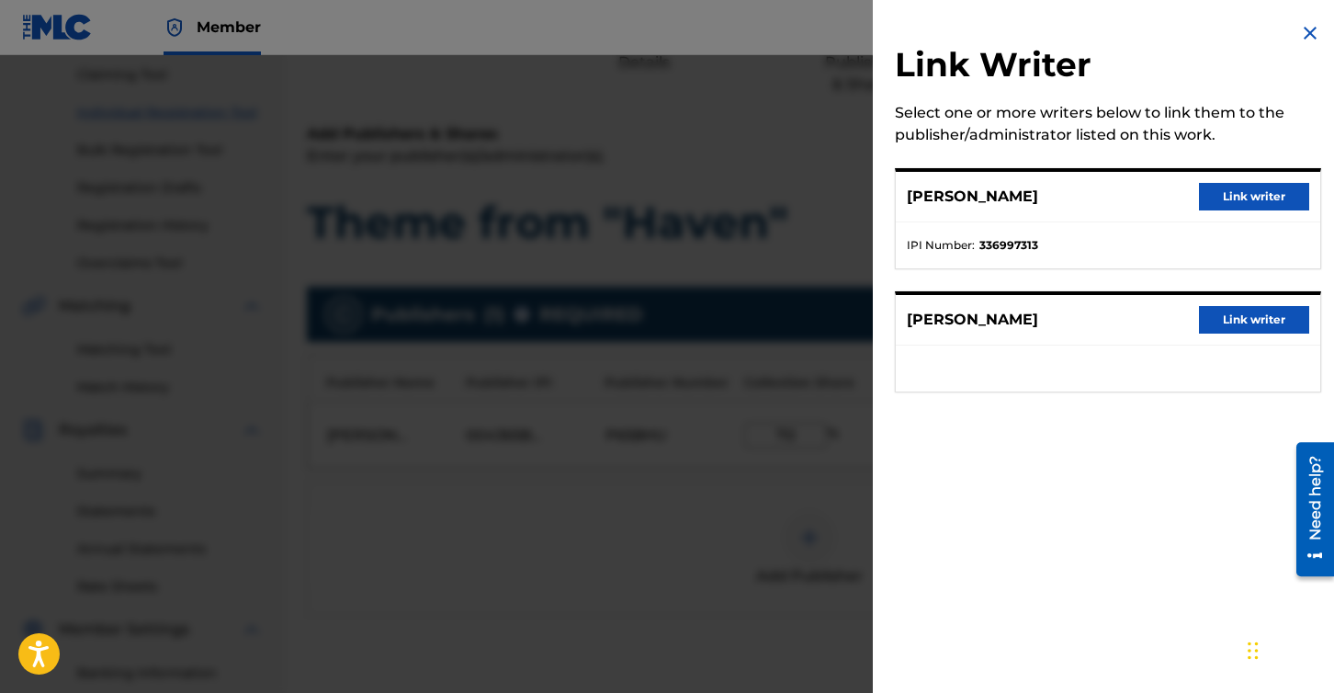
click at [1253, 193] on button "Link writer" at bounding box center [1254, 197] width 110 height 28
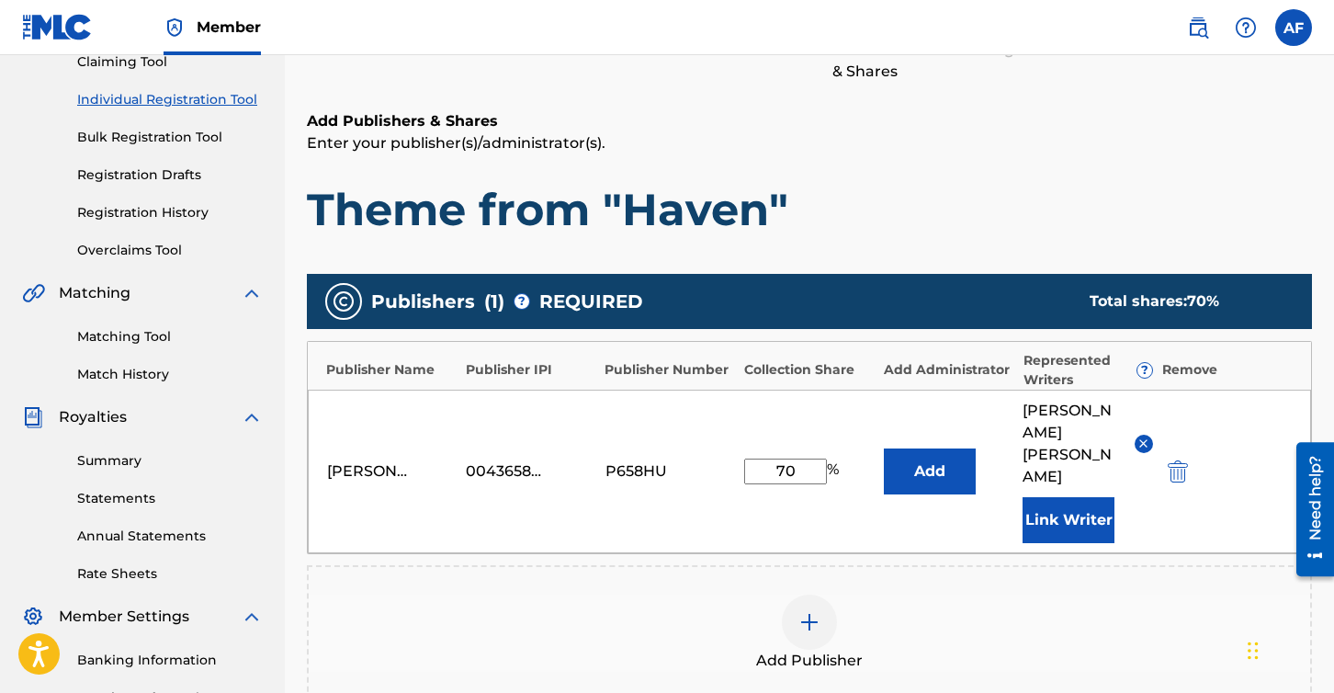
scroll to position [223, 0]
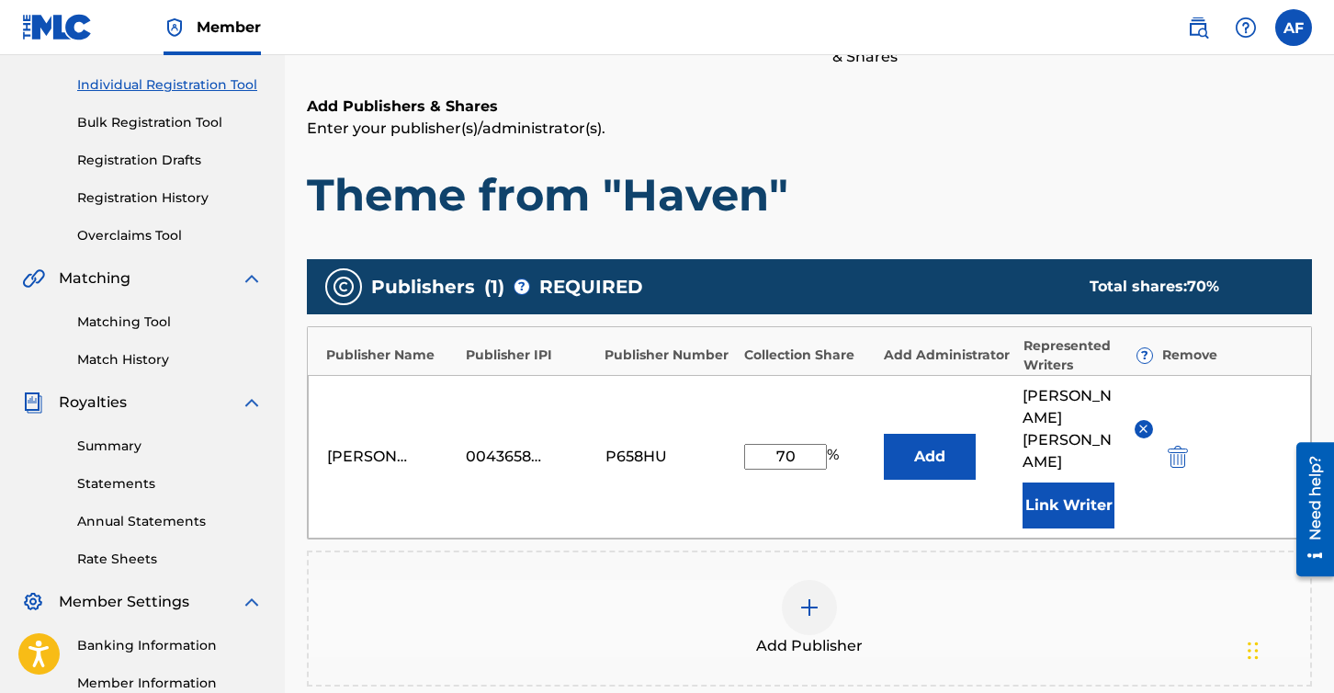
click at [816, 596] on img at bounding box center [809, 607] width 22 height 22
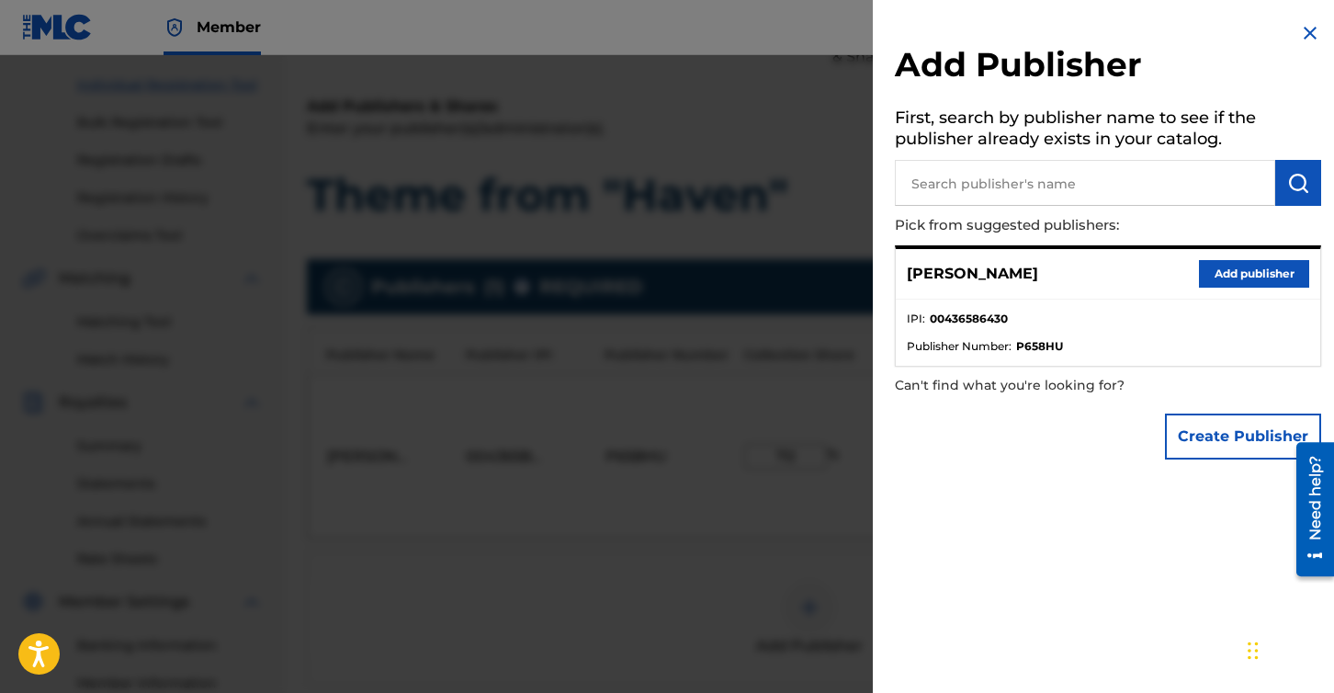
click at [990, 175] on input "text" at bounding box center [1085, 183] width 380 height 46
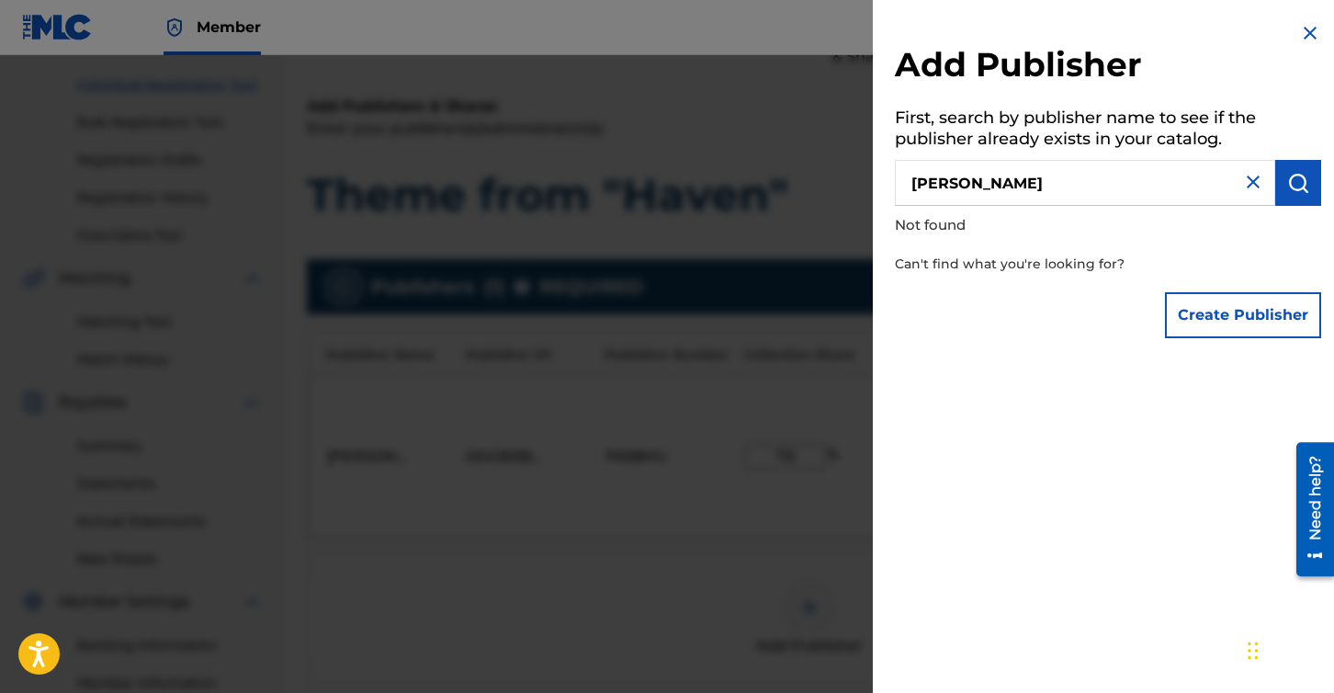
drag, startPoint x: 1007, startPoint y: 181, endPoint x: 956, endPoint y: 184, distance: 50.6
click at [956, 184] on input "[PERSON_NAME]" at bounding box center [1085, 183] width 380 height 46
type input "[PERSON_NAME]"
click at [1293, 181] on img "submit" at bounding box center [1298, 183] width 22 height 22
click at [1225, 306] on button "Create Publisher" at bounding box center [1243, 315] width 156 height 46
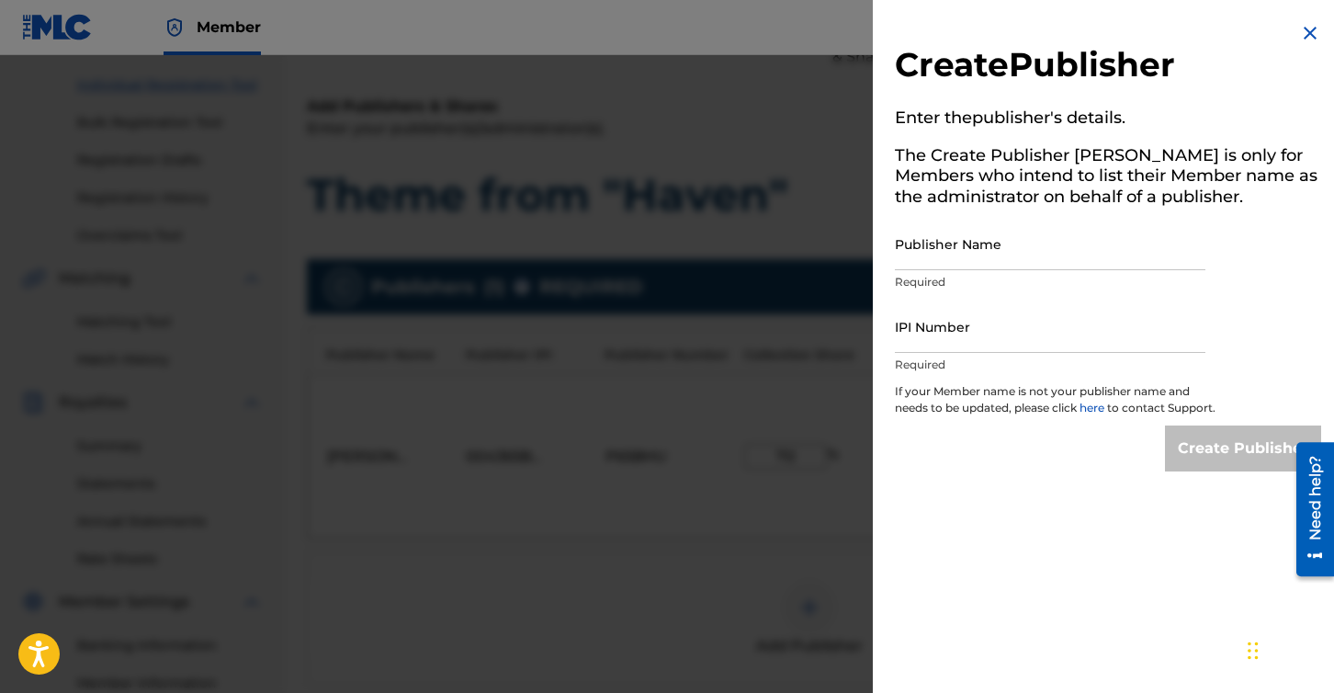
click at [1003, 255] on input "Publisher Name" at bounding box center [1050, 244] width 310 height 52
type input "[PERSON_NAME]"
click at [1299, 36] on img at bounding box center [1310, 33] width 22 height 22
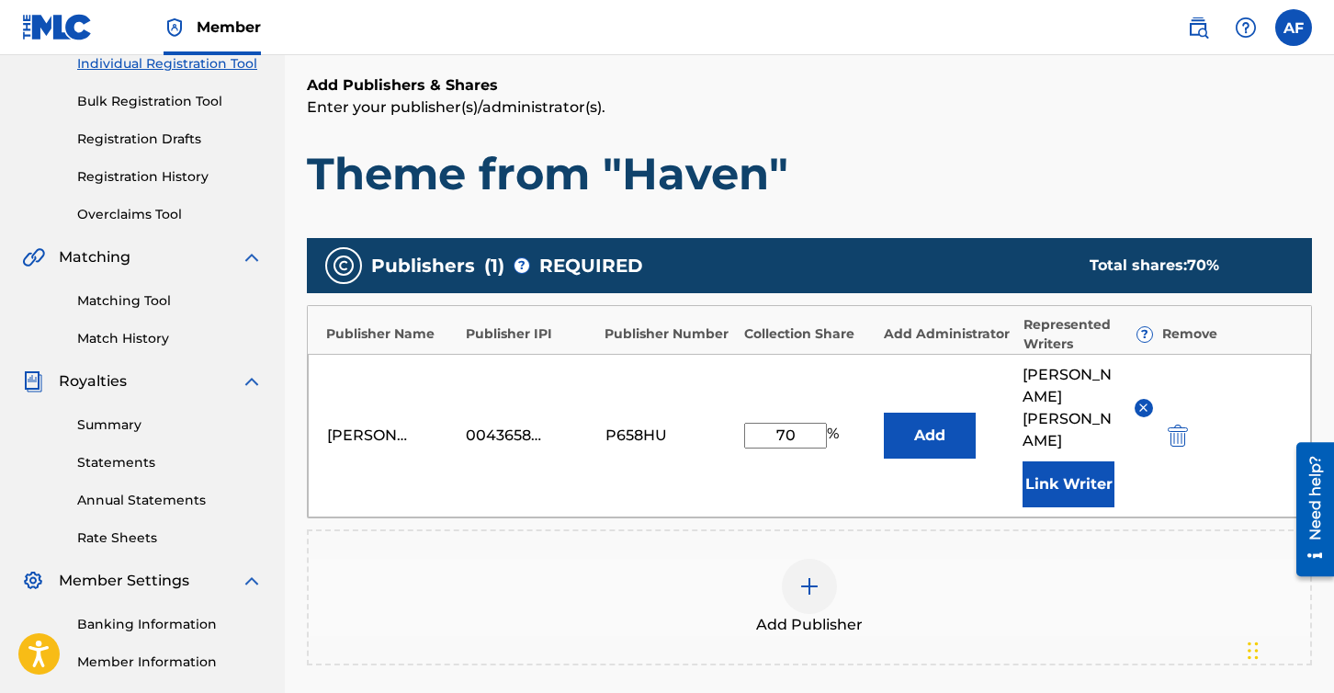
scroll to position [447, 0]
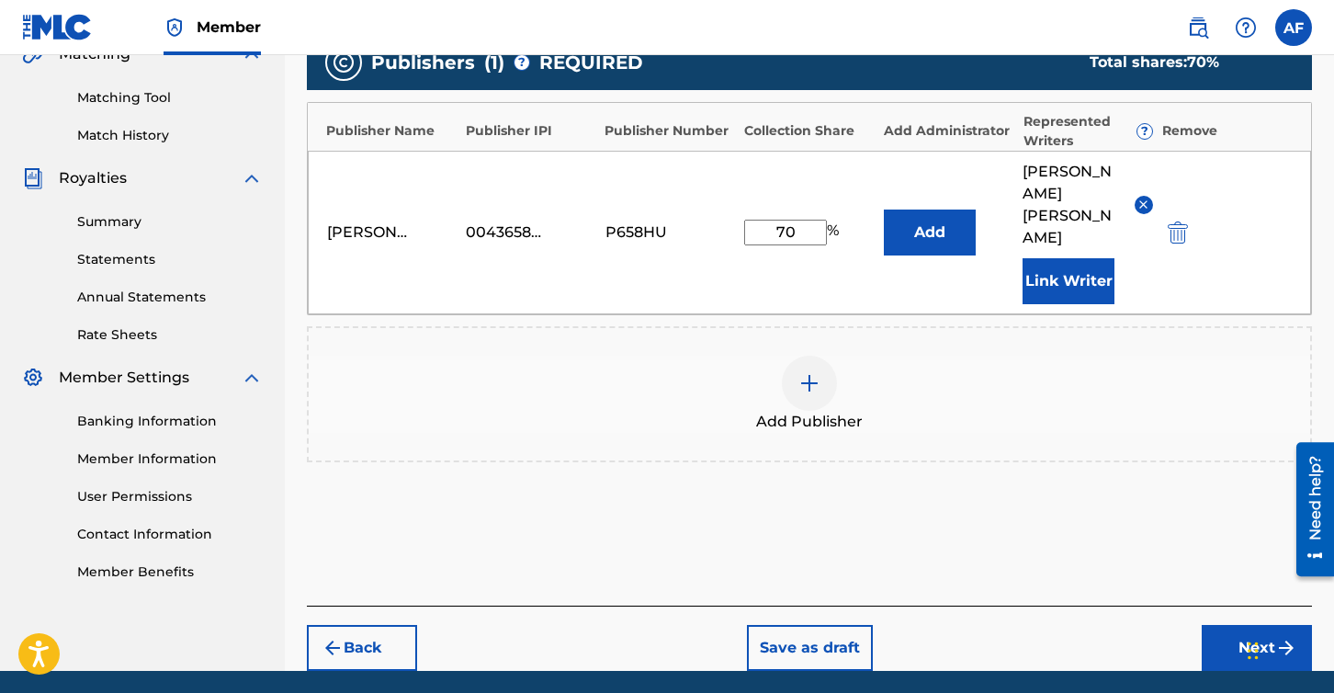
click at [1239, 625] on button "Next" at bounding box center [1257, 648] width 110 height 46
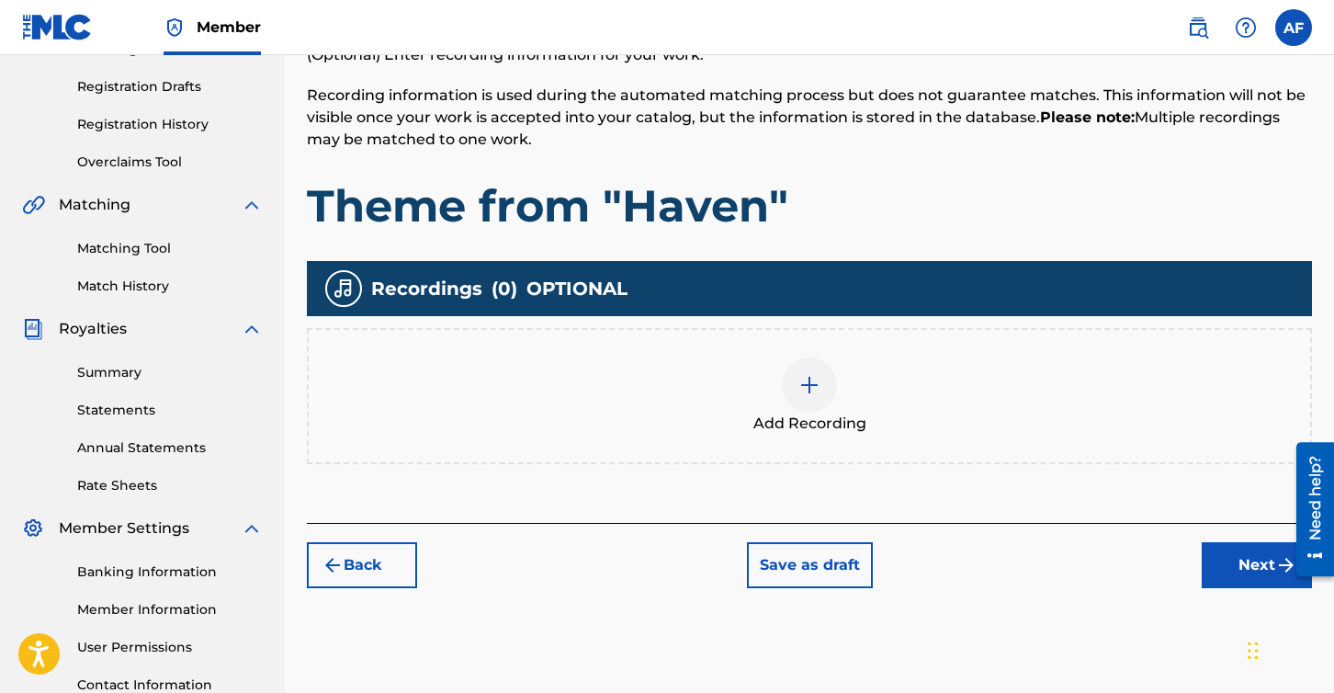
scroll to position [287, 0]
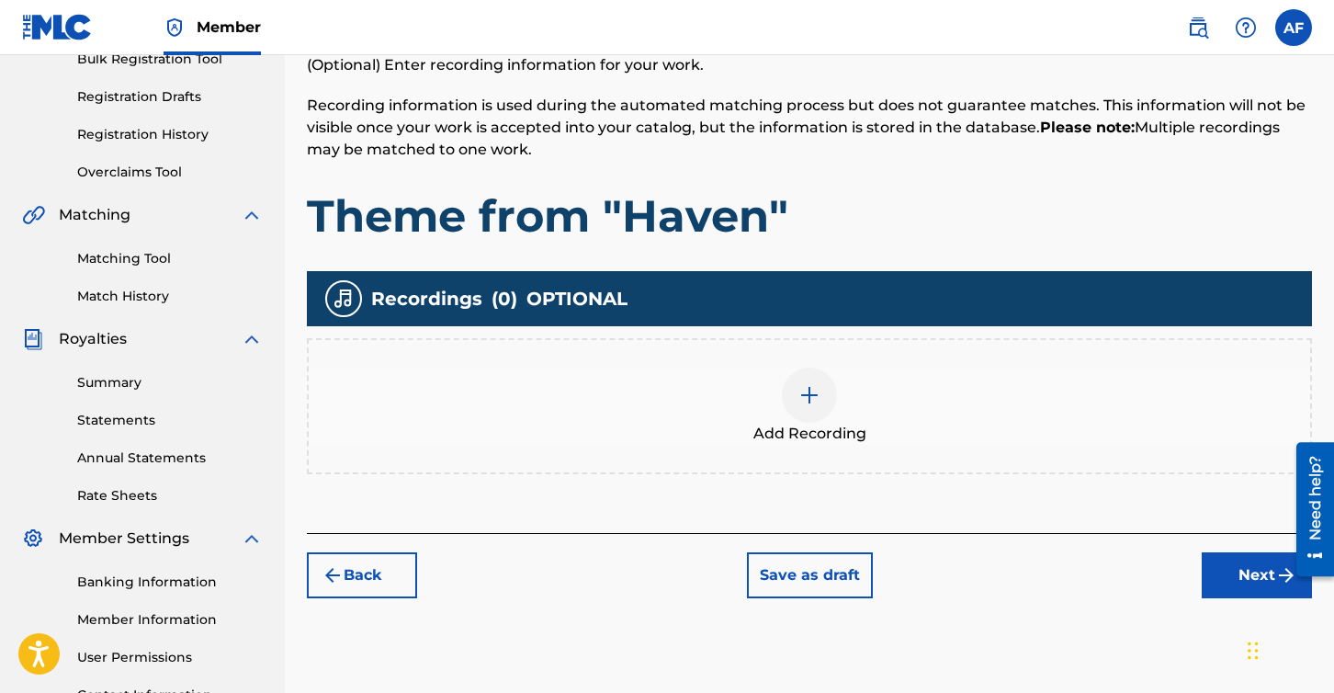
click at [802, 407] on div at bounding box center [809, 394] width 55 height 55
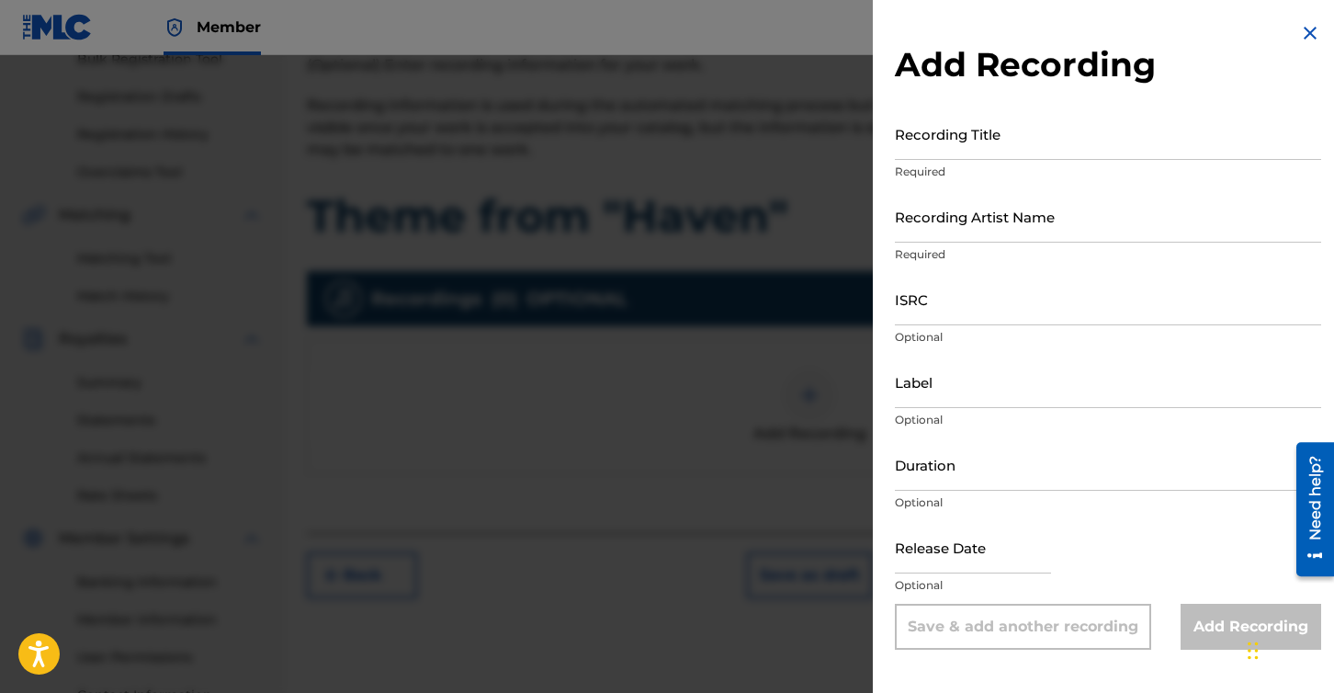
click at [1026, 154] on input "Recording Title" at bounding box center [1108, 133] width 426 height 52
paste input "Theme from "Haven""
type input "Theme from "Haven""
click at [976, 238] on input "Recording Artist Name" at bounding box center [1108, 216] width 426 height 52
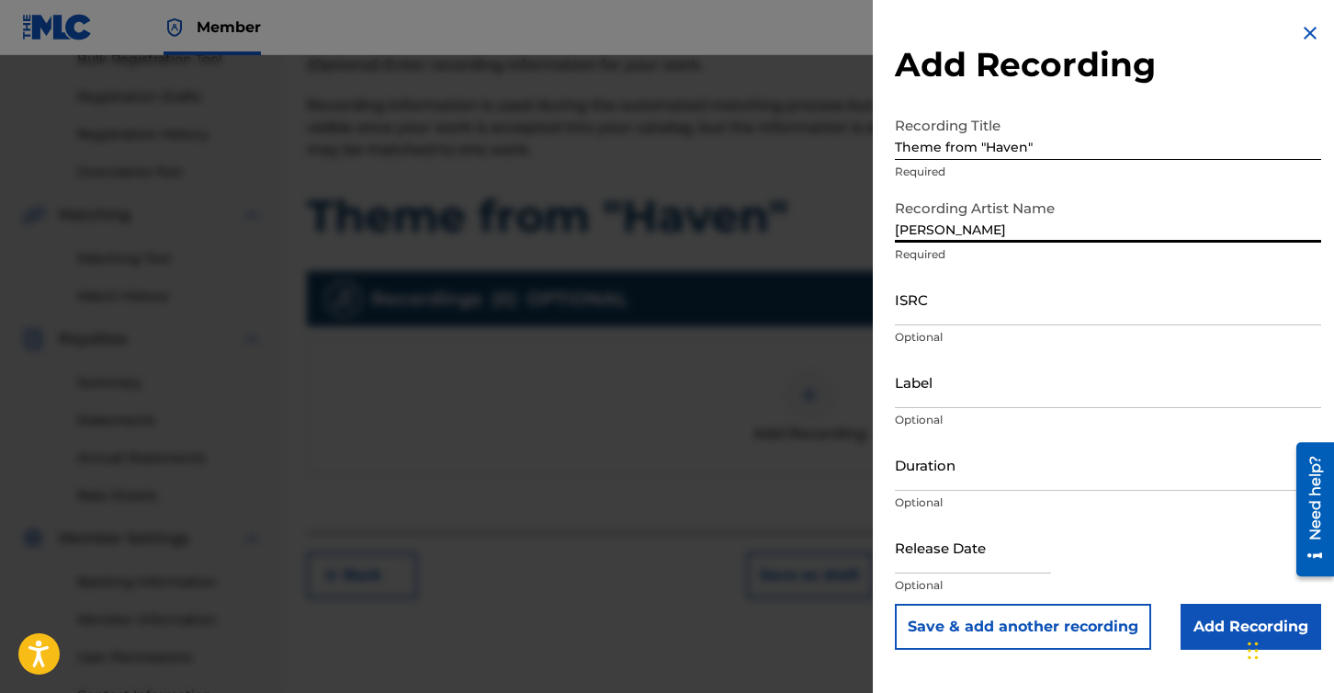
type input "[PERSON_NAME]"
click at [976, 474] on input "Duration" at bounding box center [1108, 464] width 426 height 52
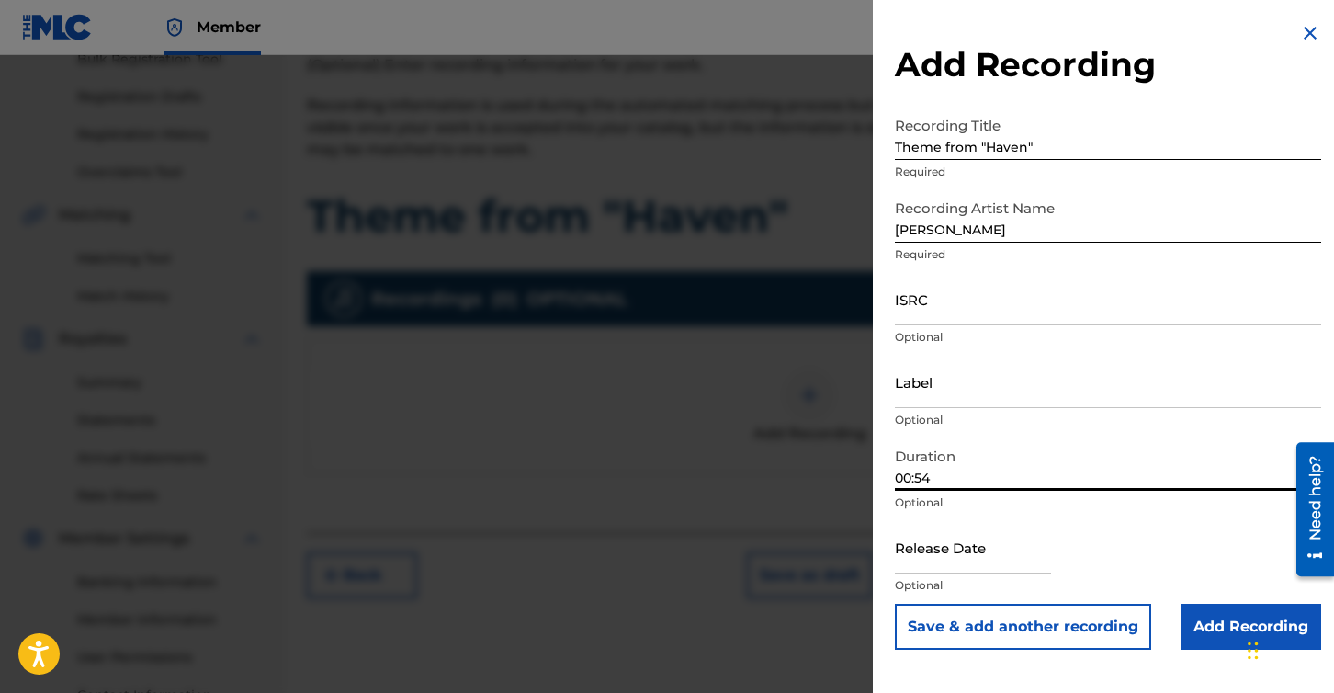
type input "00:54"
click at [1011, 555] on input "text" at bounding box center [973, 547] width 156 height 52
select select "7"
select select "2025"
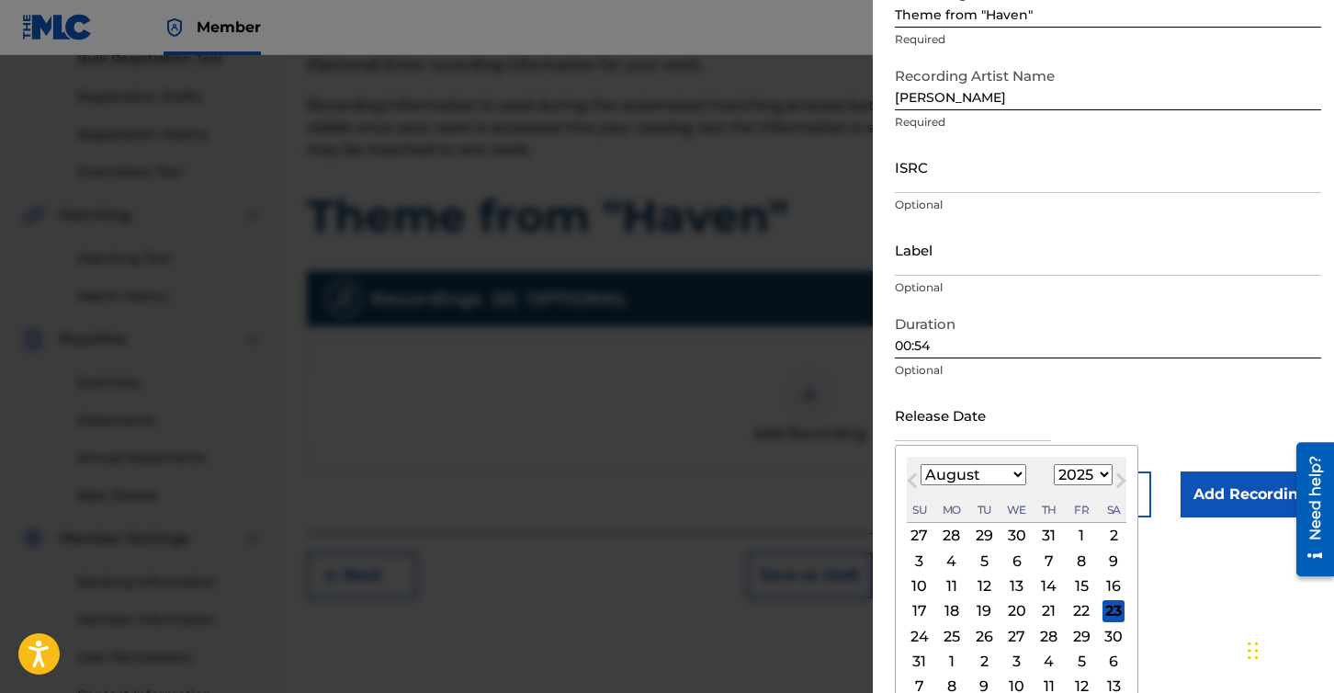
scroll to position [150, 0]
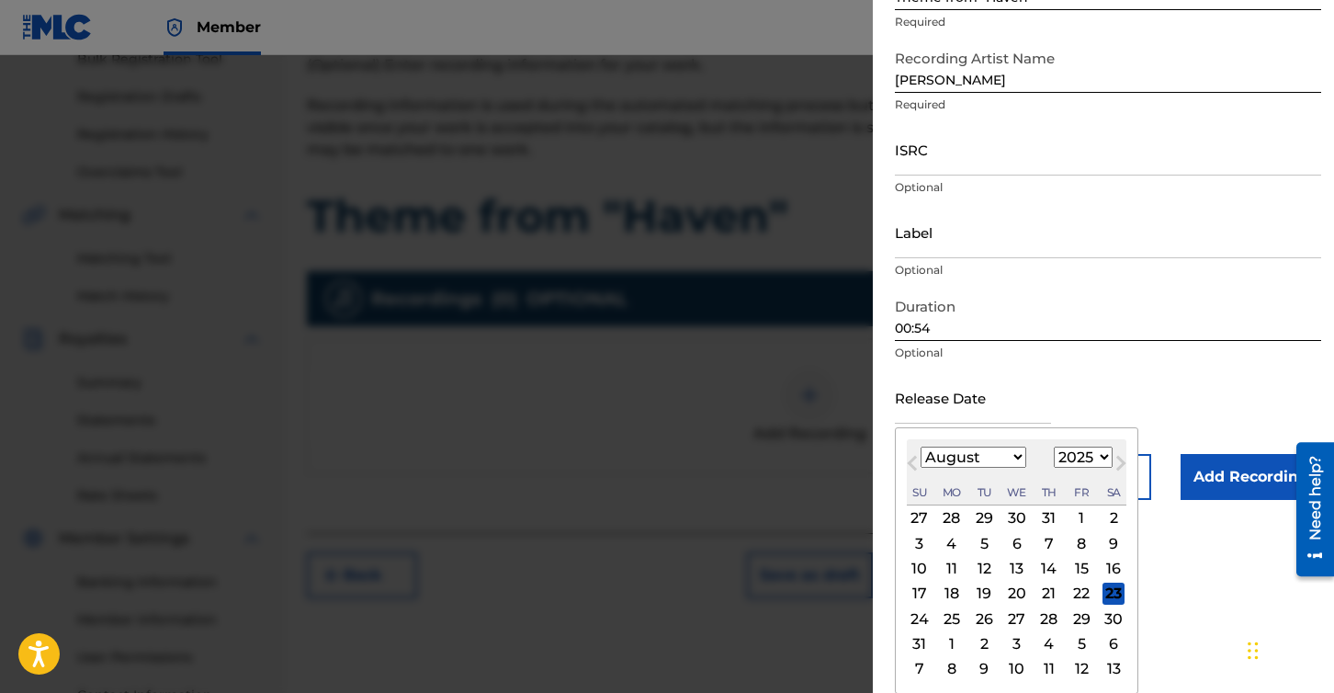
click at [1048, 614] on div "28" at bounding box center [1049, 618] width 22 height 22
type input "[DATE]"
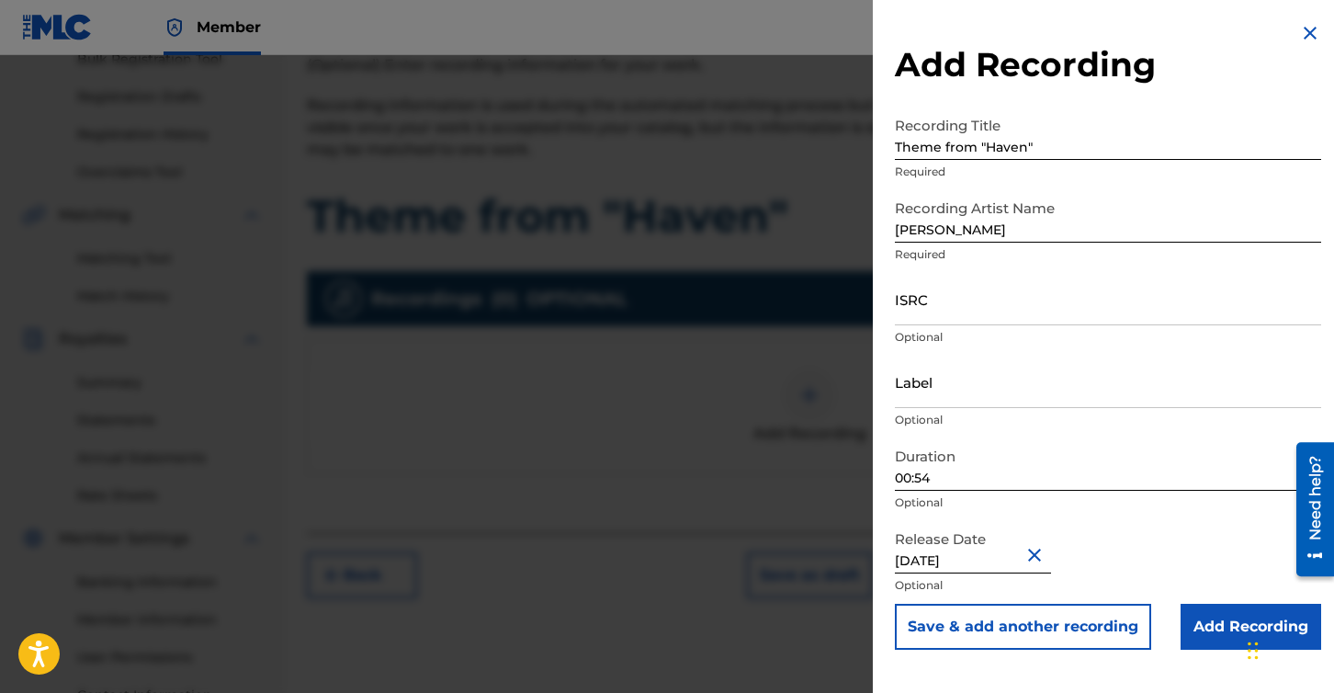
click at [980, 566] on input "[DATE]" at bounding box center [973, 547] width 156 height 52
select select "7"
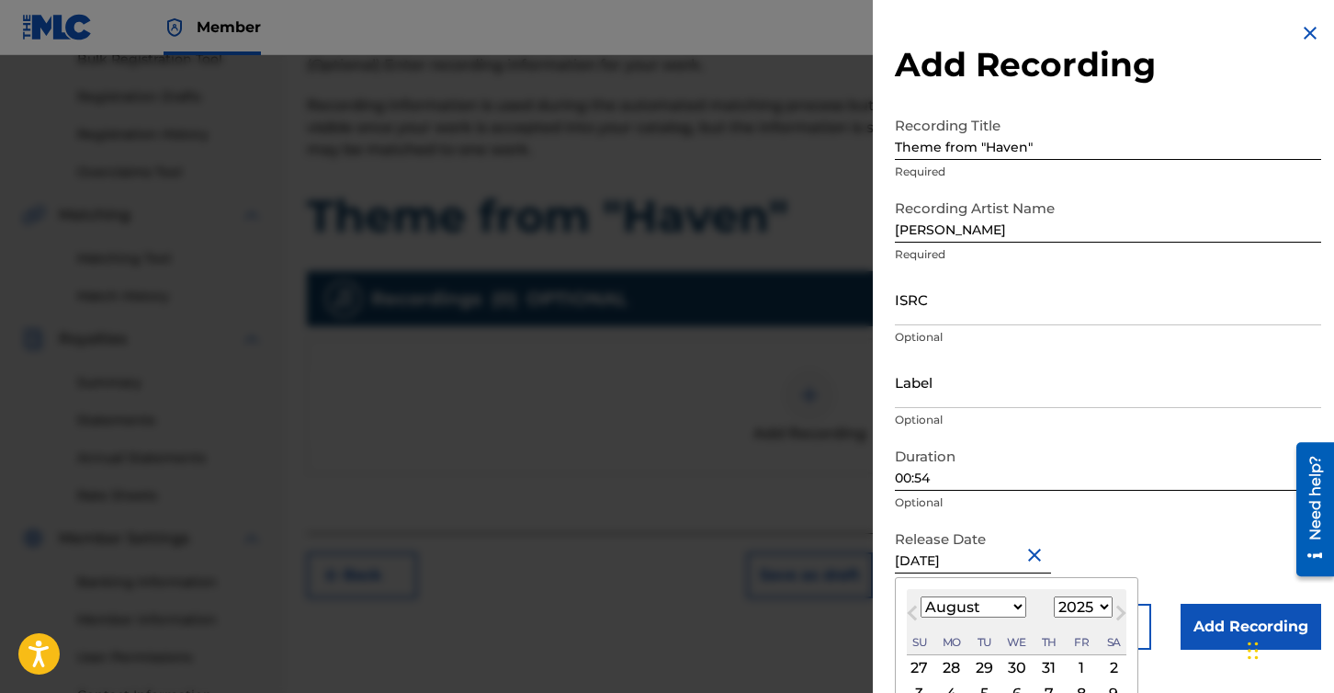
click at [1081, 606] on select "1899 1900 1901 1902 1903 1904 1905 1906 1907 1908 1909 1910 1911 1912 1913 1914…" at bounding box center [1083, 606] width 59 height 21
select select "2010"
click at [1054, 596] on select "1899 1900 1901 1902 1903 1904 1905 1906 1907 1908 1909 1910 1911 1912 1913 1914…" at bounding box center [1083, 606] width 59 height 21
click at [1175, 551] on div "Release Date [DATE] [DATE] Previous Month Next Month August [DATE] February Mar…" at bounding box center [1108, 562] width 426 height 83
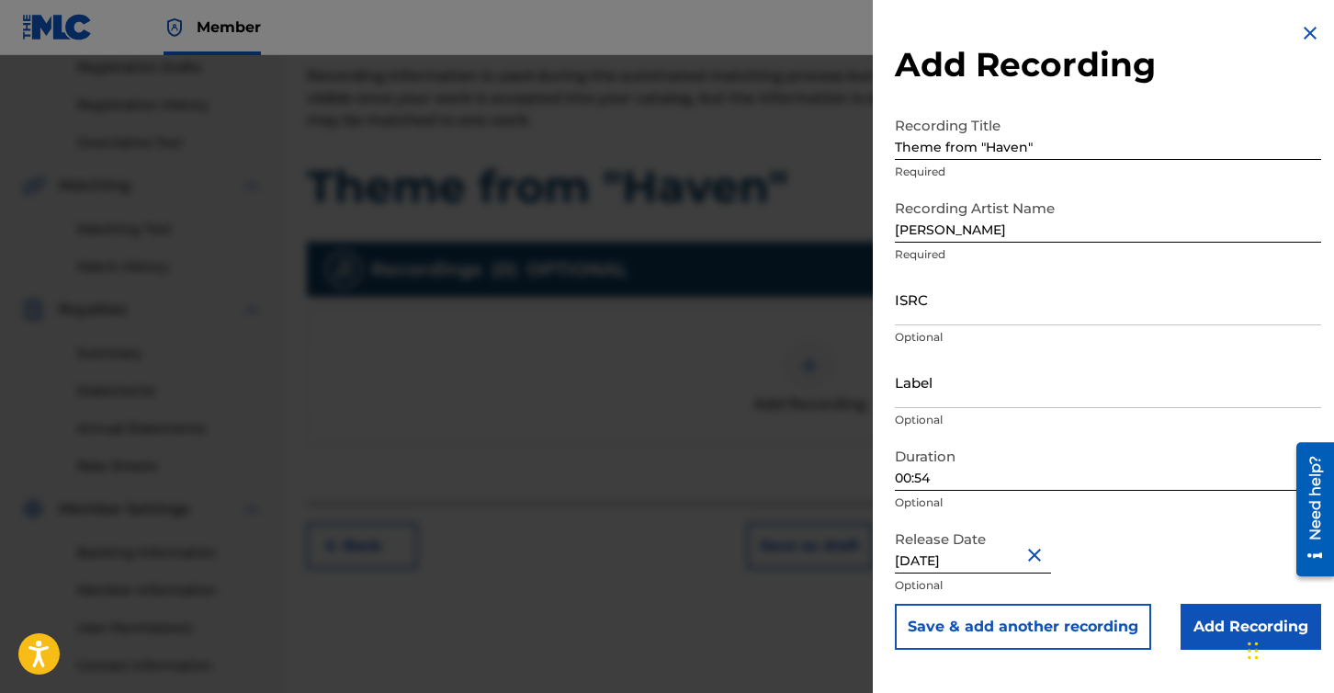
scroll to position [439, 0]
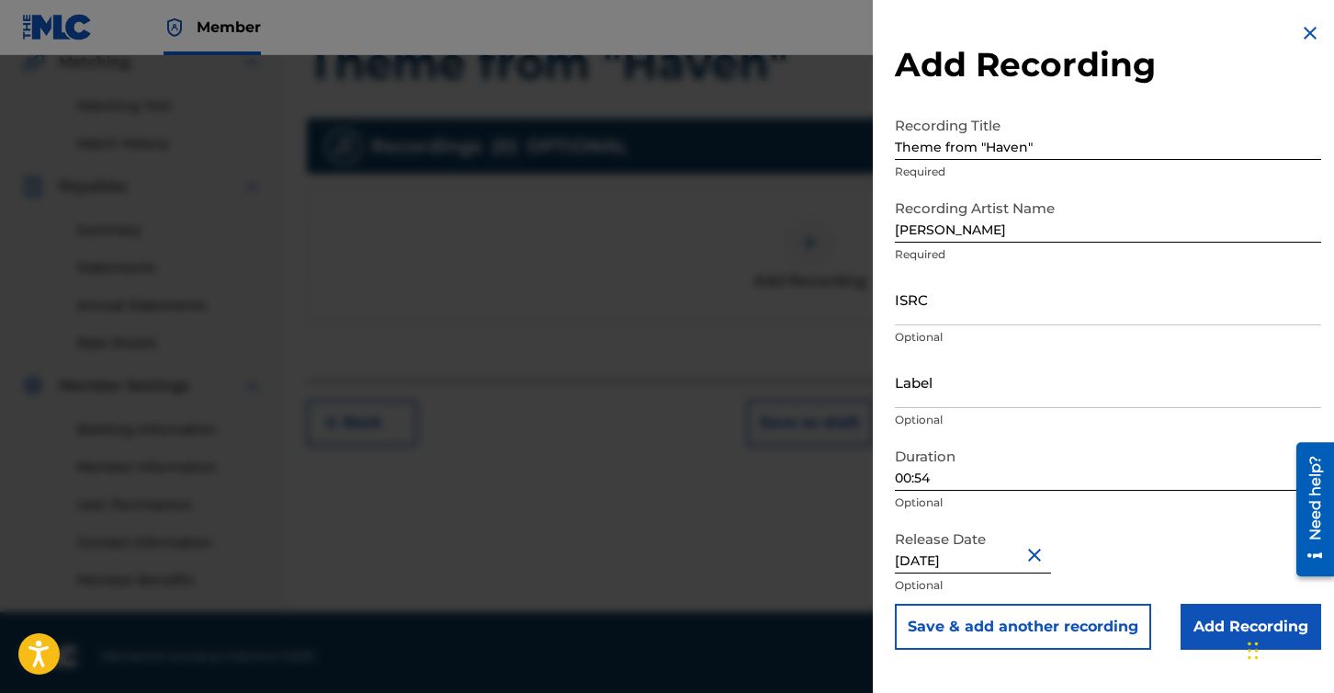
click at [1218, 618] on input "Add Recording" at bounding box center [1250, 627] width 141 height 46
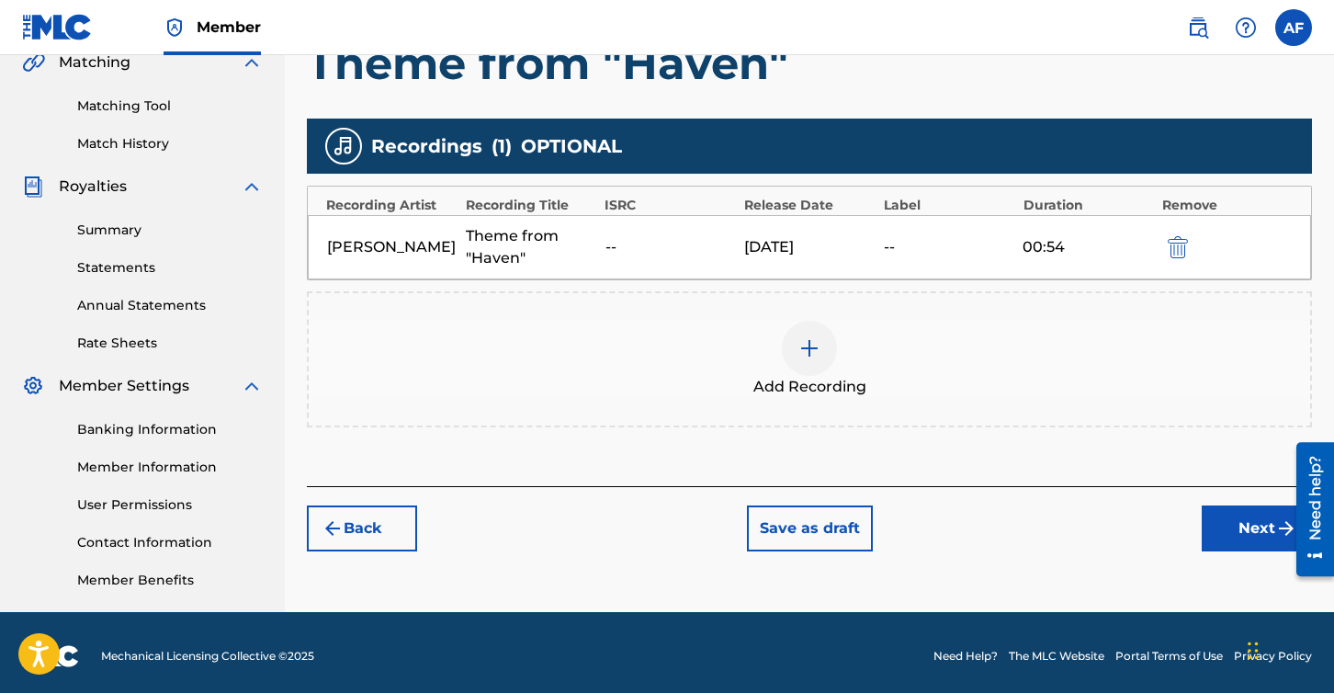
click at [818, 348] on img at bounding box center [809, 348] width 22 height 22
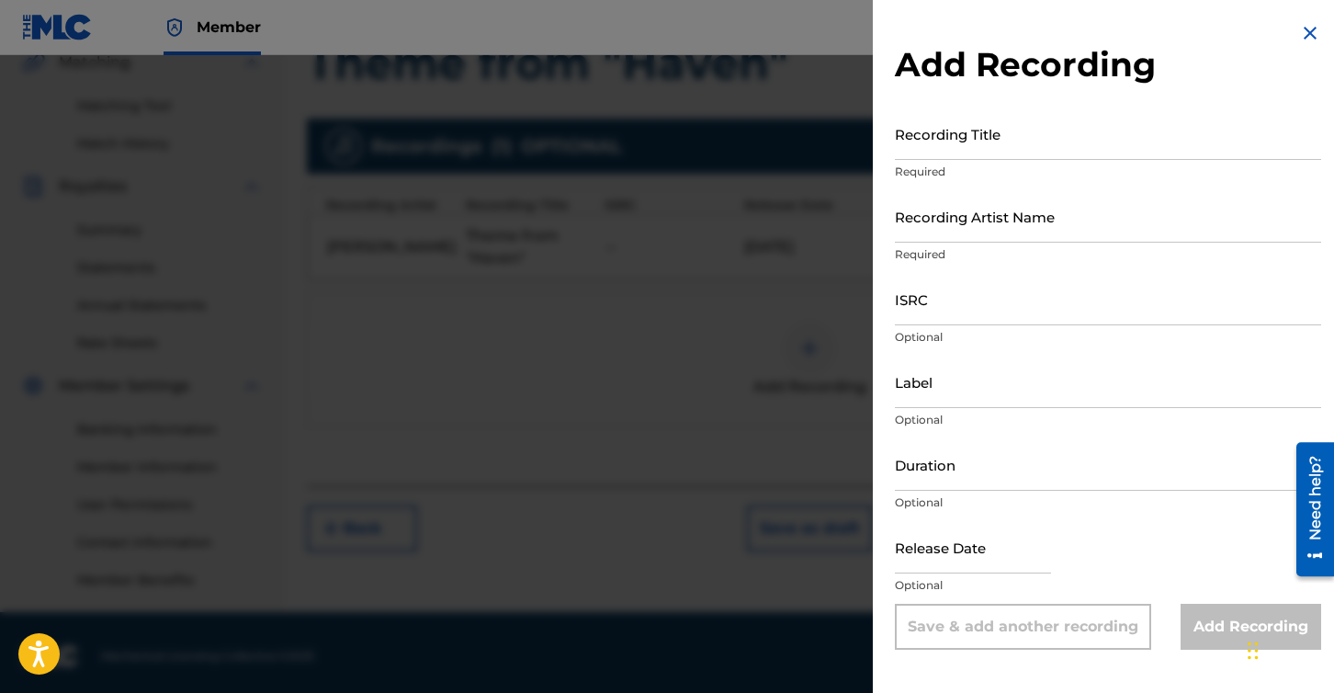
click at [1021, 145] on input "Recording Title" at bounding box center [1108, 133] width 426 height 52
paste input "Theme from "Haven", The Troubles Mix [feat. [PERSON_NAME]]"
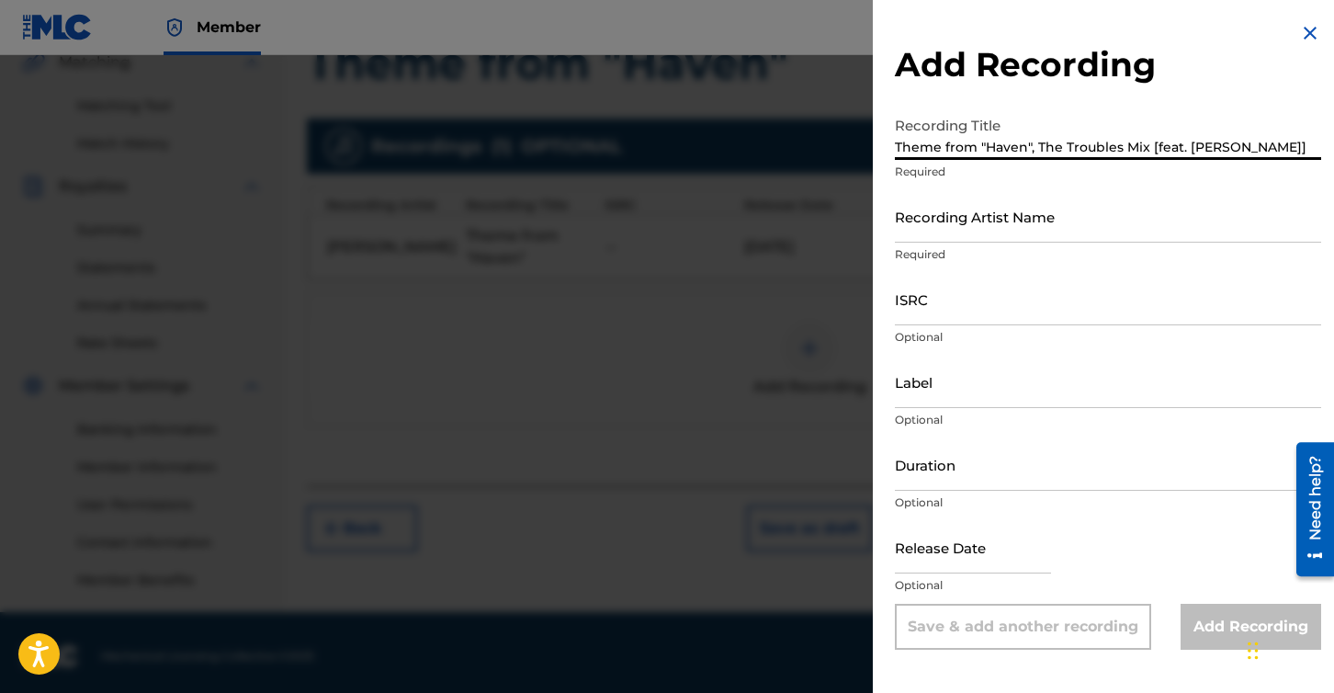
type input "Theme from "Haven", The Troubles Mix [feat. [PERSON_NAME]]"
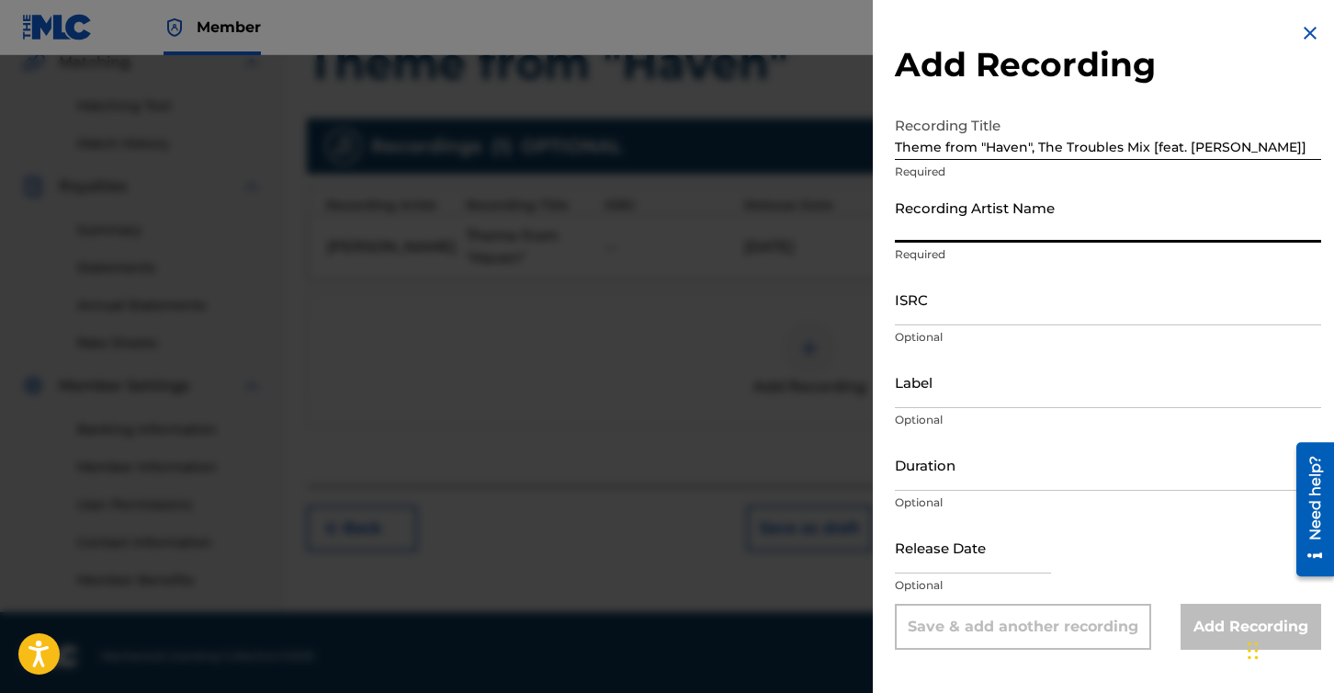
click at [979, 230] on input "Recording Artist Name" at bounding box center [1108, 216] width 426 height 52
type input "[PERSON_NAME]"
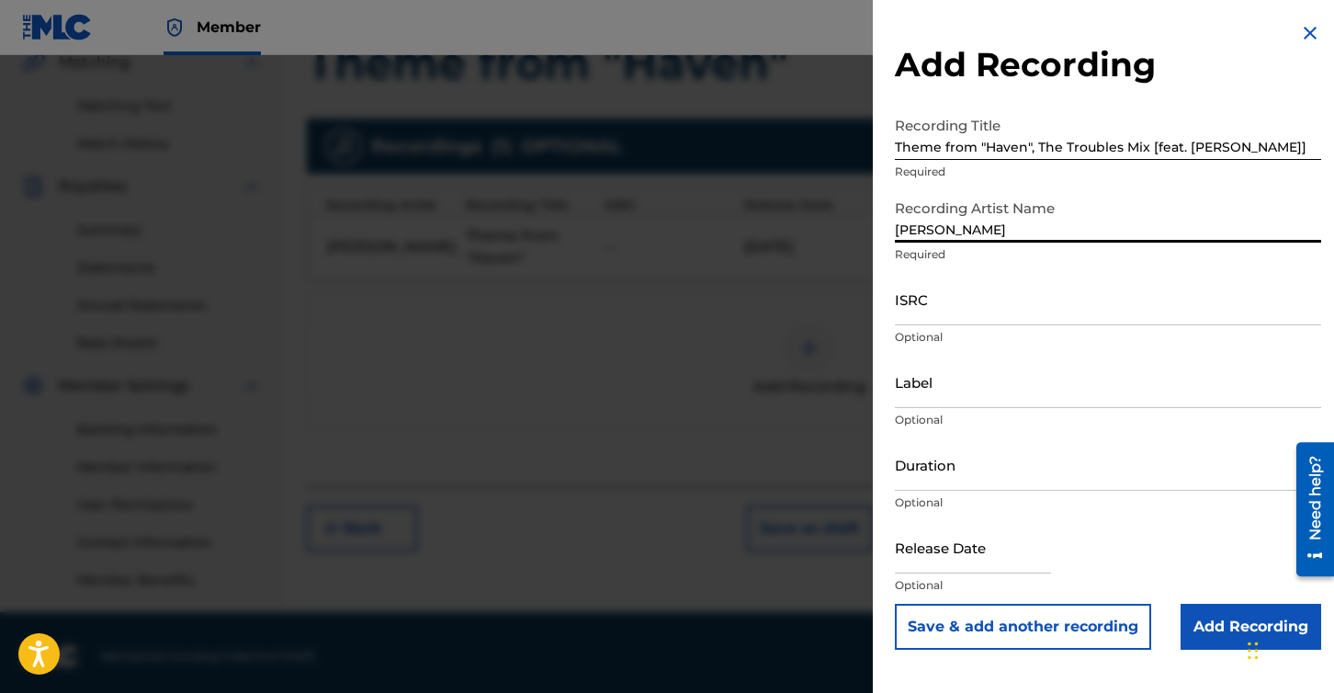
click at [964, 483] on input "Duration" at bounding box center [1108, 464] width 426 height 52
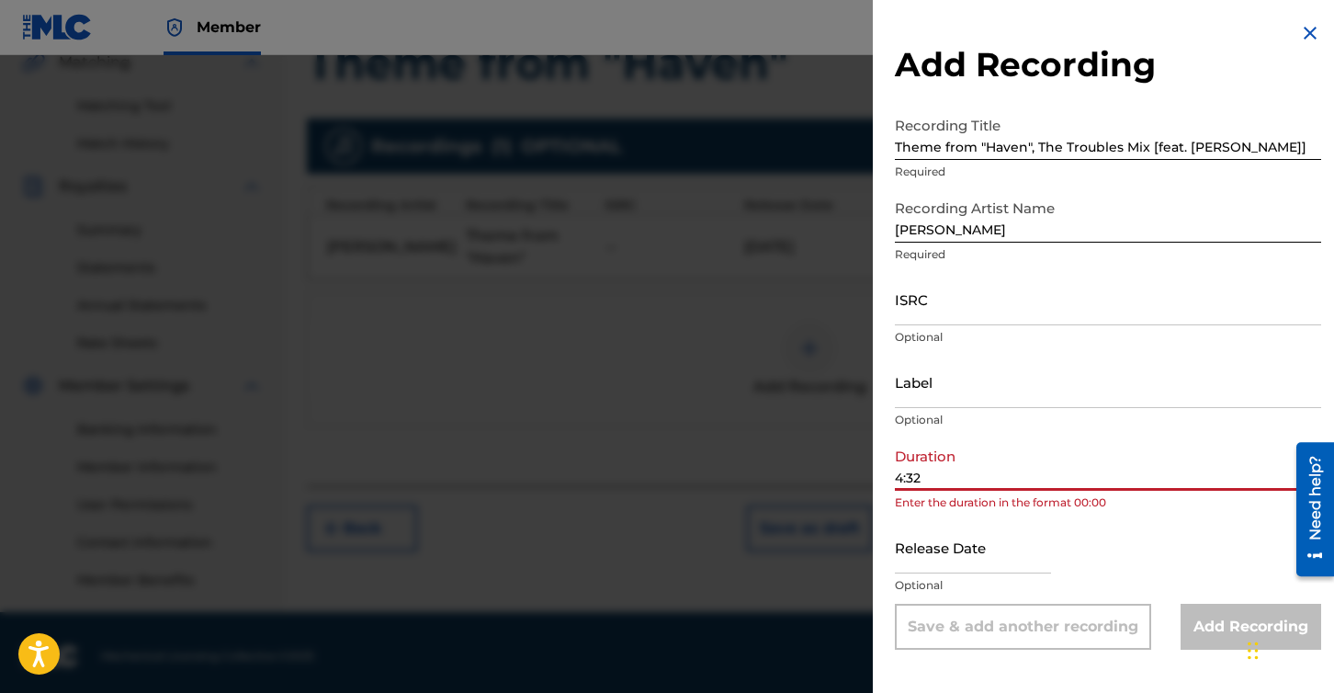
click at [894, 475] on div "Add Recording Recording Title Theme from "Haven", The Troubles Mix [feat. [PERS…" at bounding box center [1108, 336] width 470 height 672
click at [897, 478] on input "4:32" at bounding box center [1108, 464] width 426 height 52
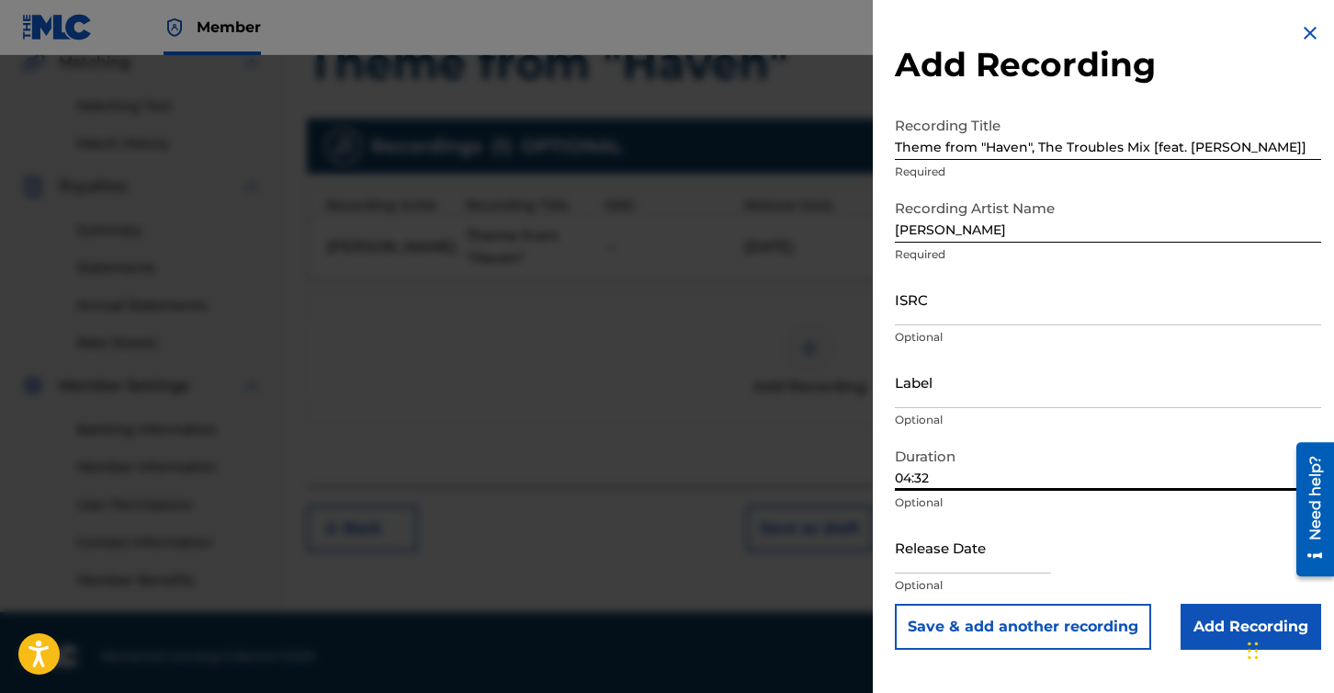
type input "04:32"
click at [1219, 624] on input "Add Recording" at bounding box center [1250, 627] width 141 height 46
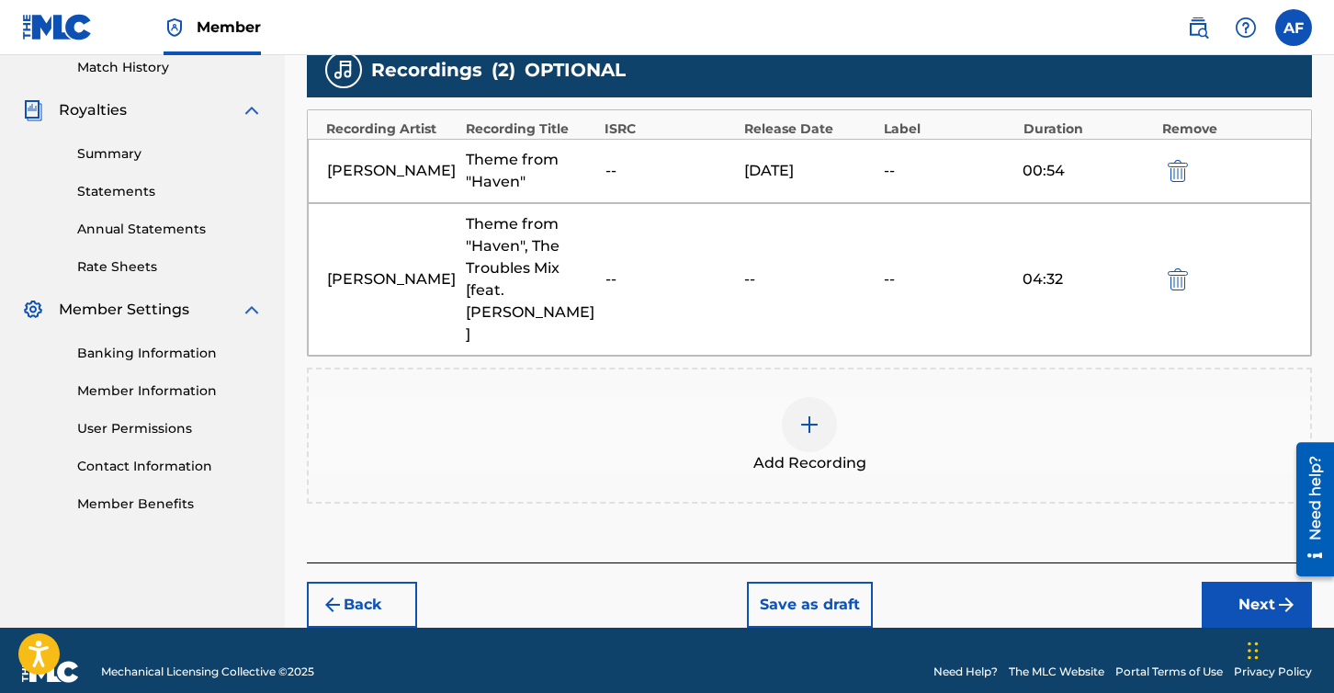
scroll to position [516, 0]
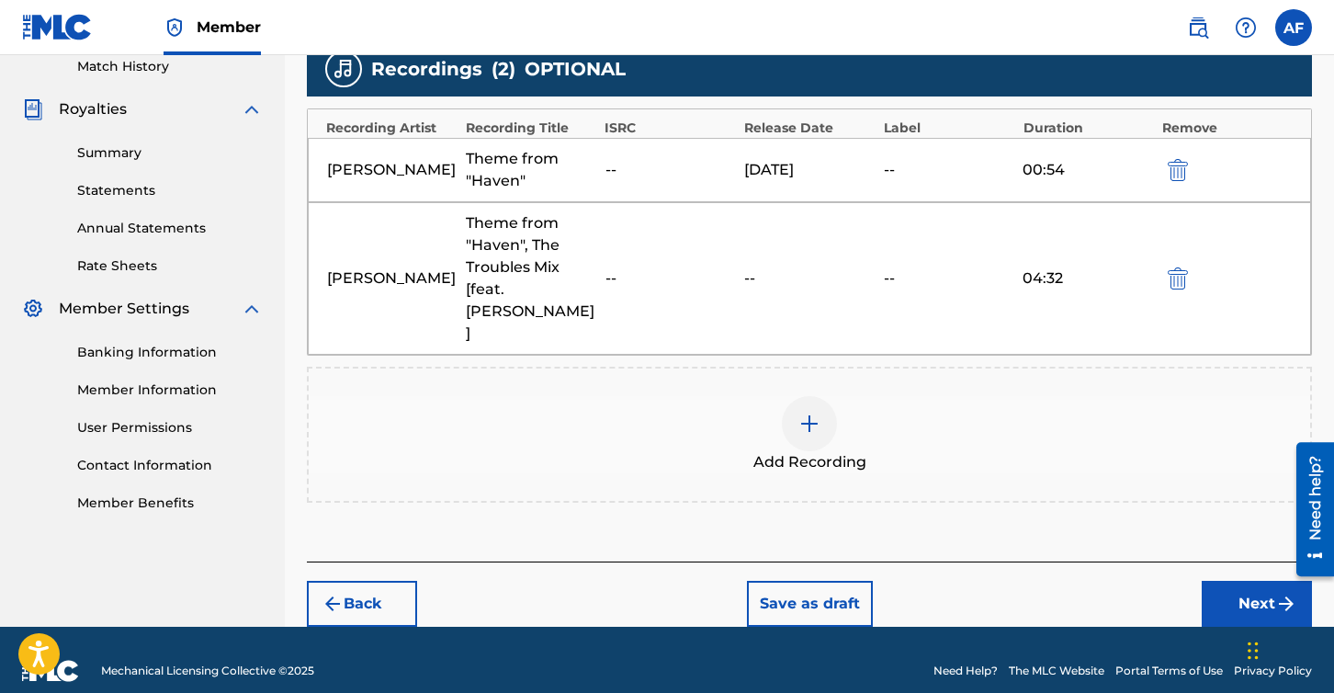
click at [1233, 581] on button "Next" at bounding box center [1257, 604] width 110 height 46
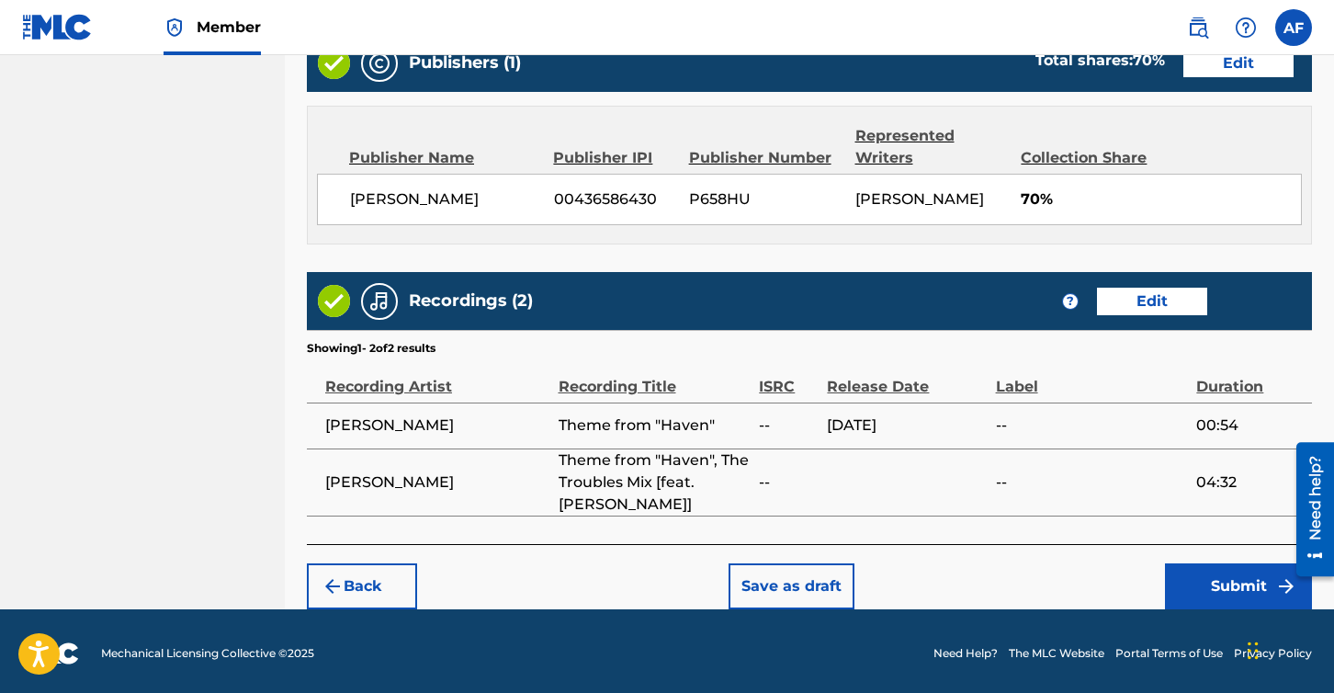
scroll to position [1044, 0]
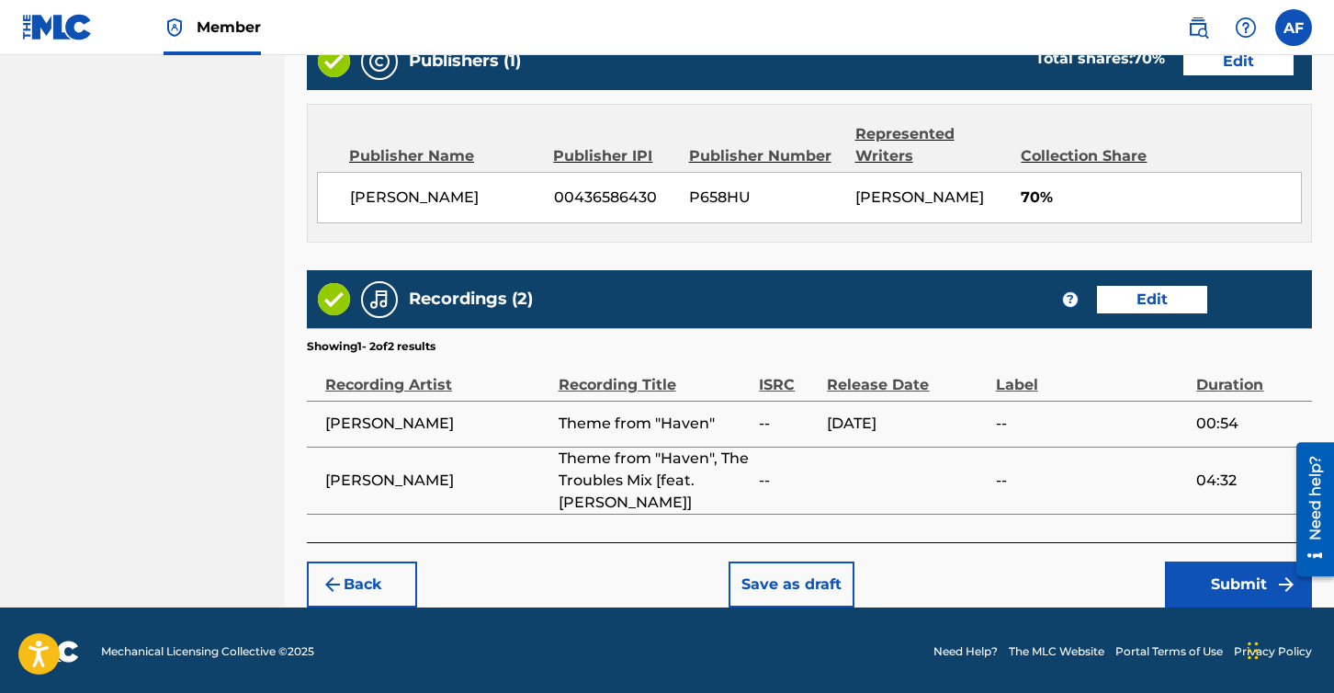
click at [1225, 574] on button "Submit" at bounding box center [1238, 584] width 147 height 46
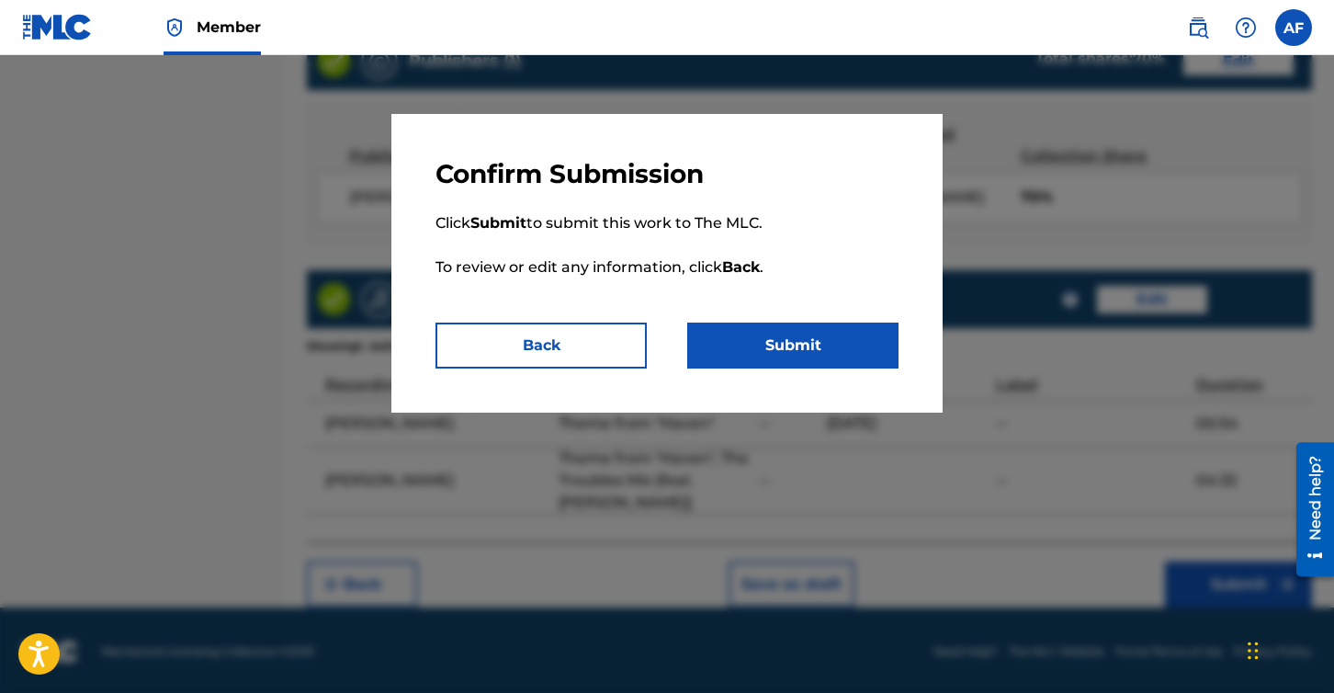
click at [803, 344] on button "Submit" at bounding box center [792, 345] width 211 height 46
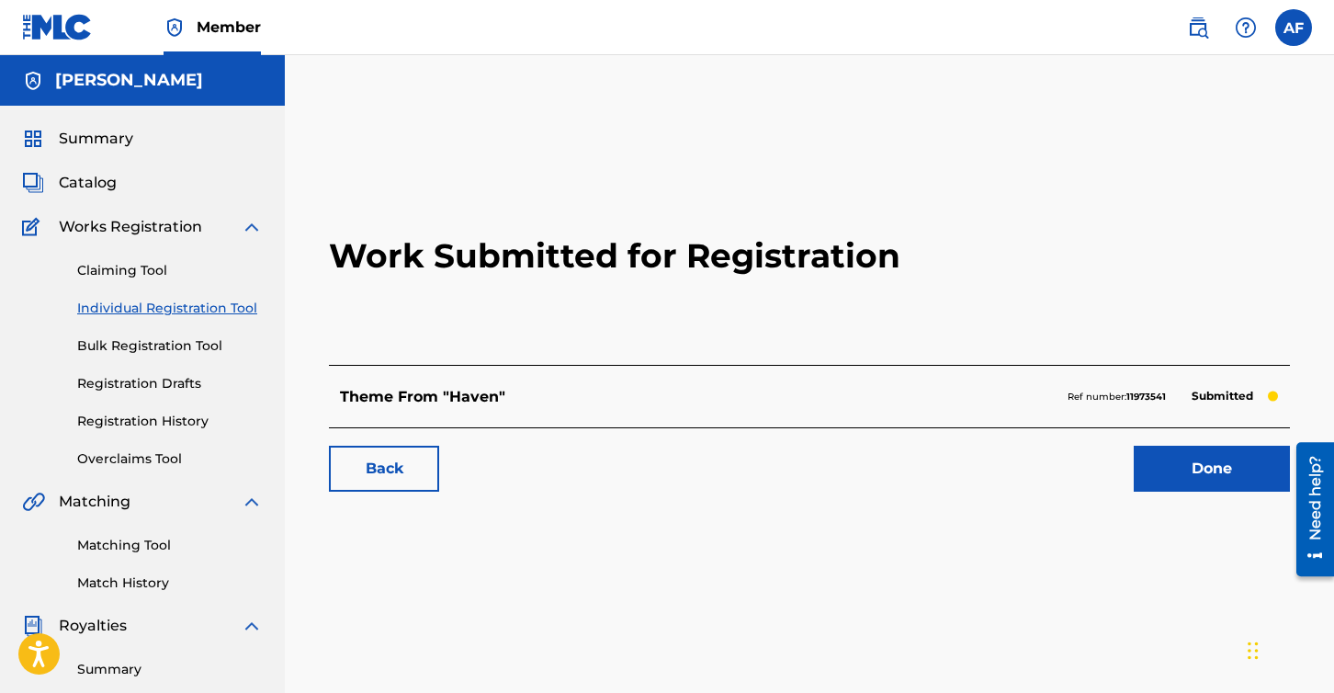
click at [1220, 465] on link "Done" at bounding box center [1212, 469] width 156 height 46
